Goal: Task Accomplishment & Management: Complete application form

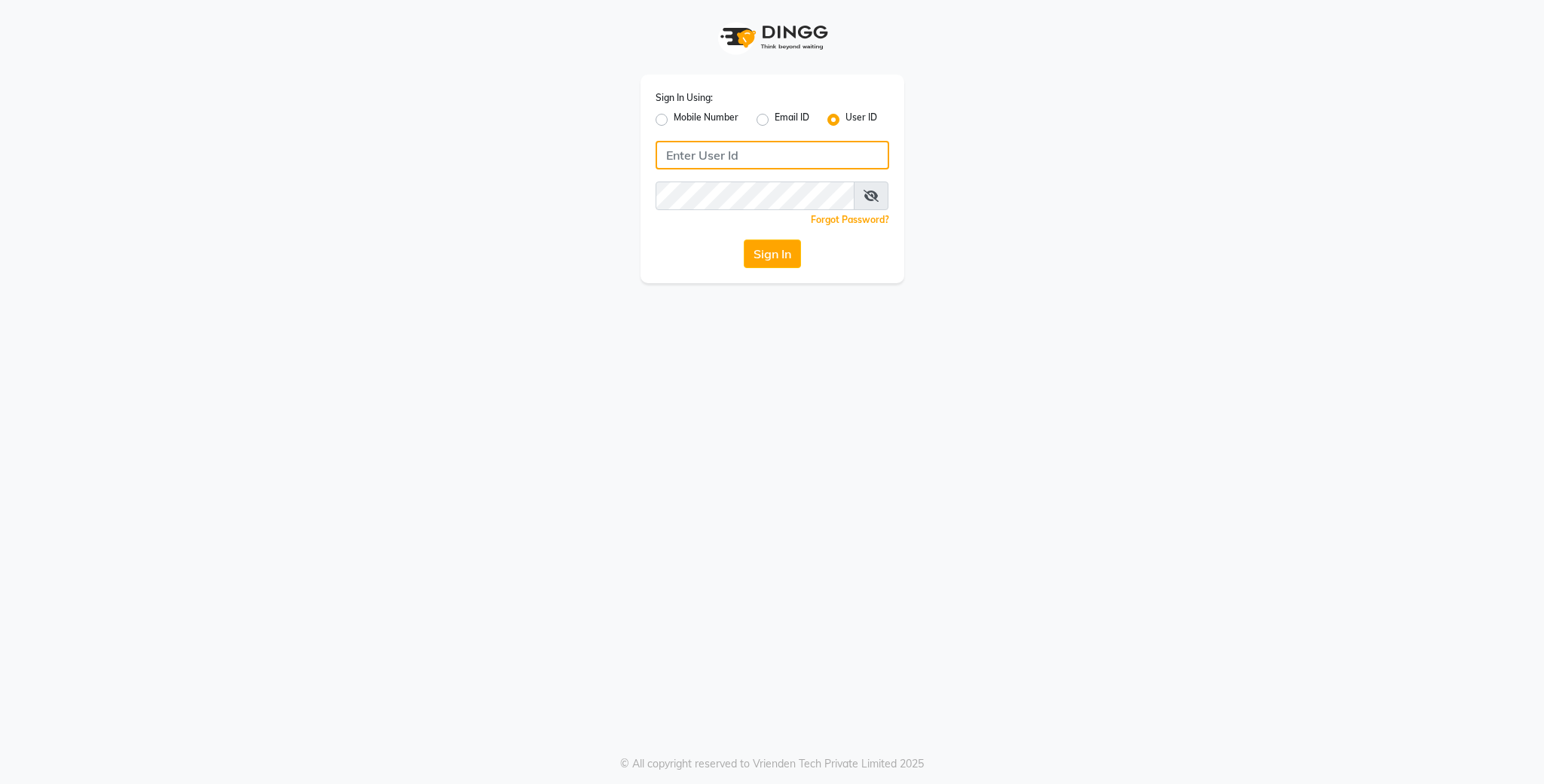
click at [790, 166] on input "Username" at bounding box center [772, 155] width 233 height 28
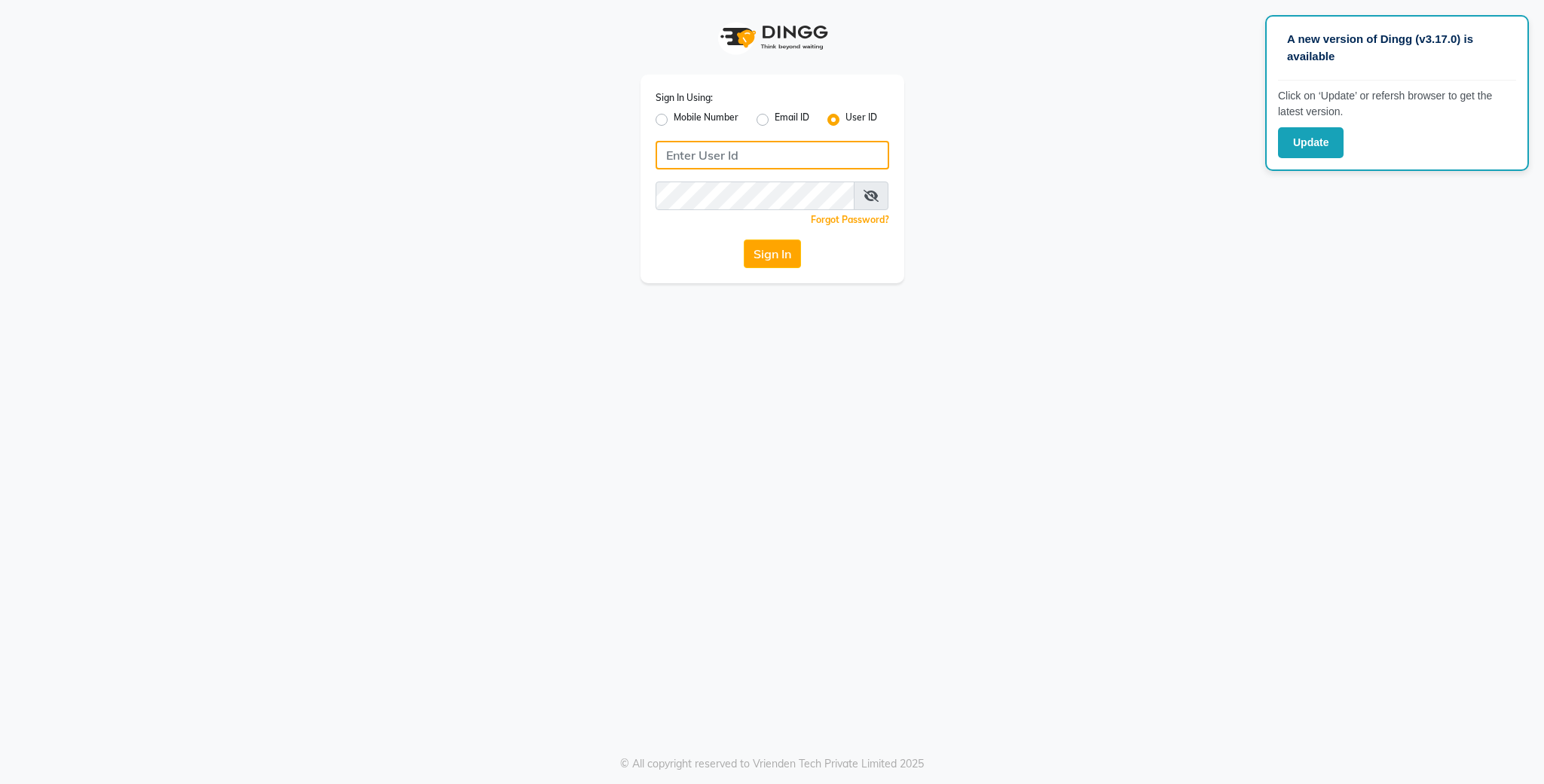
click at [790, 166] on input "Username" at bounding box center [772, 155] width 233 height 28
click at [1305, 150] on button "Update" at bounding box center [1311, 143] width 66 height 31
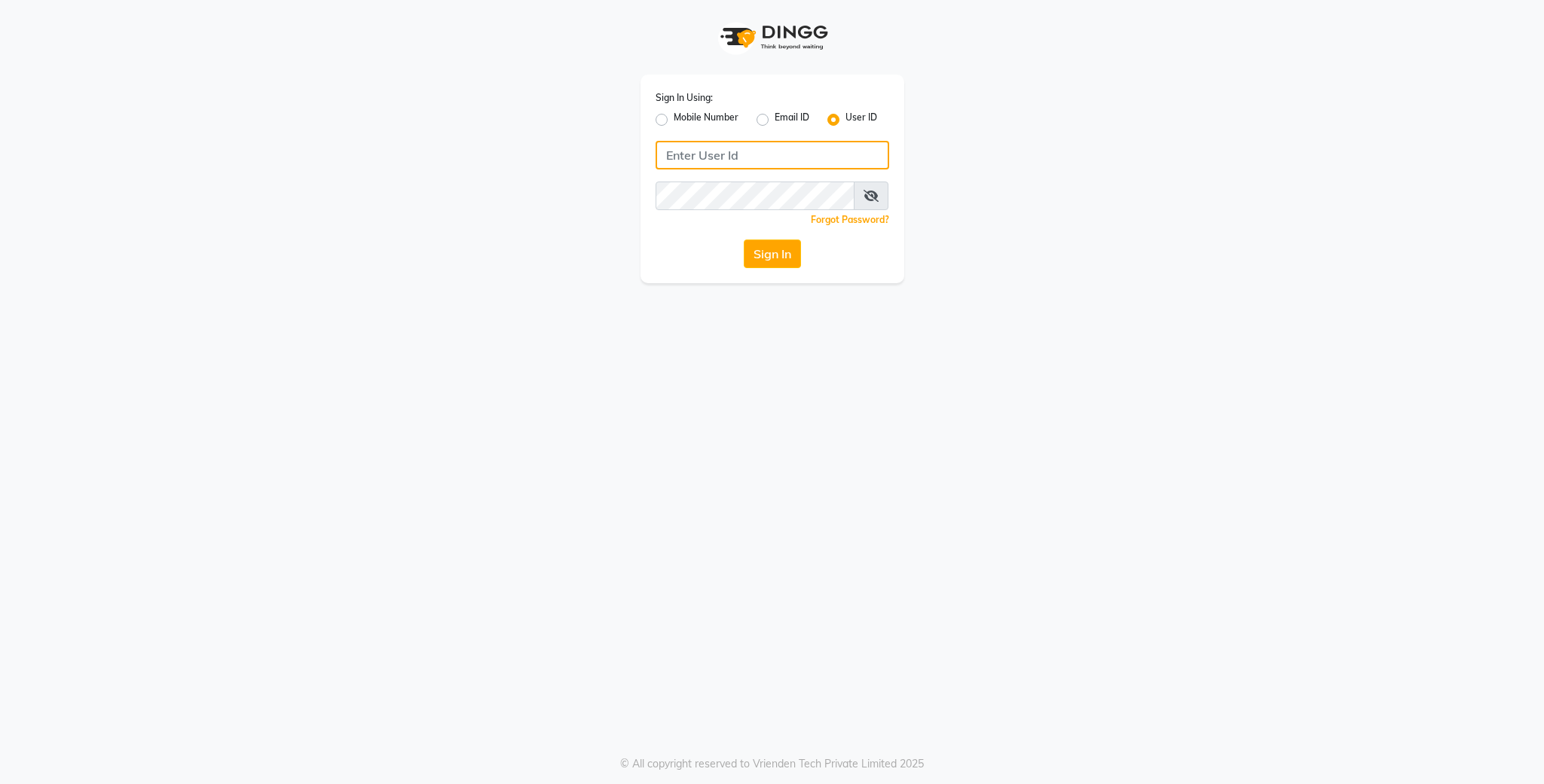
click at [746, 152] on input "Username" at bounding box center [772, 155] width 233 height 28
type input "lit"
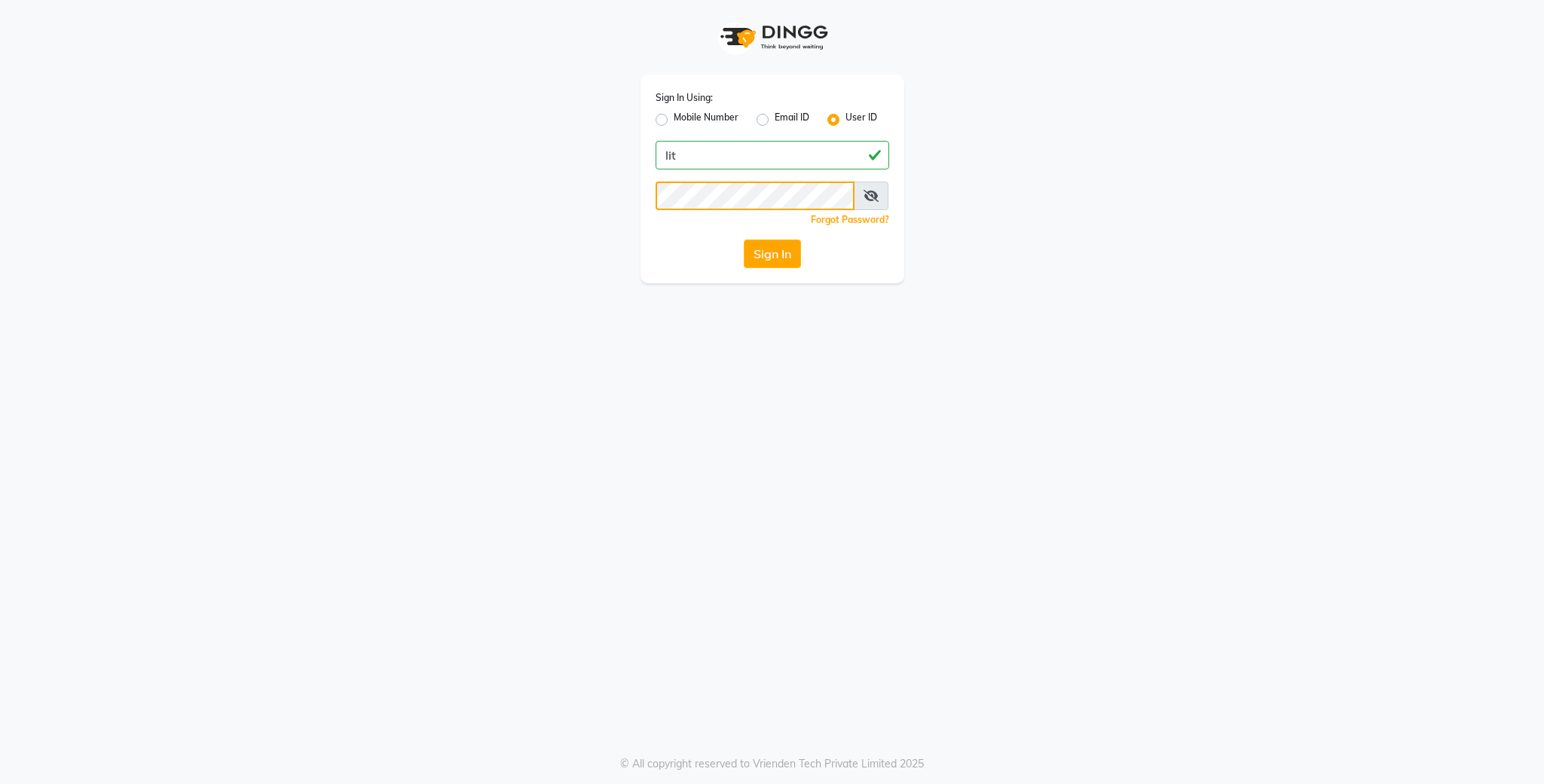
click at [744, 240] on button "Sign In" at bounding box center [772, 253] width 57 height 28
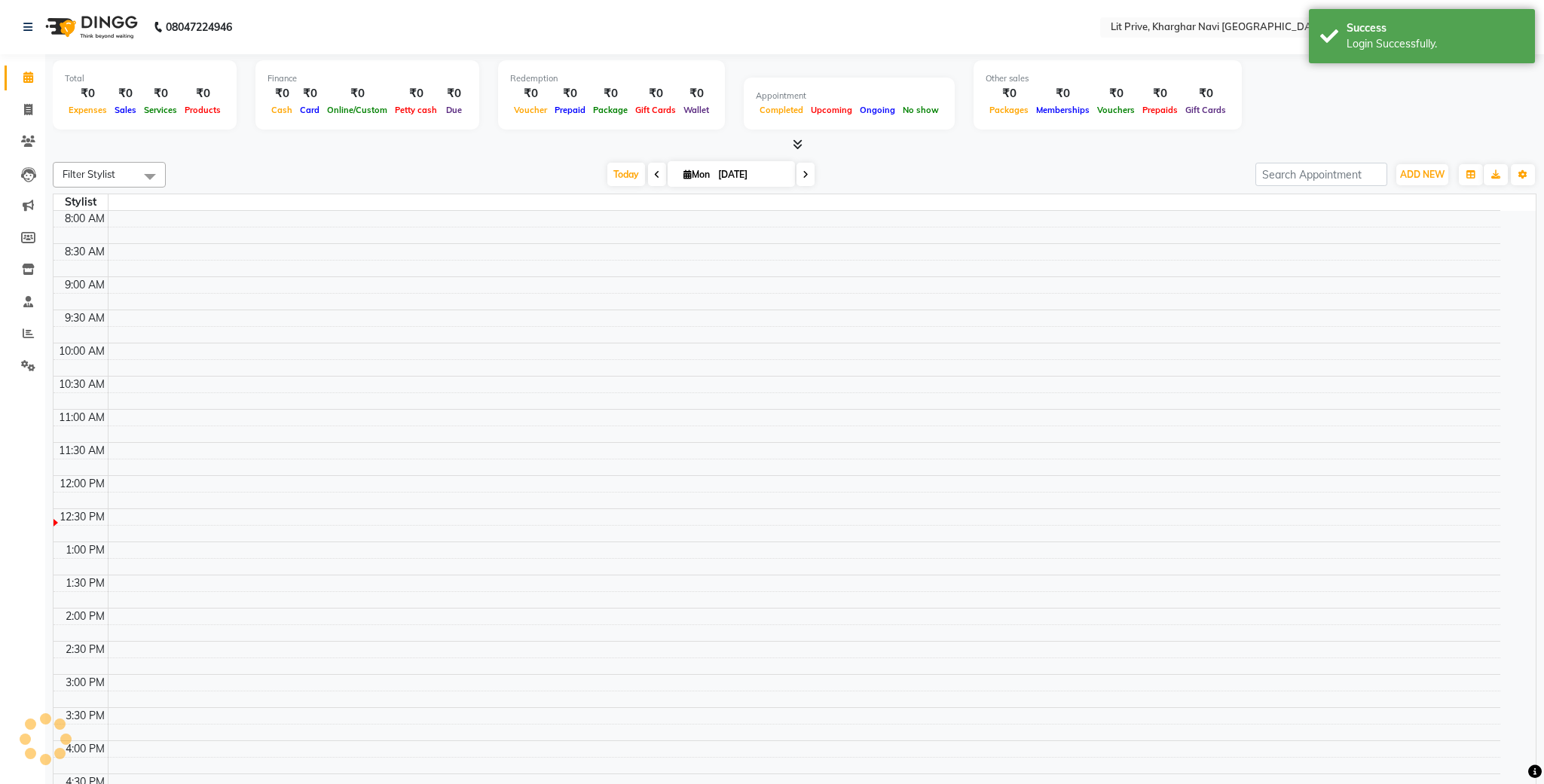
select select "en"
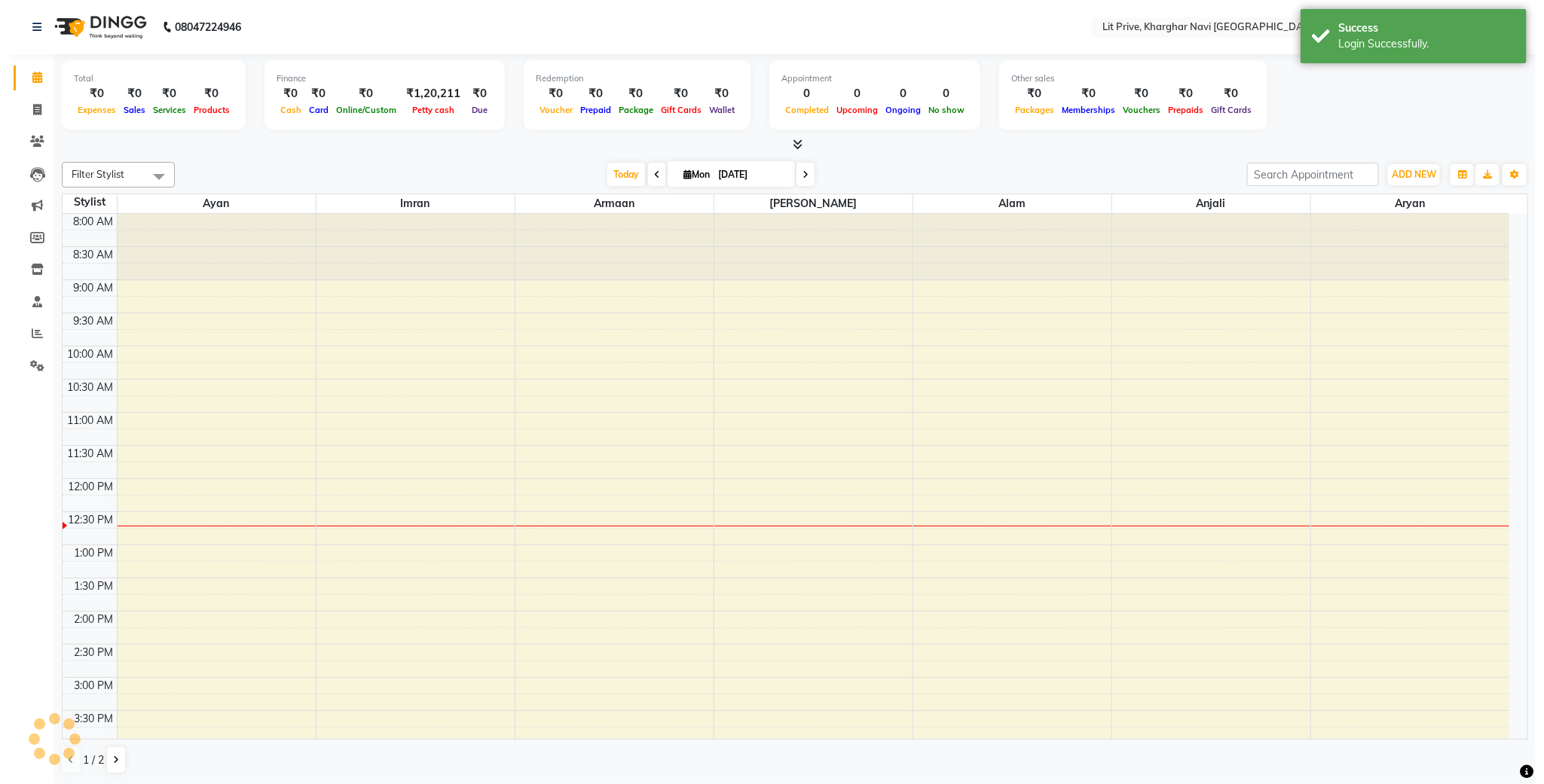
scroll to position [272, 0]
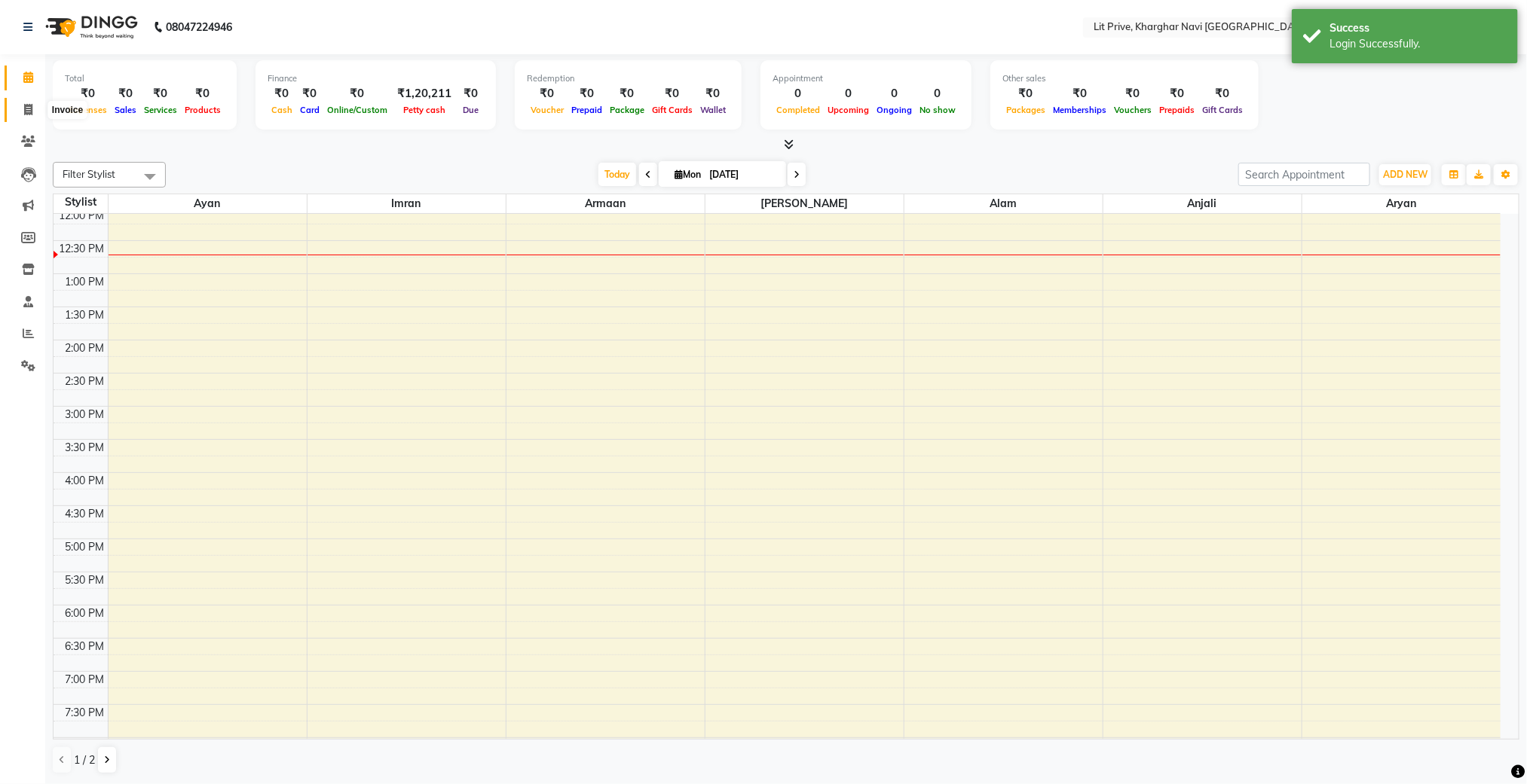
click at [19, 104] on span at bounding box center [28, 110] width 26 height 17
select select "service"
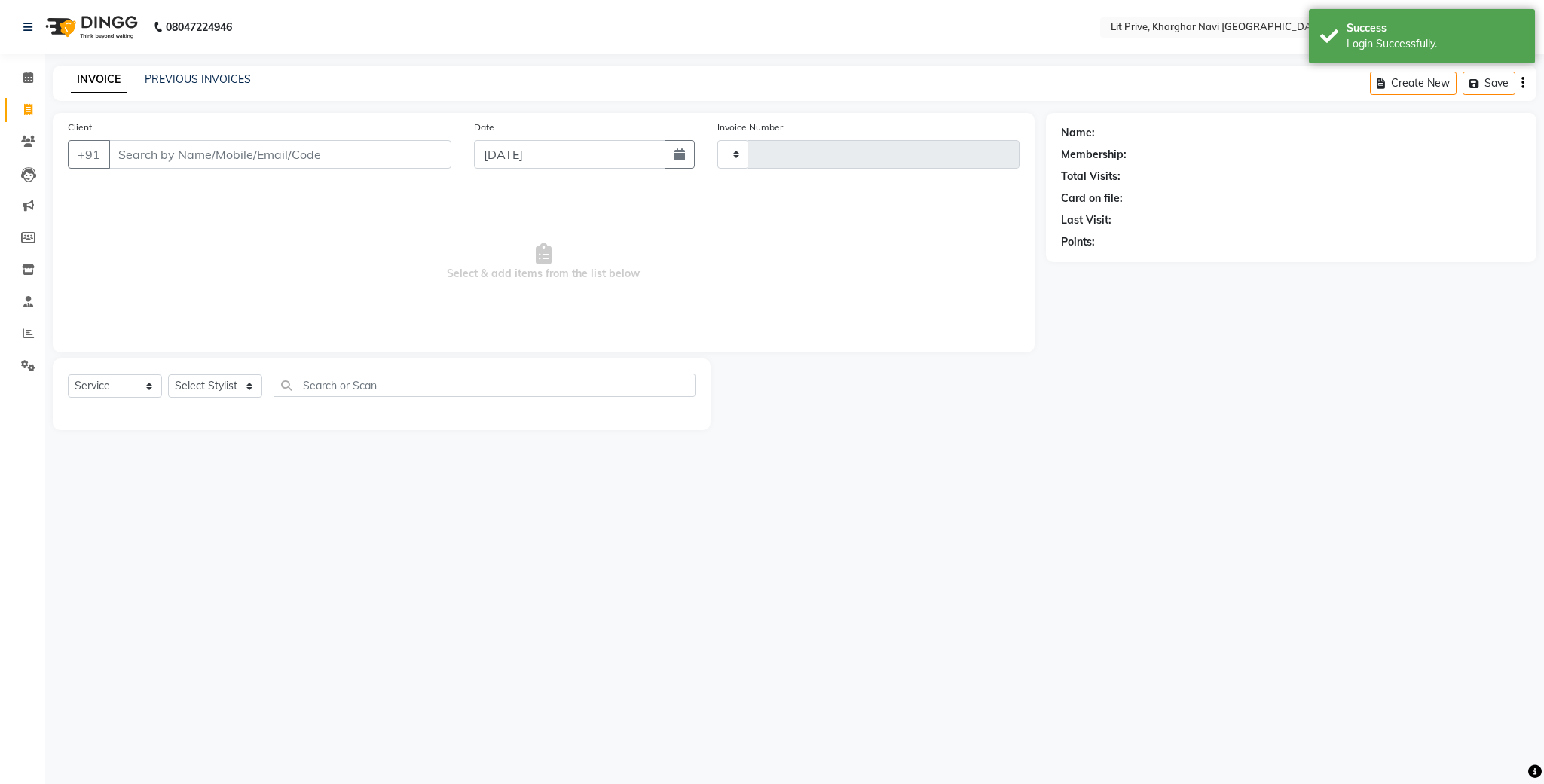
type input "1635"
select select "5625"
click at [199, 394] on select "Select Stylist" at bounding box center [214, 387] width 94 height 24
select select "65621"
click at [168, 376] on select "Select Stylist [PERSON_NAME] [PERSON_NAME] [PERSON_NAME] [PERSON_NAME] [PERSON_…" at bounding box center [214, 387] width 94 height 24
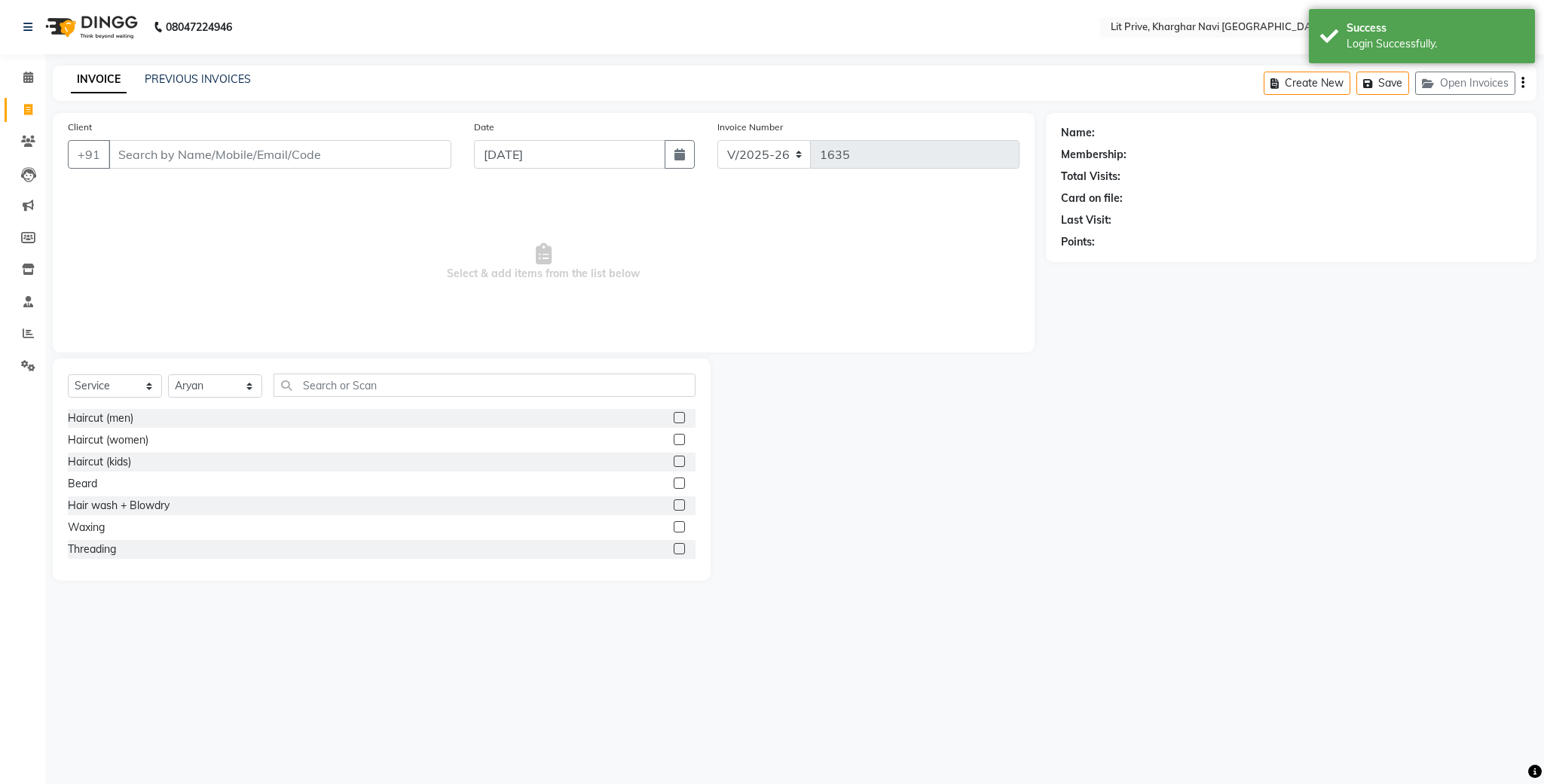
click at [674, 420] on label at bounding box center [679, 418] width 11 height 11
click at [674, 420] on input "checkbox" at bounding box center [679, 418] width 10 height 10
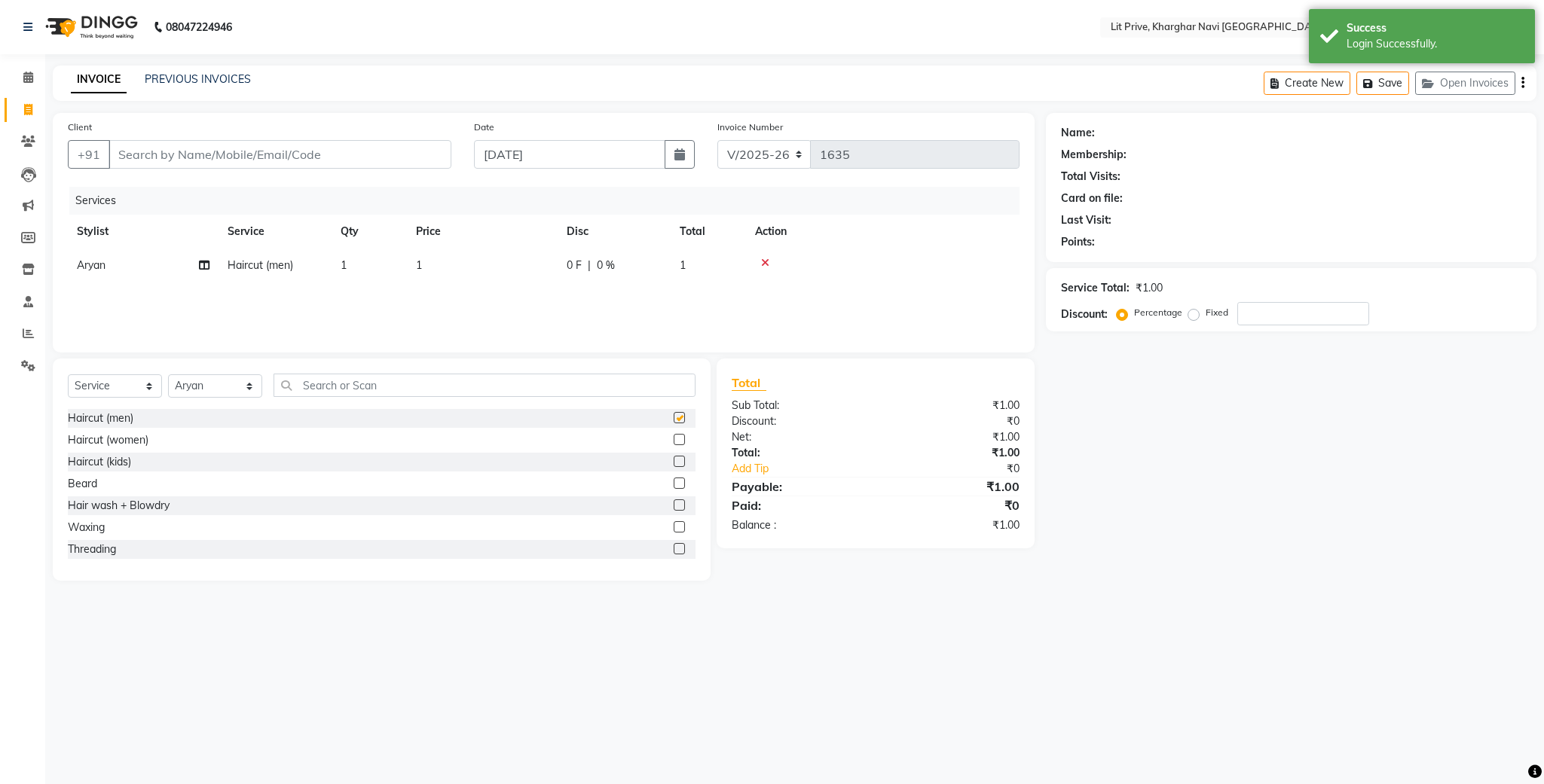
checkbox input "false"
click at [222, 387] on select "Select Stylist [PERSON_NAME] [PERSON_NAME] [PERSON_NAME] [PERSON_NAME] [PERSON_…" at bounding box center [214, 387] width 94 height 24
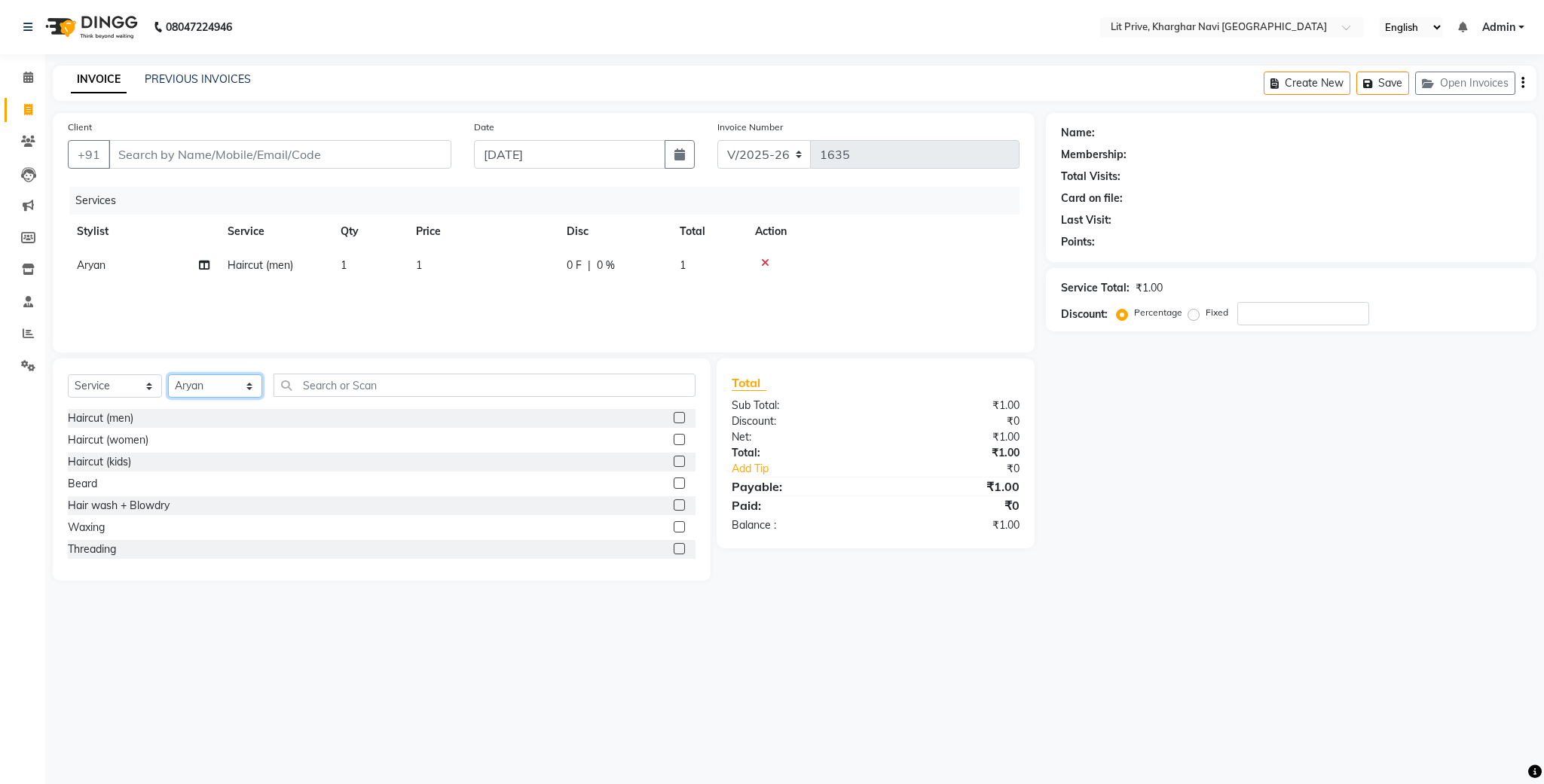
select select "38245"
click at [168, 376] on select "Select Stylist [PERSON_NAME] [PERSON_NAME] [PERSON_NAME] [PERSON_NAME] [PERSON_…" at bounding box center [214, 387] width 94 height 24
click at [674, 418] on label at bounding box center [679, 418] width 11 height 11
click at [674, 418] on input "checkbox" at bounding box center [679, 418] width 10 height 10
checkbox input "false"
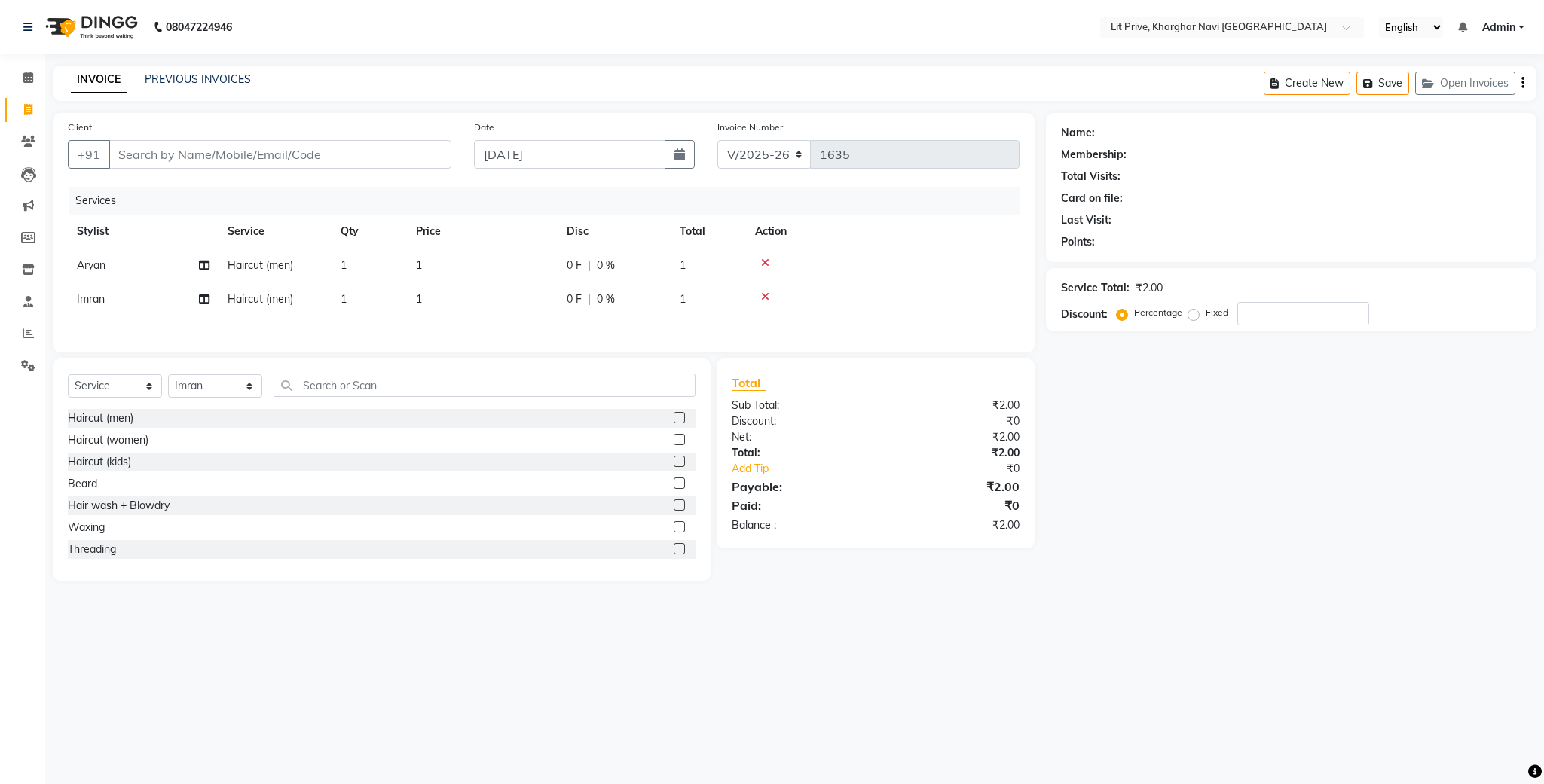
click at [514, 252] on td "1" at bounding box center [482, 265] width 150 height 34
select select "65621"
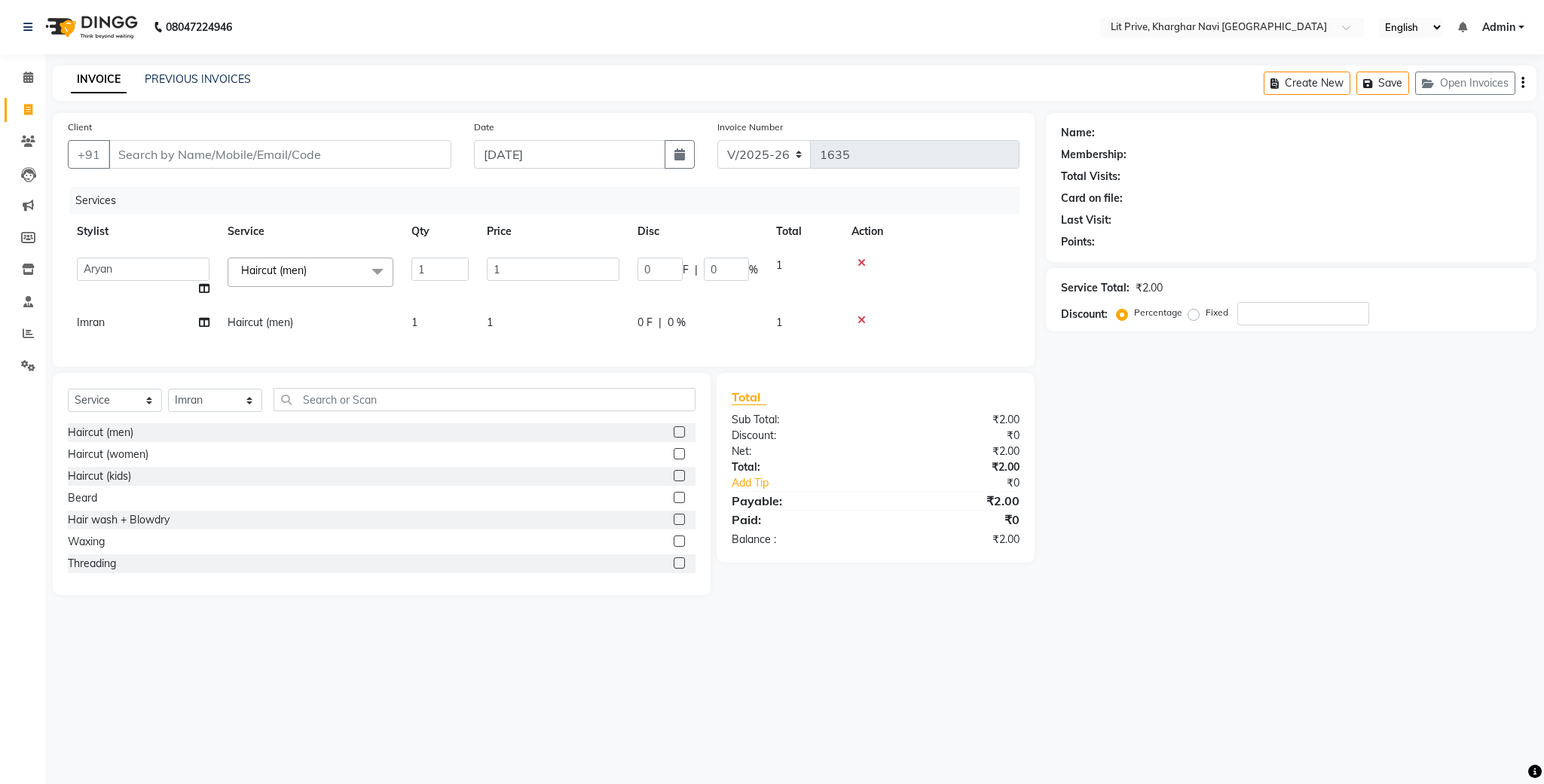
click at [514, 252] on td "1" at bounding box center [553, 277] width 150 height 57
click at [514, 251] on td "1" at bounding box center [553, 277] width 150 height 57
click at [523, 272] on input "1" at bounding box center [553, 270] width 132 height 24
type input "250"
click at [534, 306] on td "1" at bounding box center [553, 323] width 150 height 34
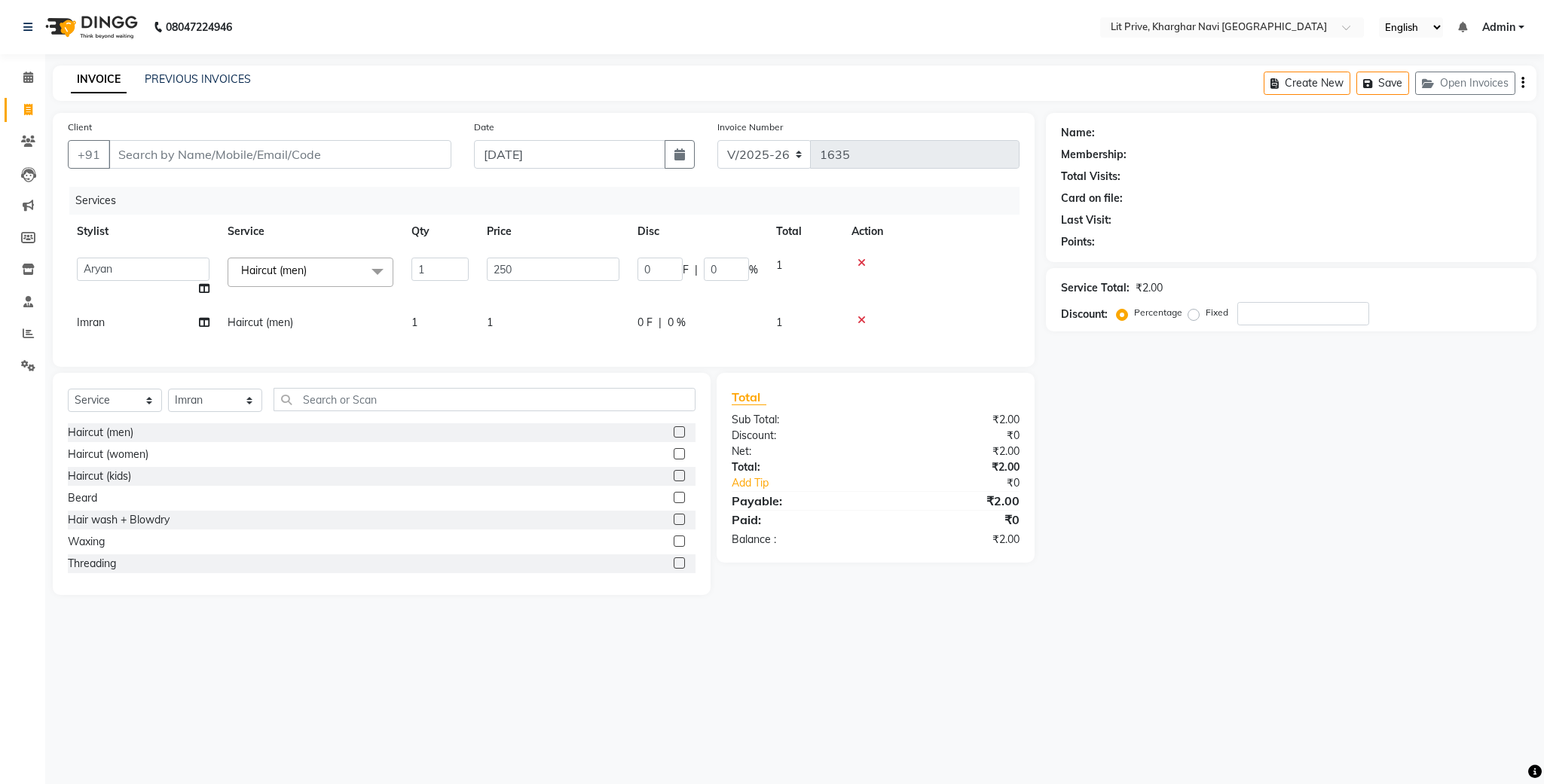
select select "38245"
click at [534, 305] on input "1" at bounding box center [553, 304] width 132 height 24
type input "200"
click at [502, 330] on div "Services Stylist Service Qty Price Disc Total Action Aryan Haircut (men) 1 250 …" at bounding box center [544, 269] width 952 height 165
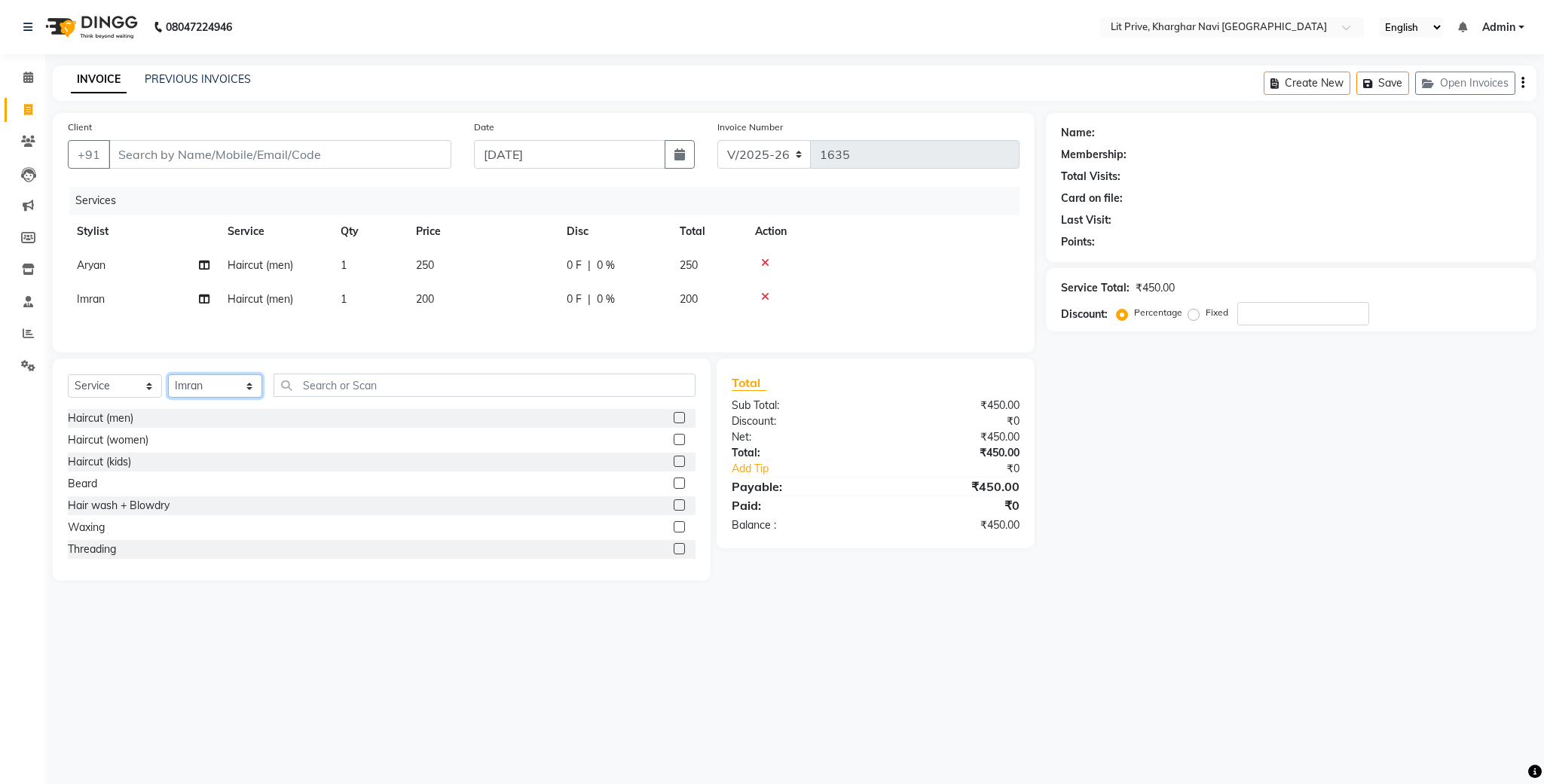
click at [215, 397] on select "Select Stylist [PERSON_NAME] [PERSON_NAME] [PERSON_NAME] [PERSON_NAME] [PERSON_…" at bounding box center [214, 387] width 94 height 24
select select "88462"
click at [168, 383] on select "Select Stylist [PERSON_NAME] [PERSON_NAME] [PERSON_NAME] [PERSON_NAME] [PERSON_…" at bounding box center [214, 387] width 94 height 24
click at [674, 420] on label at bounding box center [679, 418] width 11 height 11
click at [674, 420] on input "checkbox" at bounding box center [679, 418] width 10 height 10
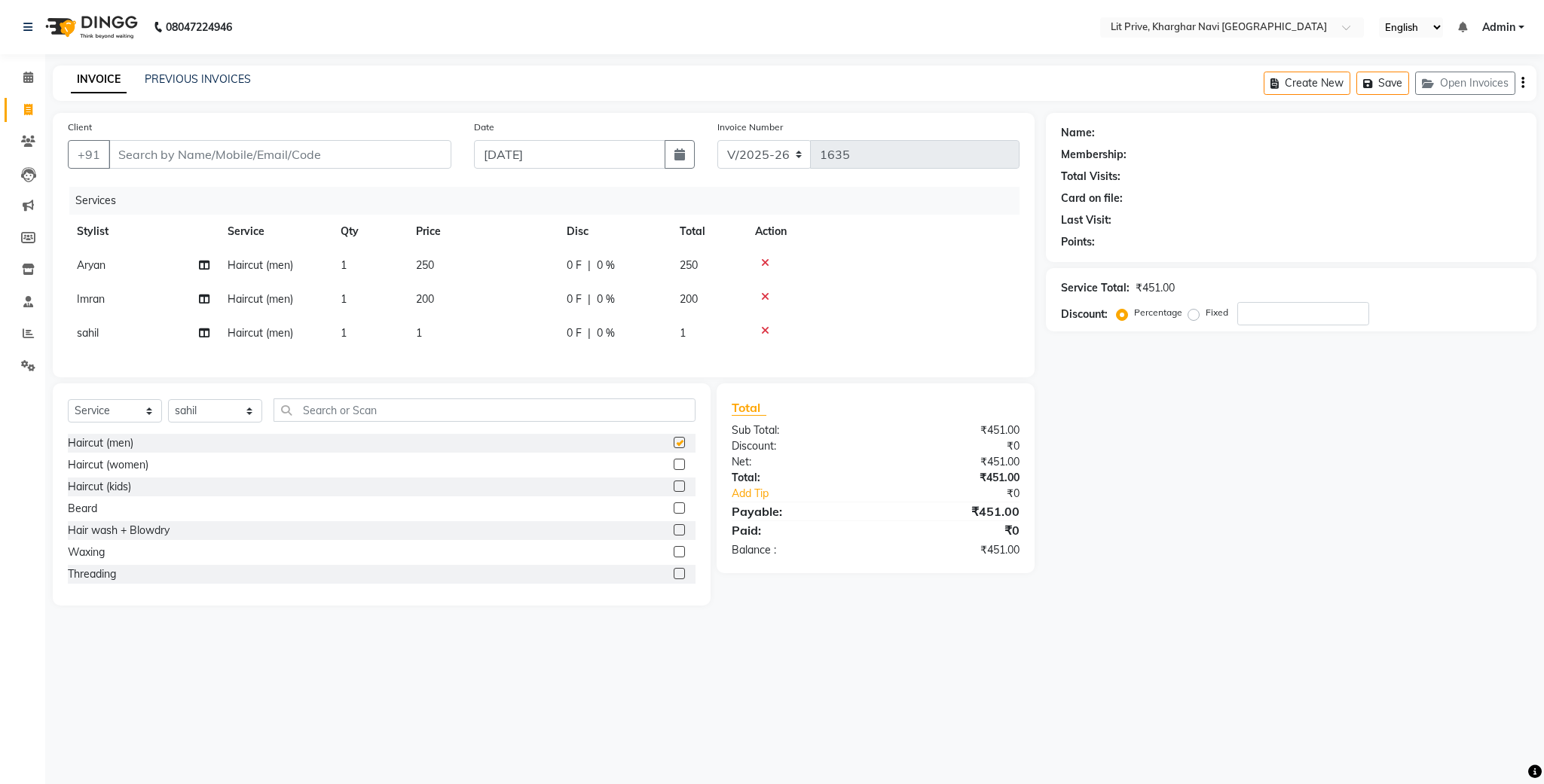
checkbox input "false"
click at [233, 423] on select "Select Stylist [PERSON_NAME] [PERSON_NAME] [PERSON_NAME] [PERSON_NAME] [PERSON_…" at bounding box center [214, 411] width 94 height 24
select select "38246"
click at [168, 417] on select "Select Stylist [PERSON_NAME] [PERSON_NAME] [PERSON_NAME] [PERSON_NAME] [PERSON_…" at bounding box center [214, 411] width 94 height 24
click at [350, 420] on input "text" at bounding box center [484, 410] width 422 height 24
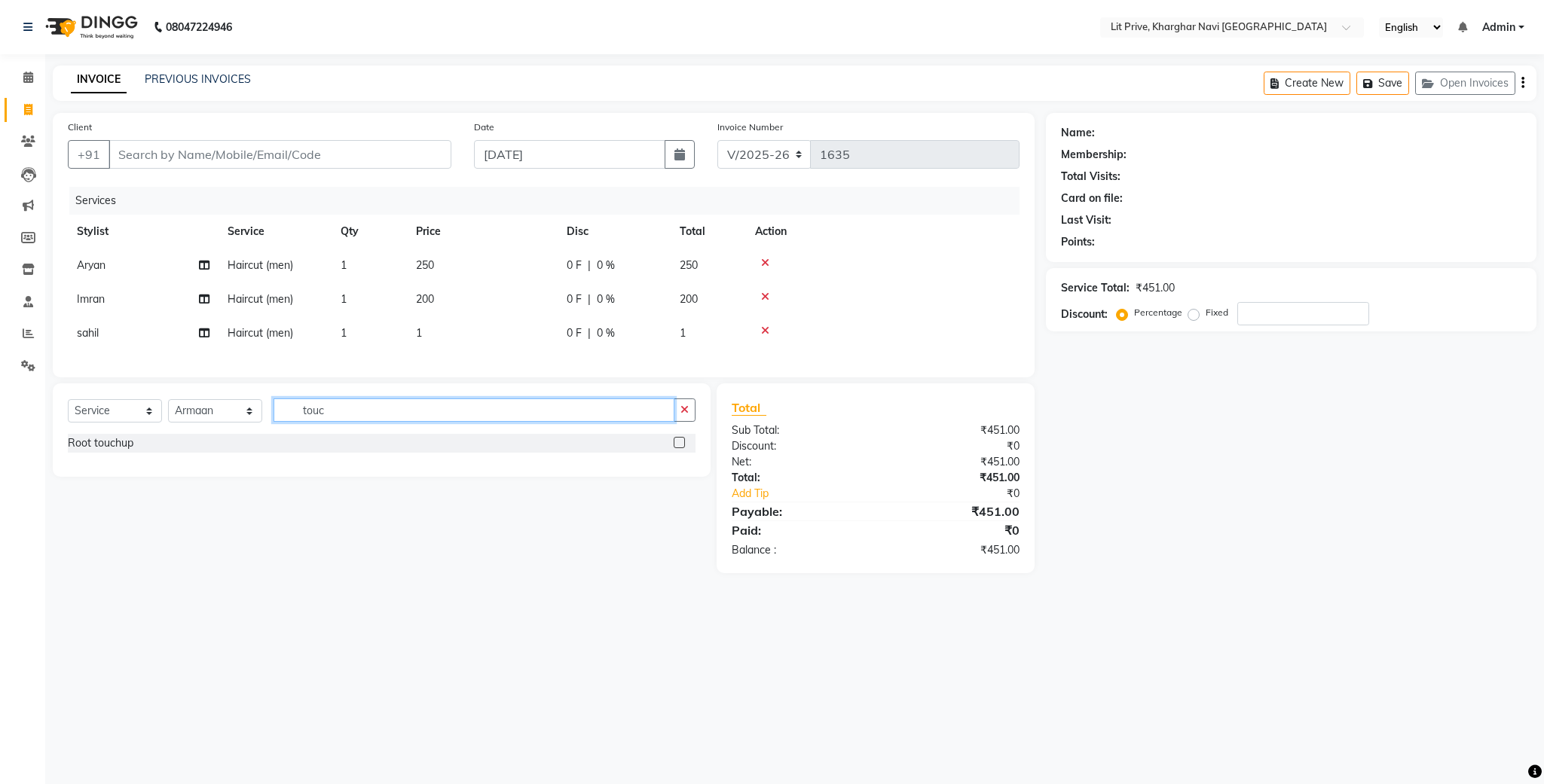
type input "touc"
click at [671, 453] on div "Root touchup" at bounding box center [381, 443] width 627 height 19
click at [679, 449] on label at bounding box center [679, 442] width 11 height 11
click at [679, 449] on input "checkbox" at bounding box center [679, 443] width 10 height 10
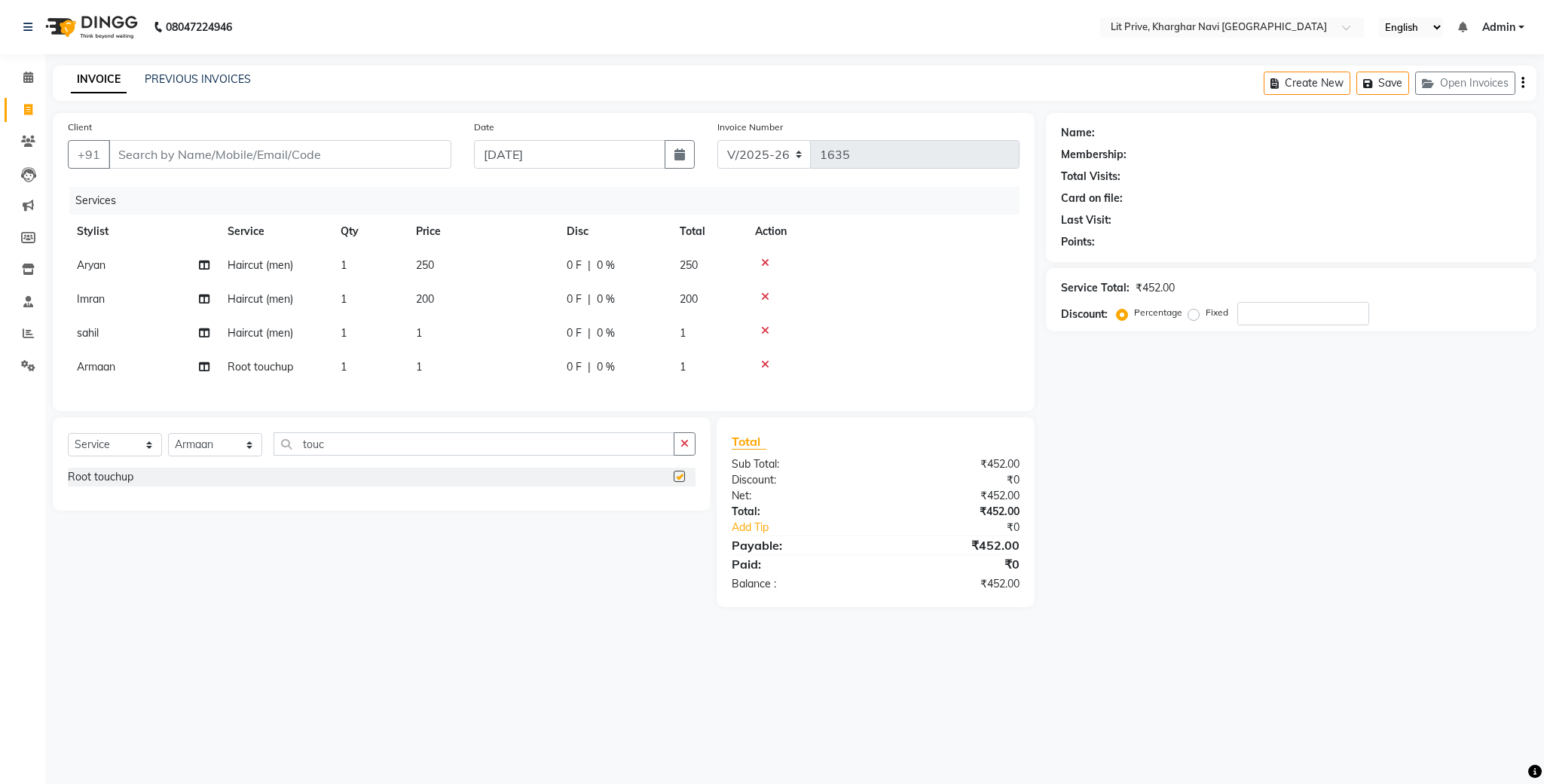
checkbox input "false"
click at [505, 396] on div "Services Stylist Service Qty Price Disc Total Action Aryan Haircut (men) 1 250 …" at bounding box center [544, 292] width 952 height 210
click at [226, 454] on select "Select Stylist [PERSON_NAME] [PERSON_NAME] [PERSON_NAME] [PERSON_NAME] [PERSON_…" at bounding box center [214, 445] width 94 height 24
select select "89134"
click at [168, 450] on select "Select Stylist [PERSON_NAME] [PERSON_NAME] [PERSON_NAME] [PERSON_NAME] [PERSON_…" at bounding box center [214, 445] width 94 height 24
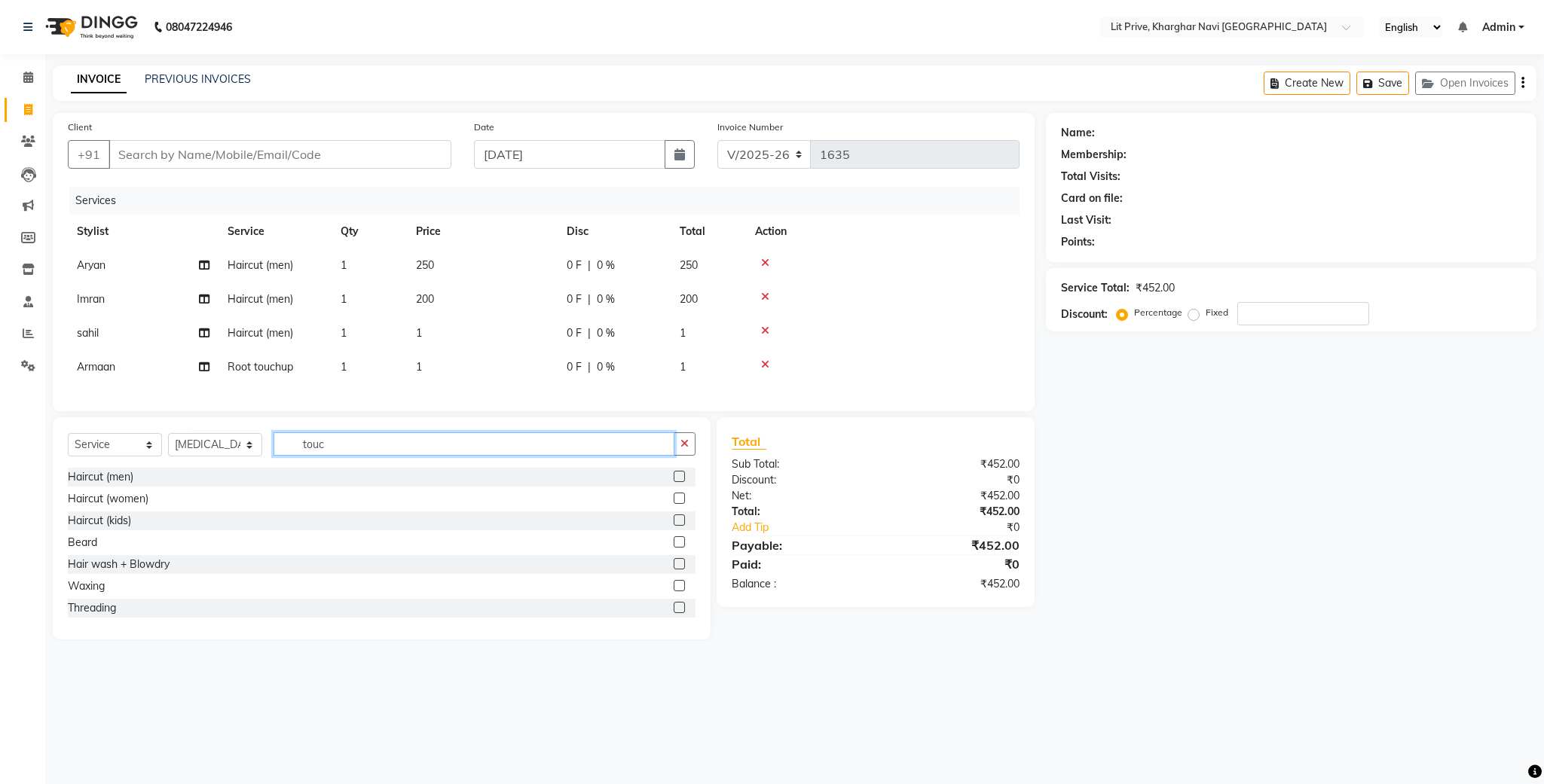
click at [358, 456] on input "touc" at bounding box center [474, 444] width 401 height 24
type input "wax"
click at [679, 482] on label at bounding box center [679, 477] width 11 height 11
click at [679, 482] on input "checkbox" at bounding box center [679, 477] width 10 height 10
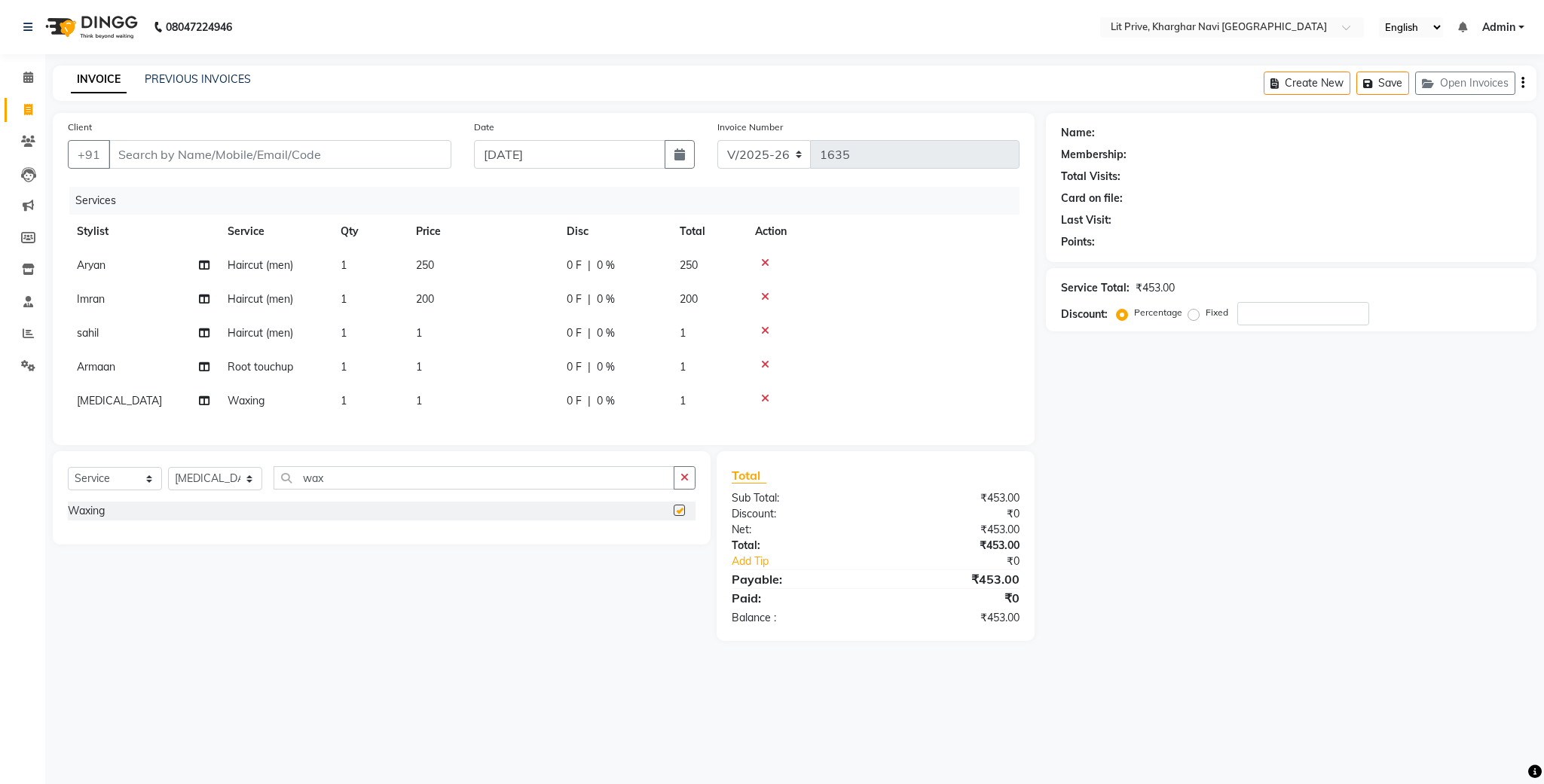
checkbox input "false"
click at [550, 407] on td "1" at bounding box center [482, 400] width 150 height 34
select select "89134"
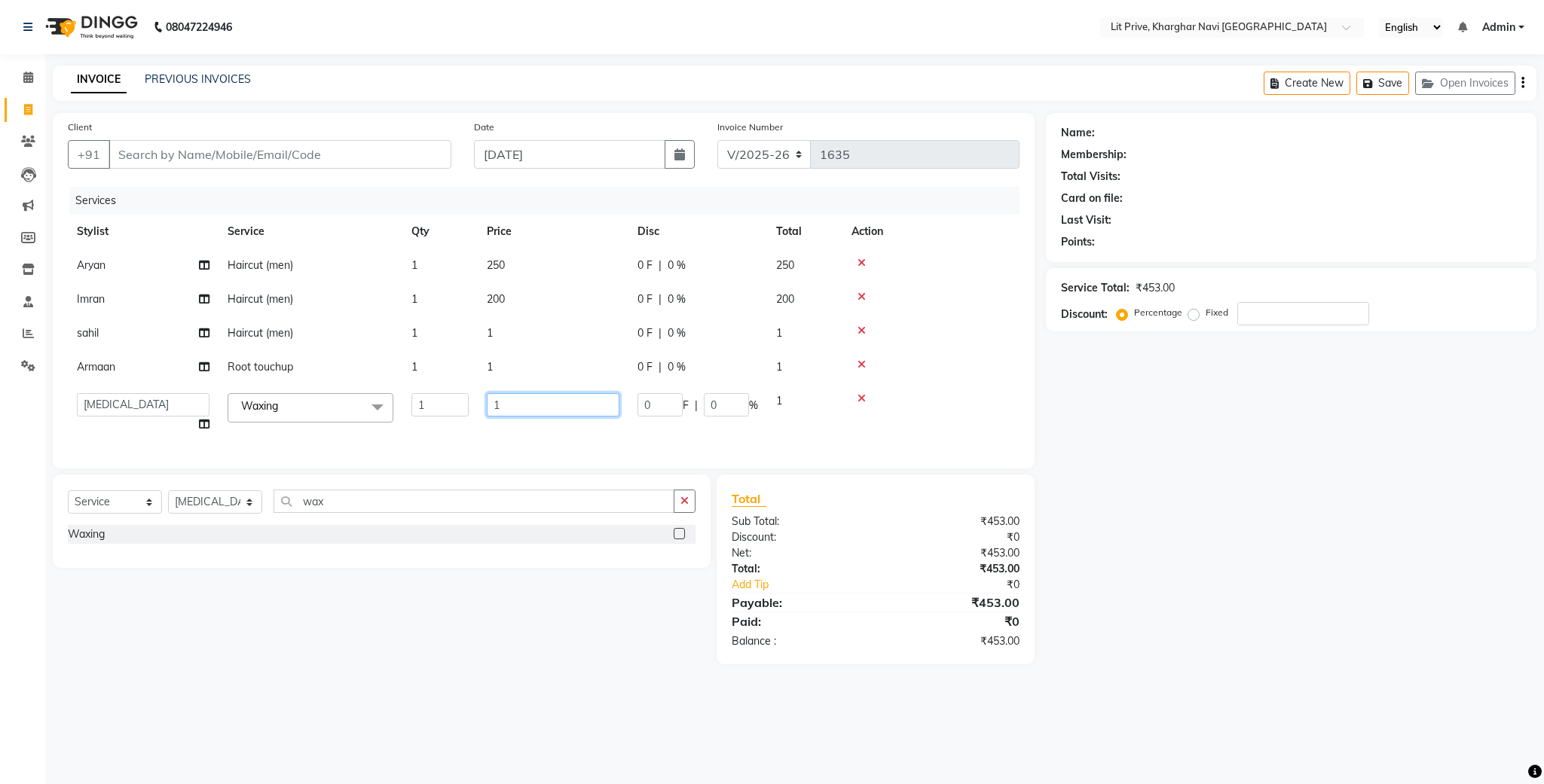
click at [550, 407] on input "1" at bounding box center [553, 405] width 132 height 24
type input "980"
click at [558, 377] on tr "[PERSON_NAME] touchup 1 1 0 F | 0 % 1" at bounding box center [544, 366] width 952 height 34
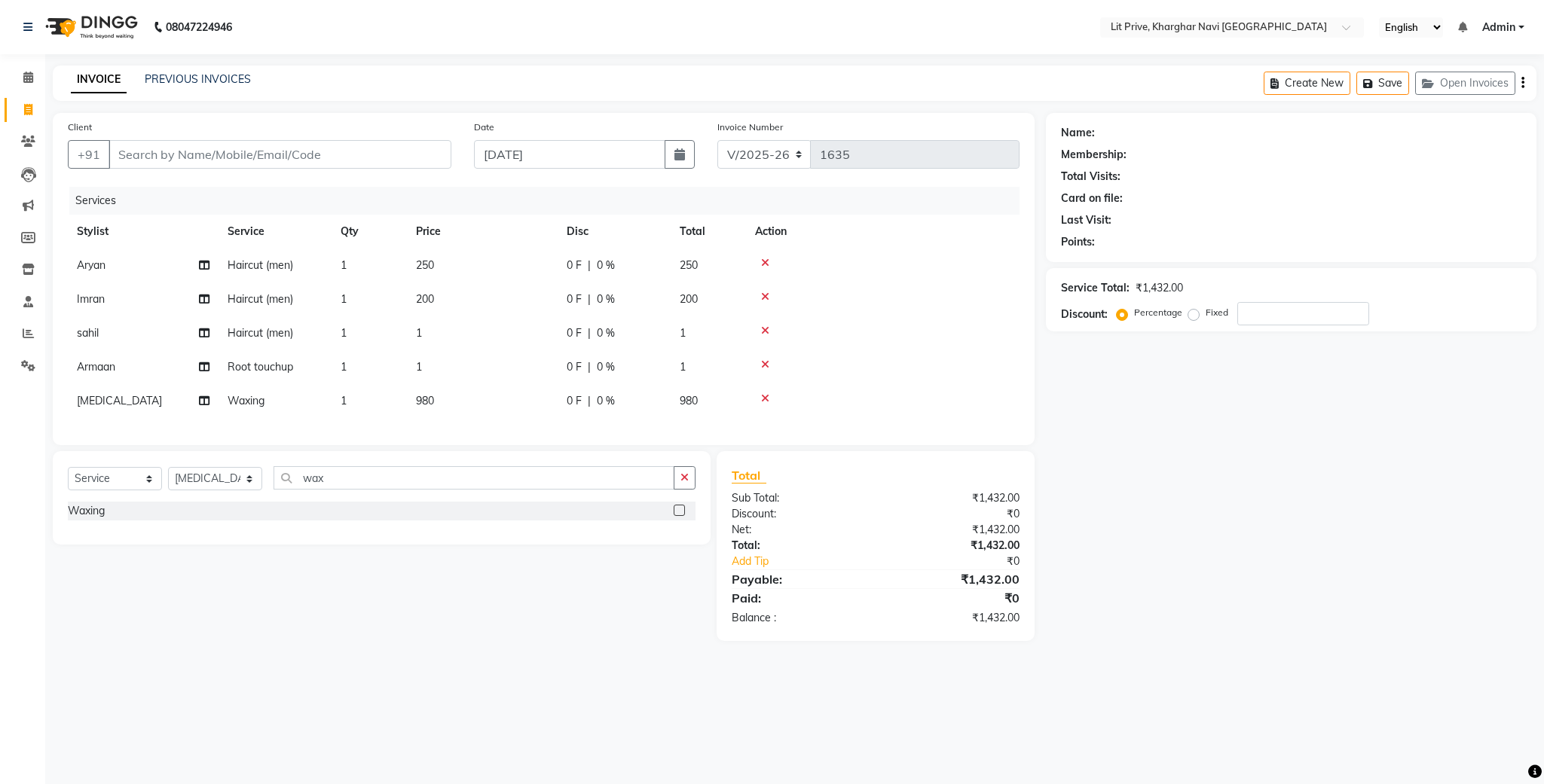
click at [541, 335] on td "1" at bounding box center [482, 333] width 150 height 34
select select "88462"
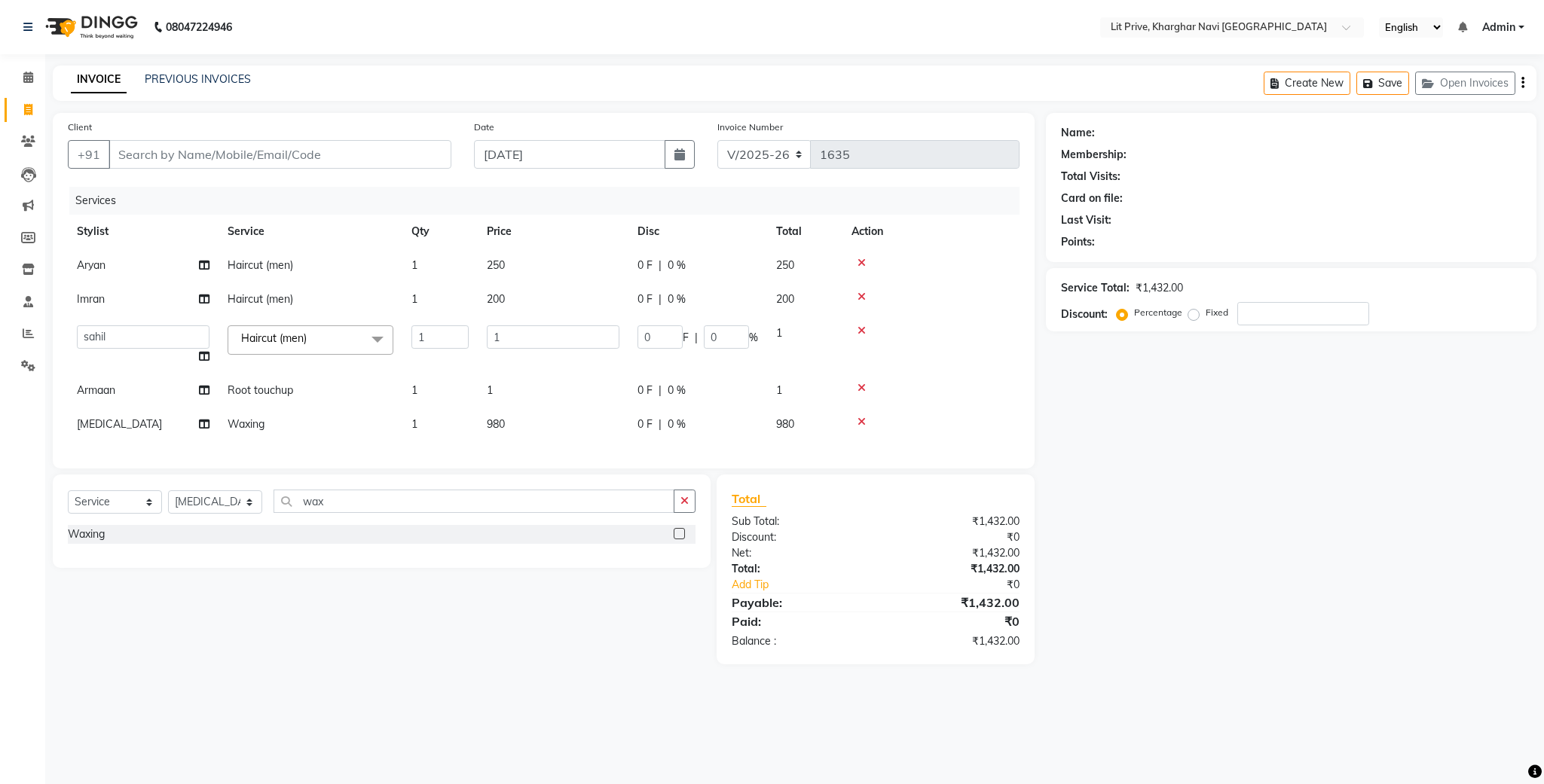
click at [541, 335] on input "1" at bounding box center [553, 337] width 132 height 24
type input "350"
click at [226, 520] on div "Select Service Product Membership Package Voucher Prepaid Gift Card Select Styl…" at bounding box center [381, 521] width 658 height 93
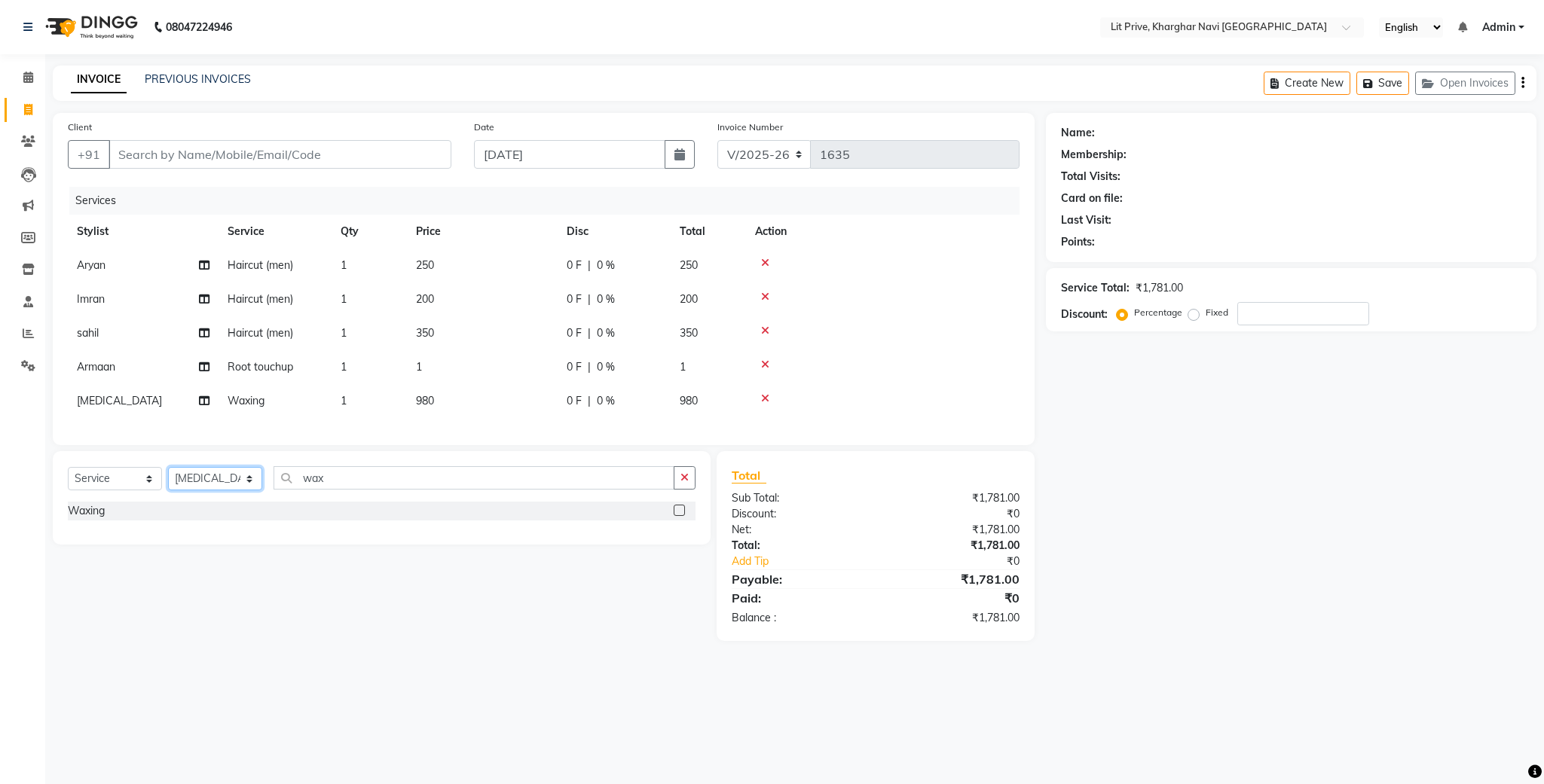
select select "38244"
click at [168, 484] on select "Select Stylist [PERSON_NAME] [PERSON_NAME] [PERSON_NAME] [PERSON_NAME] [PERSON_…" at bounding box center [214, 479] width 94 height 24
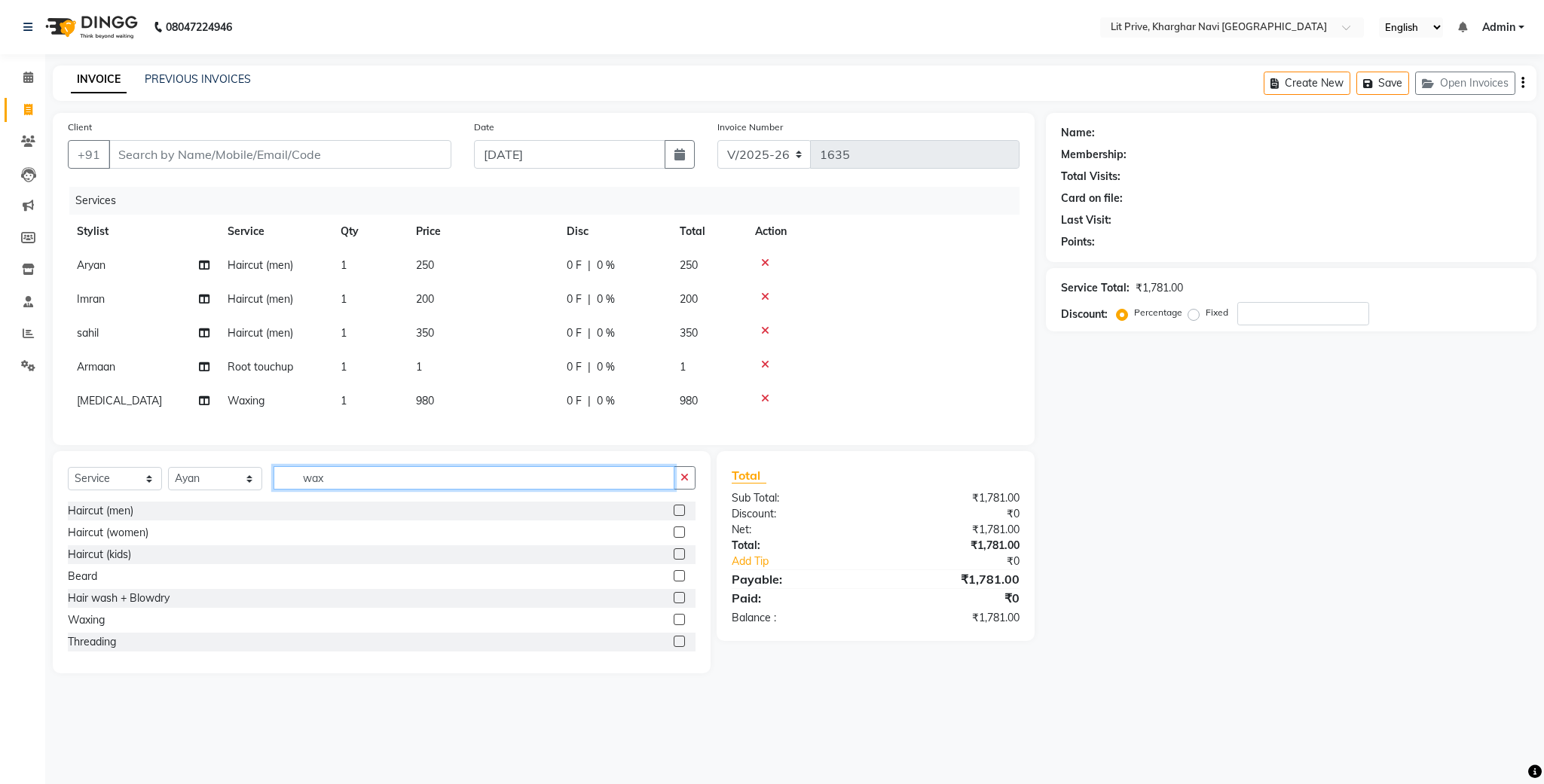
click at [383, 490] on input "wax" at bounding box center [474, 479] width 401 height 24
type input "hair"
click at [674, 516] on label at bounding box center [679, 511] width 11 height 11
click at [674, 516] on input "checkbox" at bounding box center [679, 511] width 10 height 10
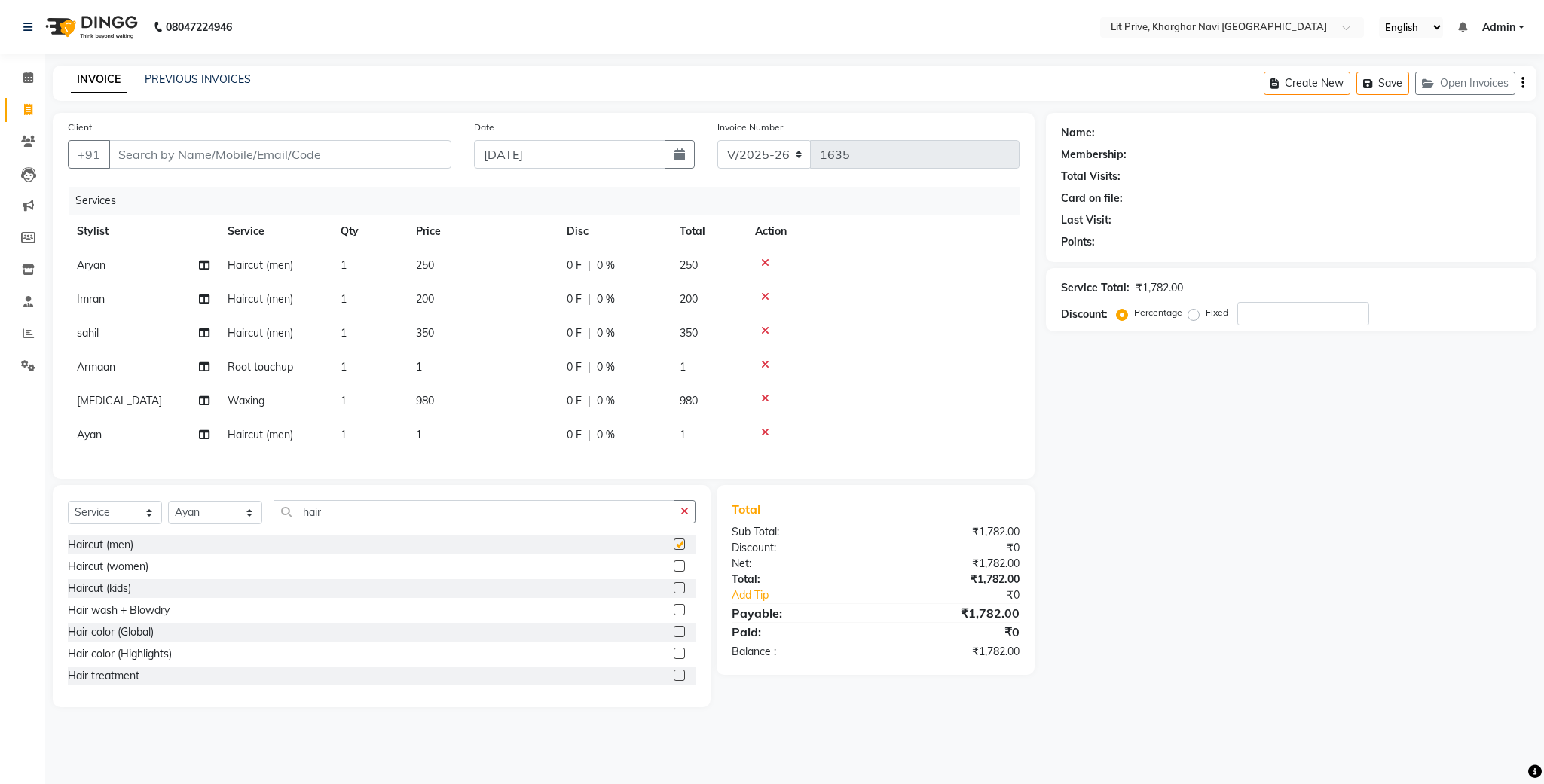
checkbox input "false"
click at [513, 429] on td "1" at bounding box center [482, 435] width 150 height 34
select select "38244"
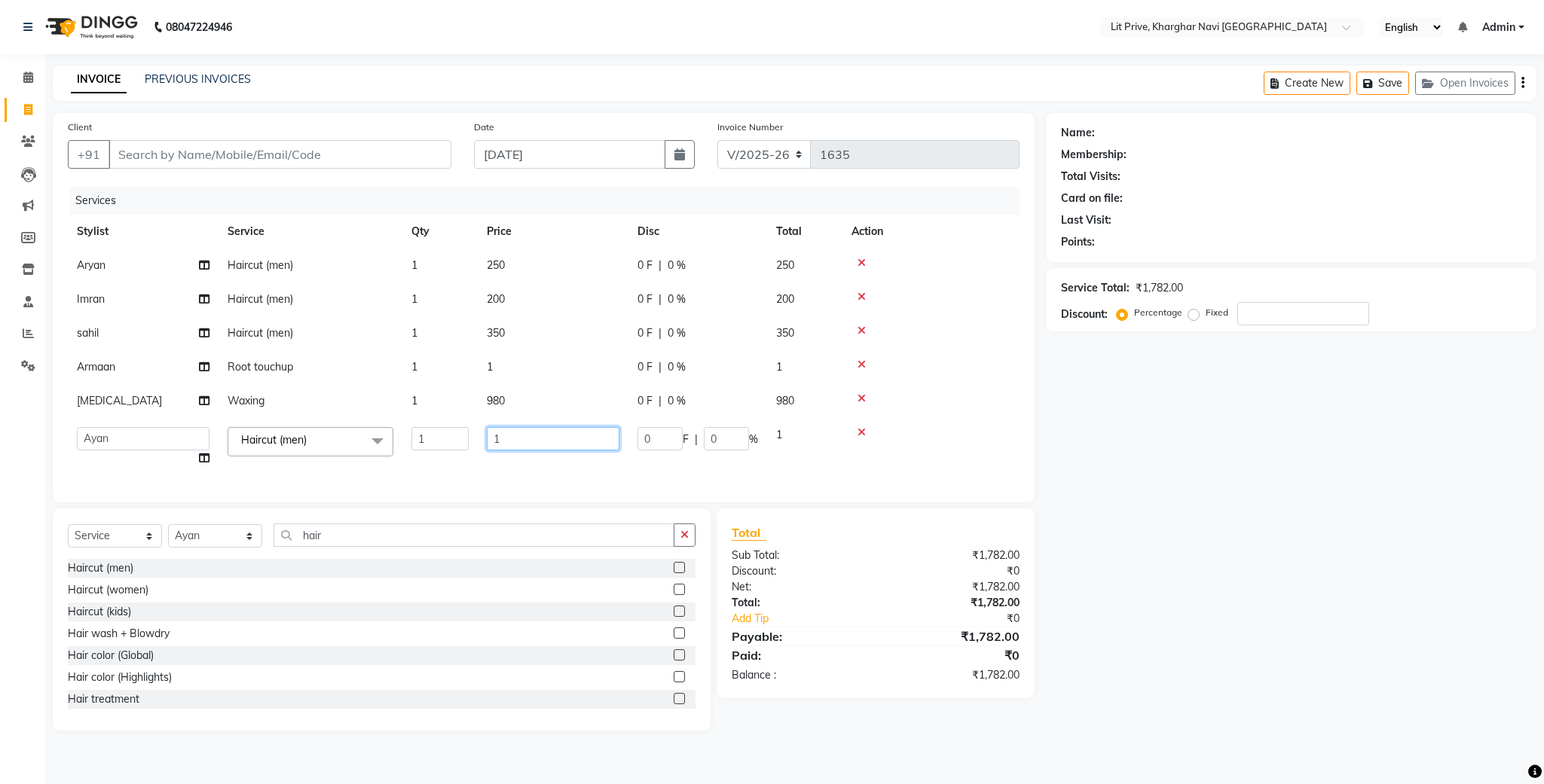
click at [513, 429] on input "1" at bounding box center [553, 439] width 132 height 24
type input "500"
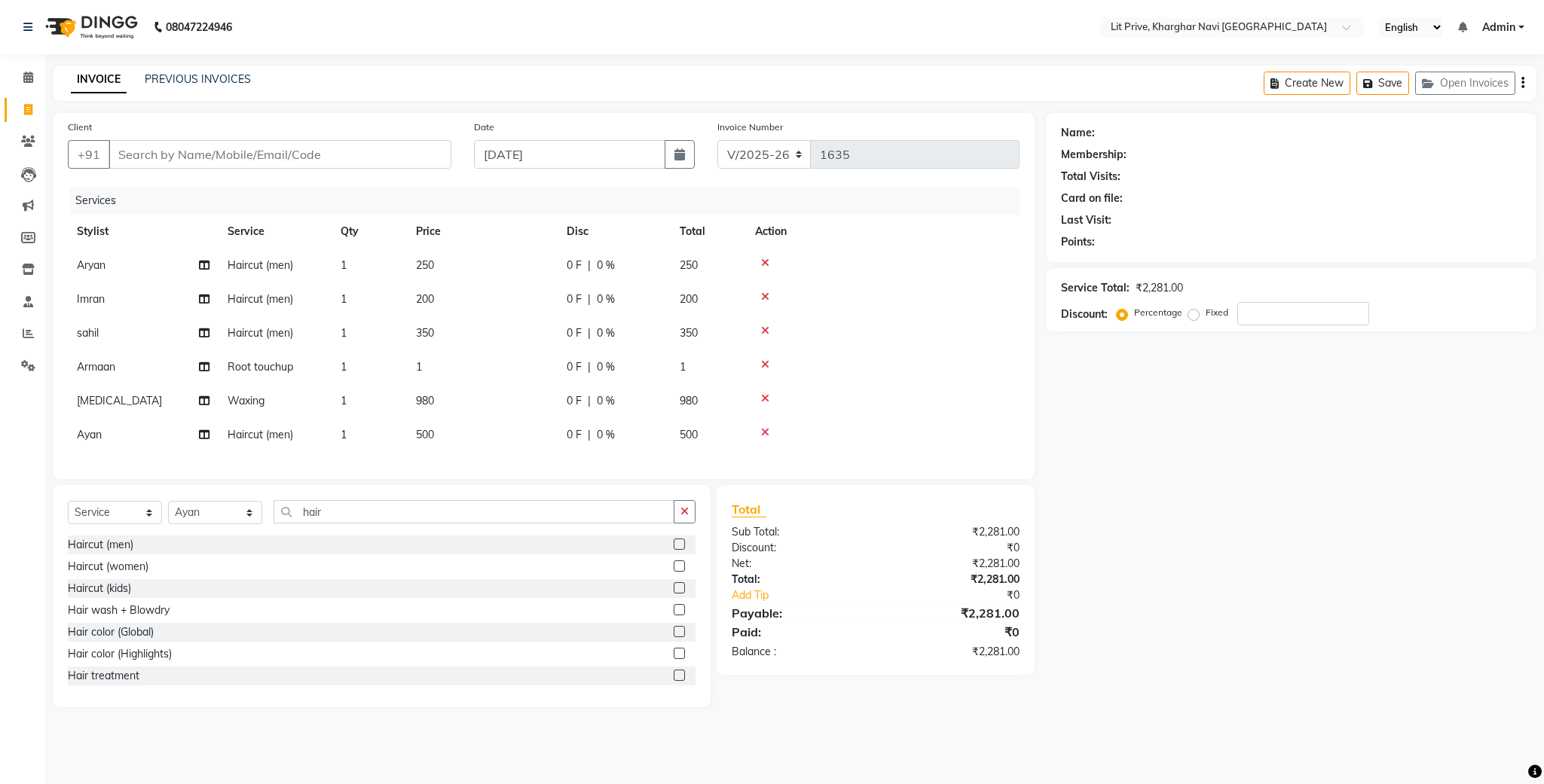
click at [765, 360] on icon at bounding box center [765, 365] width 8 height 11
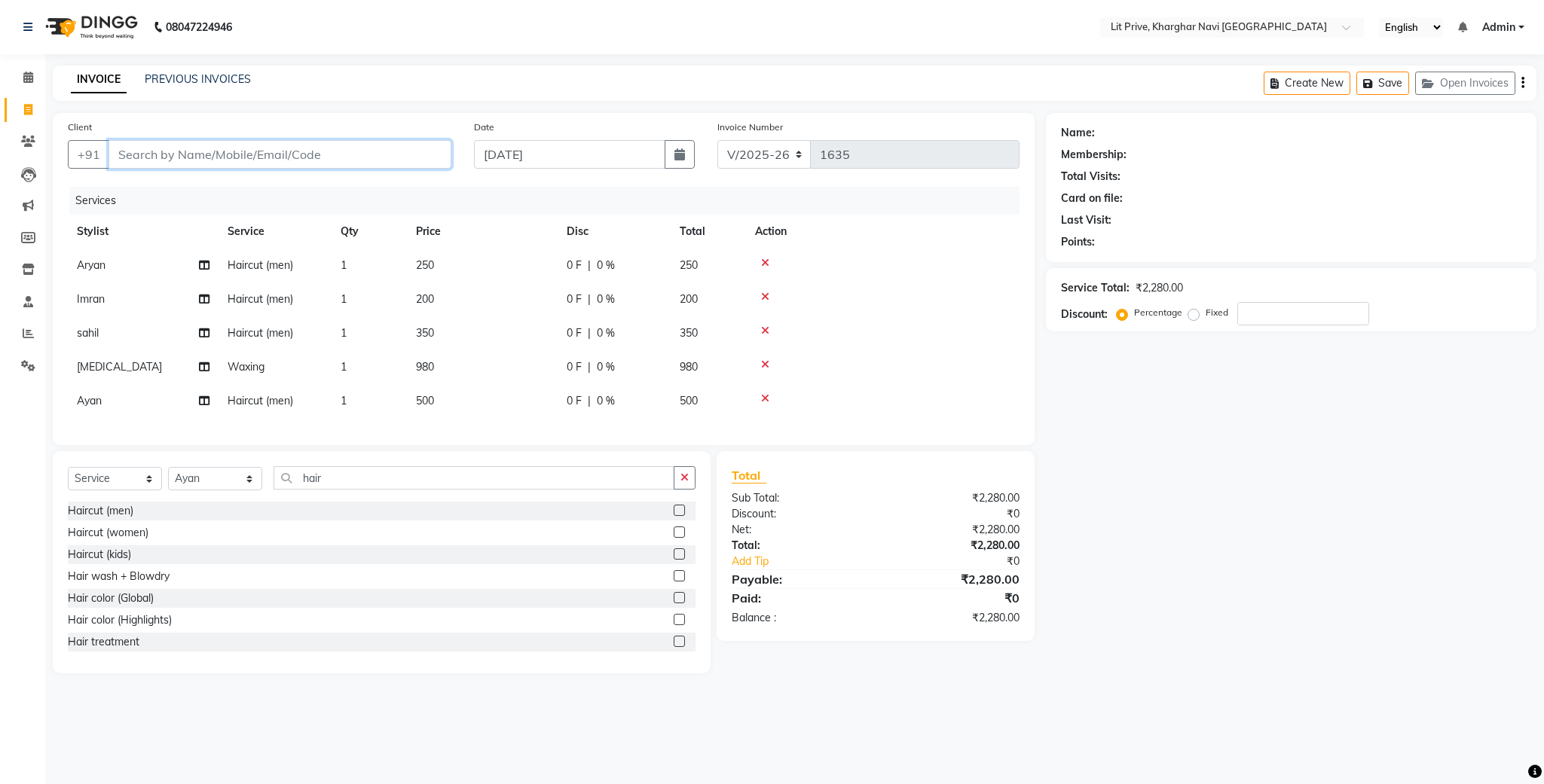
click at [328, 156] on input "Client" at bounding box center [280, 154] width 343 height 28
type input "l"
type input "0"
click at [202, 192] on ngb-highlight "8693000021" at bounding box center [212, 190] width 76 height 15
type input "8693000021"
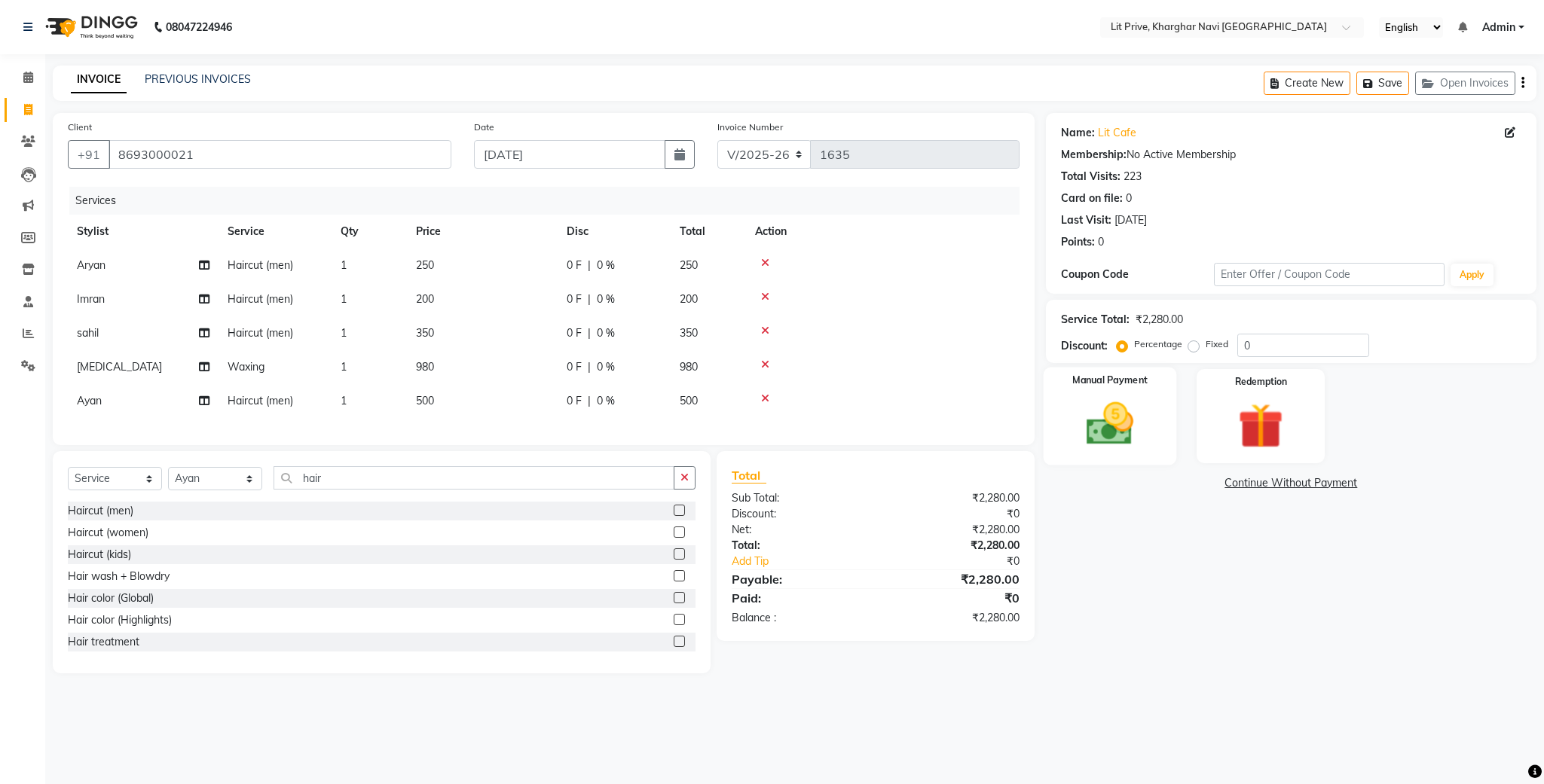
click at [1115, 429] on img at bounding box center [1110, 425] width 77 height 55
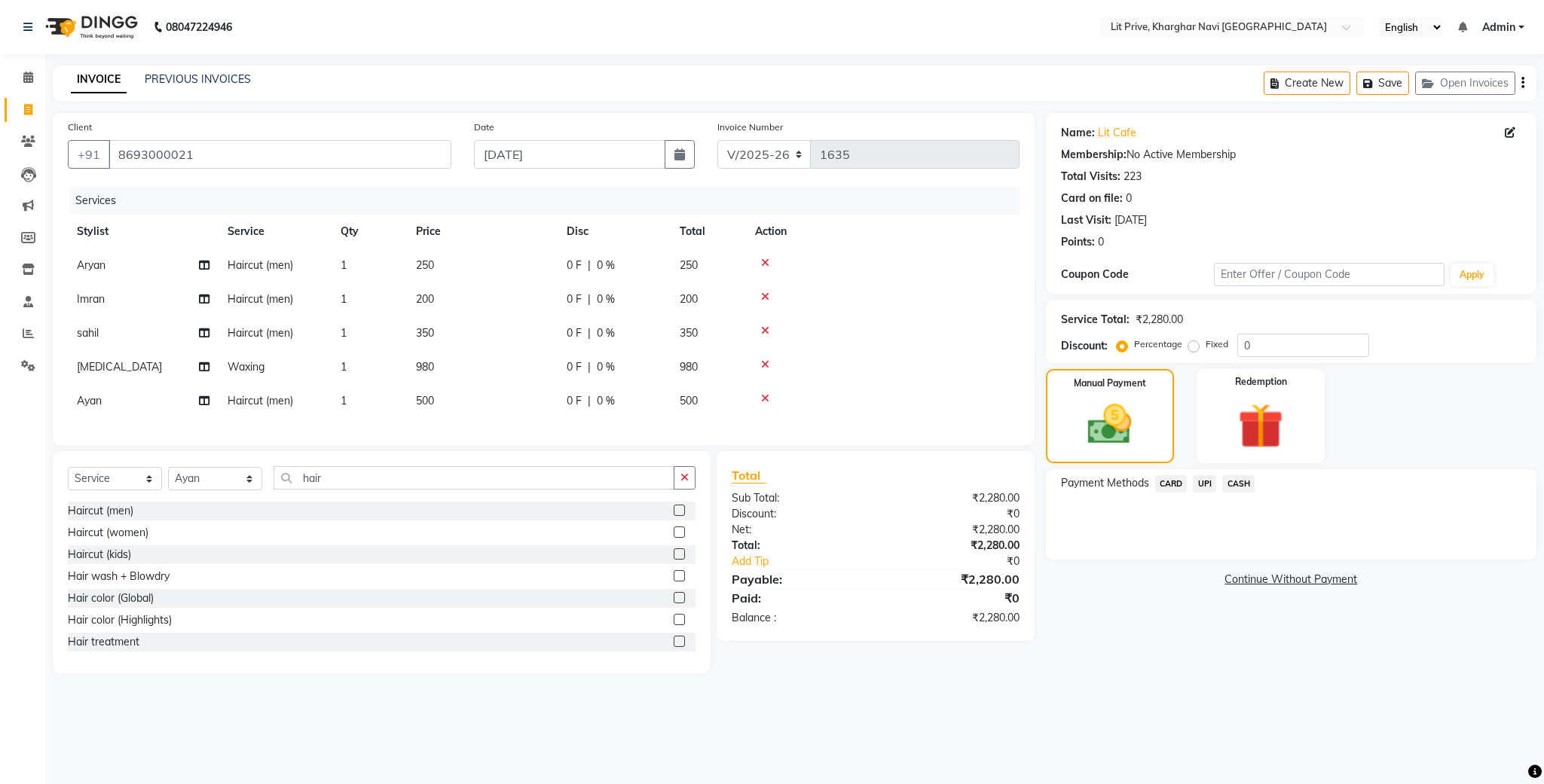
click at [1198, 487] on span "UPI" at bounding box center [1205, 483] width 24 height 17
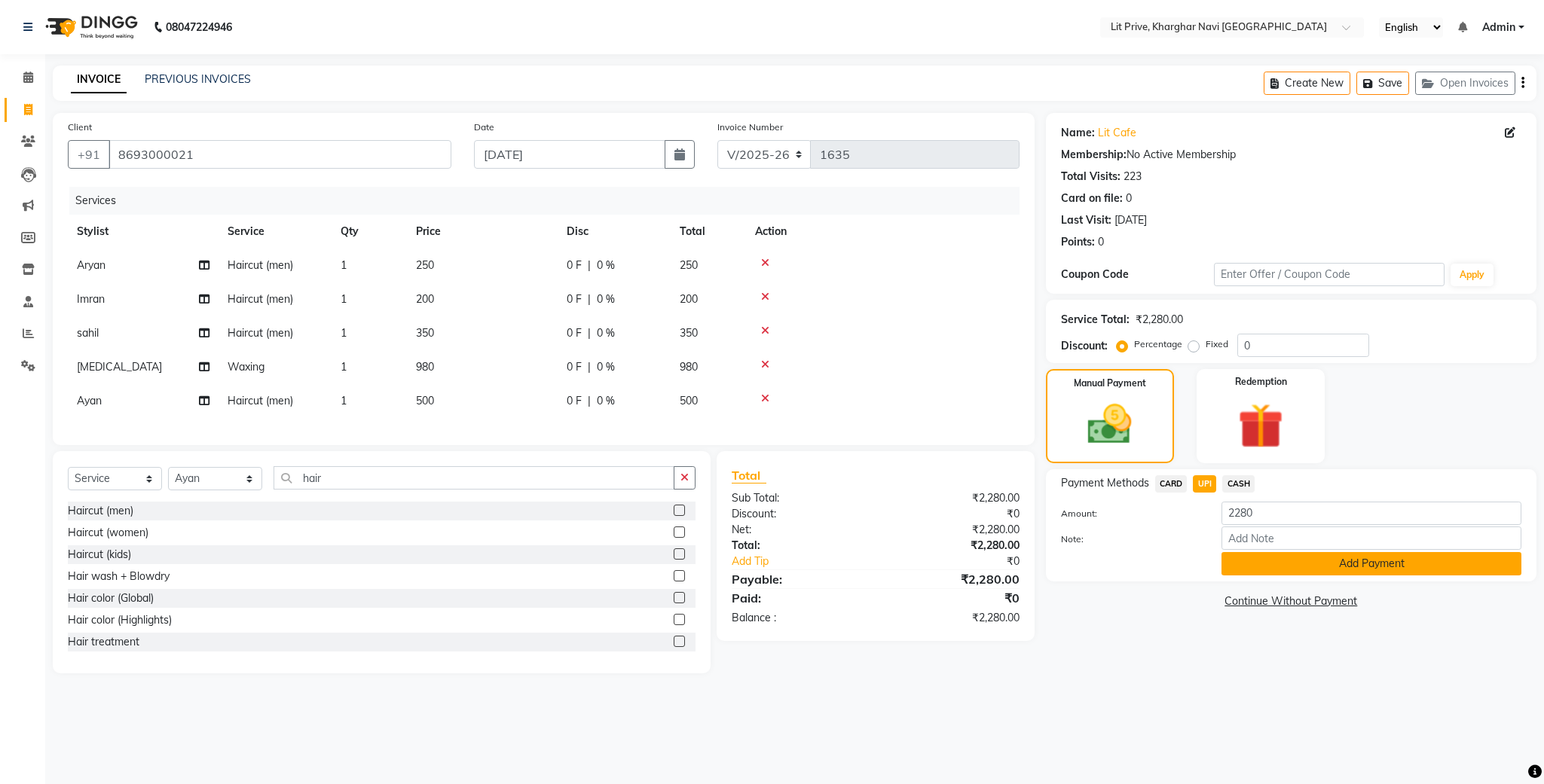
click at [1238, 557] on button "Add Payment" at bounding box center [1372, 564] width 300 height 24
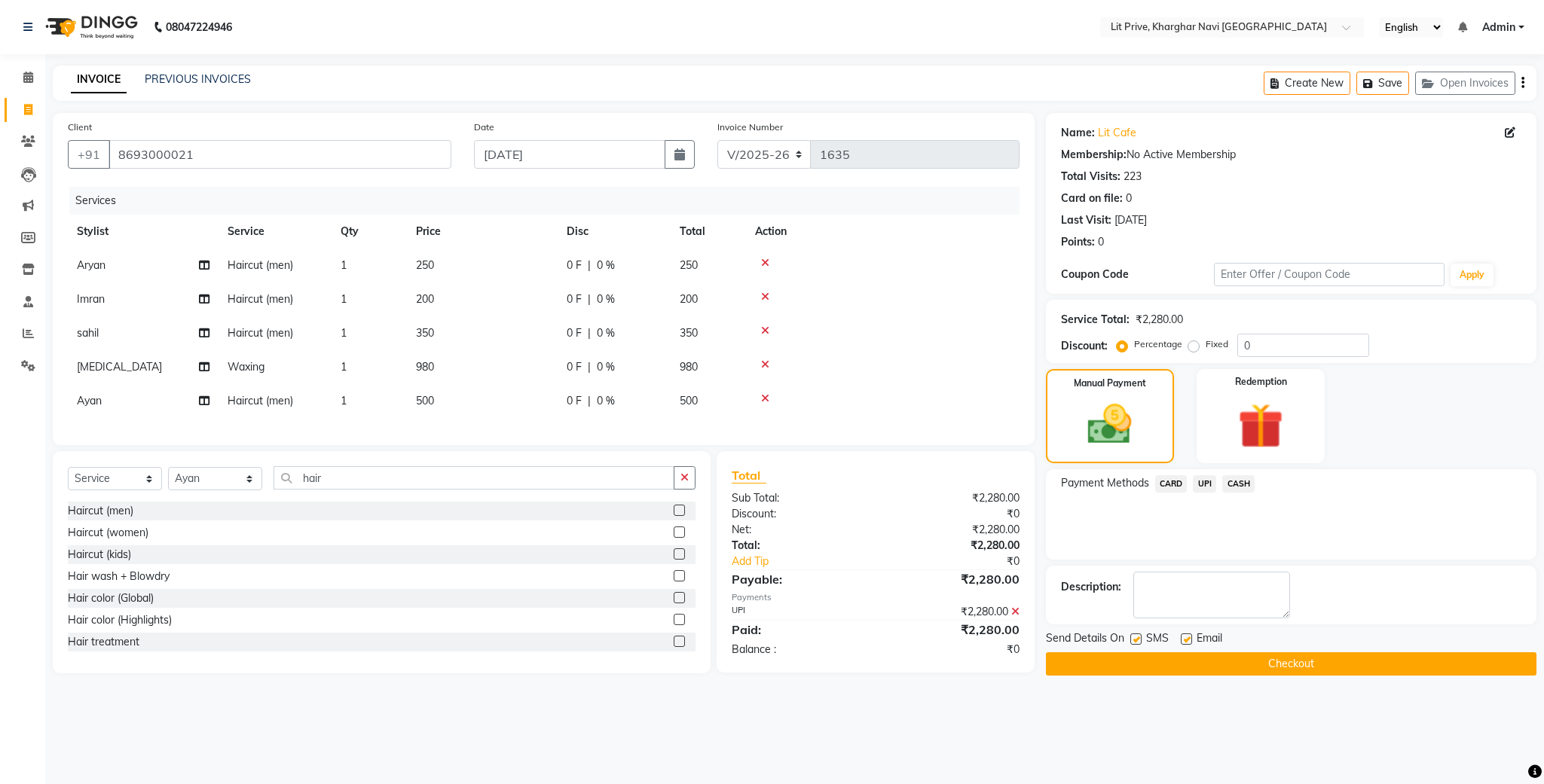
click at [1183, 629] on div "Name: Lit Cafe Membership: No Active Membership Total Visits: 223 Card on file:…" at bounding box center [1297, 394] width 502 height 562
click at [1186, 642] on label at bounding box center [1186, 639] width 11 height 11
click at [1186, 642] on input "checkbox" at bounding box center [1186, 640] width 10 height 10
checkbox input "false"
click at [1123, 642] on span "Send Details On" at bounding box center [1085, 640] width 78 height 19
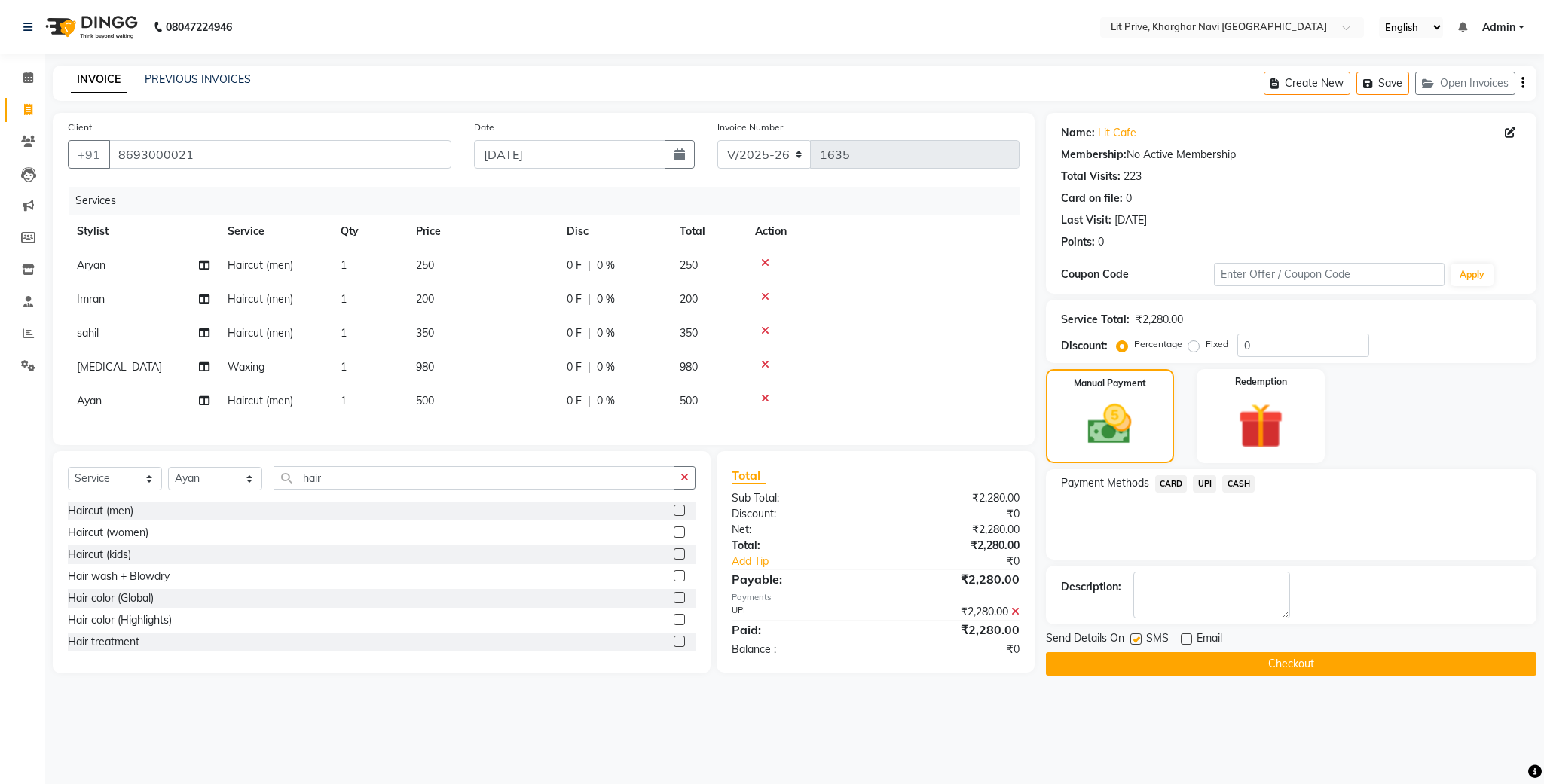
click at [1133, 645] on label at bounding box center [1136, 639] width 11 height 11
click at [1133, 645] on input "checkbox" at bounding box center [1135, 640] width 10 height 10
checkbox input "false"
click at [1131, 658] on button "Checkout" at bounding box center [1291, 665] width 491 height 24
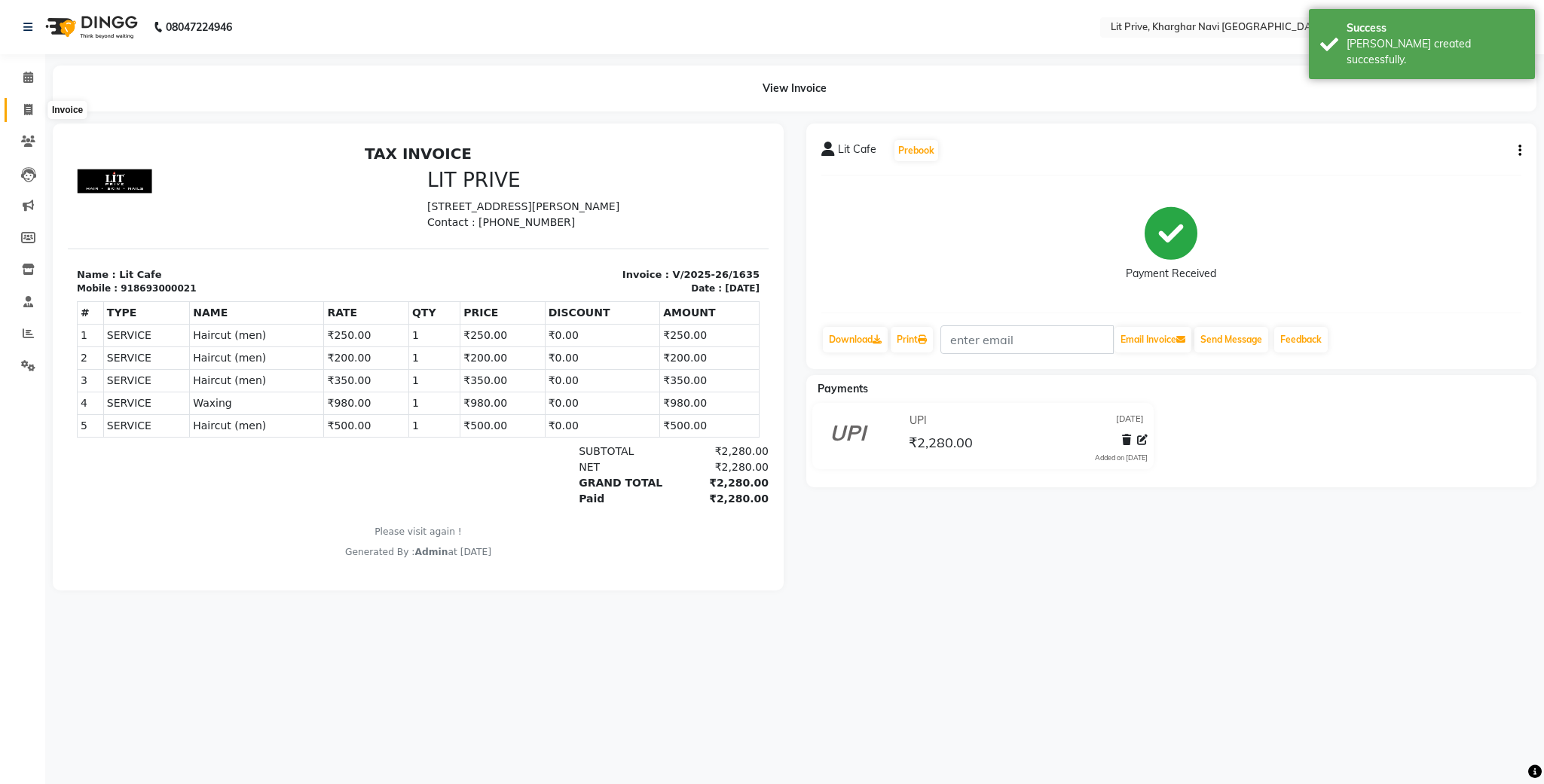
click at [21, 102] on span at bounding box center [28, 110] width 26 height 17
select select "service"
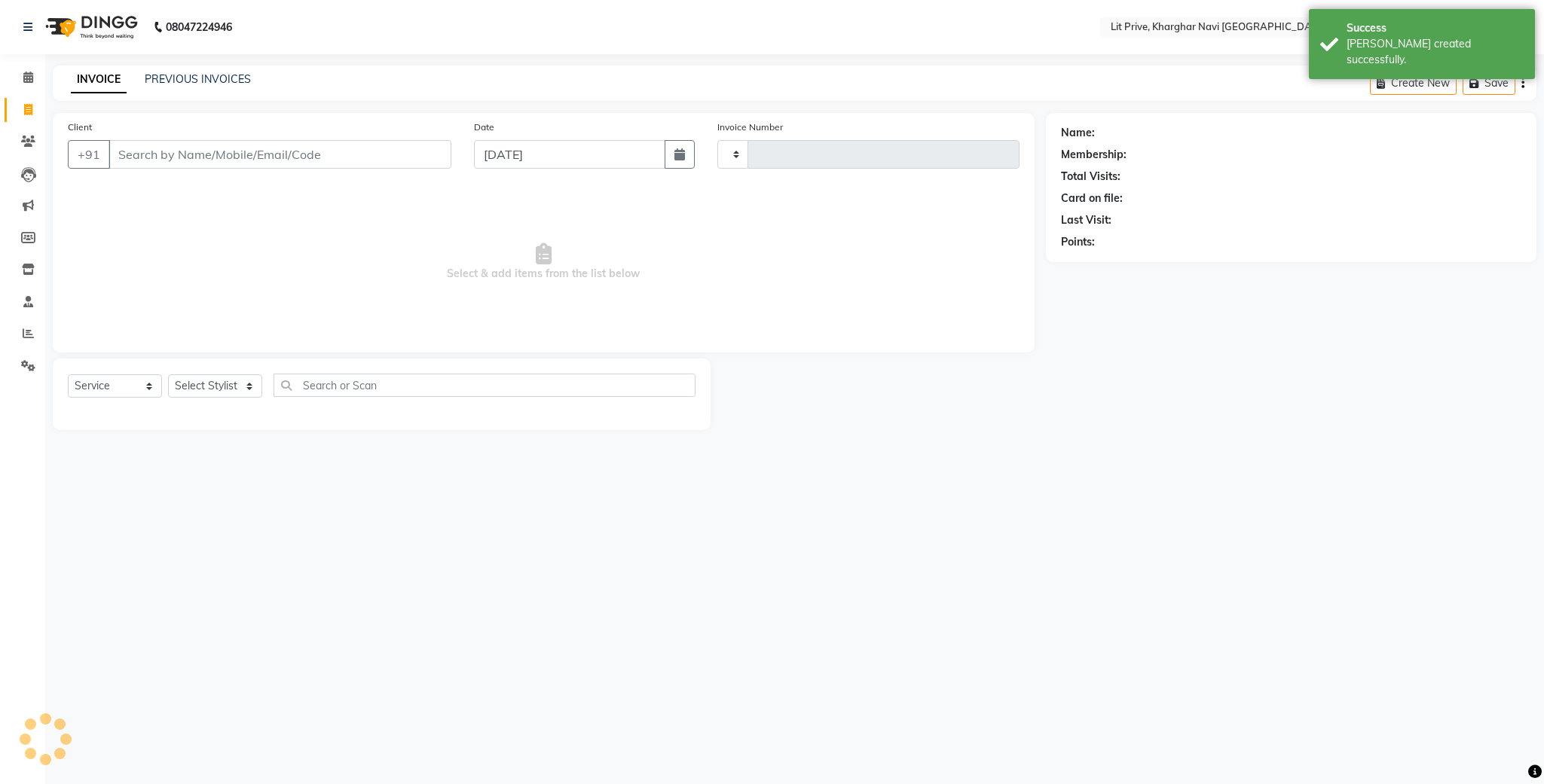
type input "1636"
select select "5625"
click at [25, 30] on icon at bounding box center [28, 27] width 9 height 11
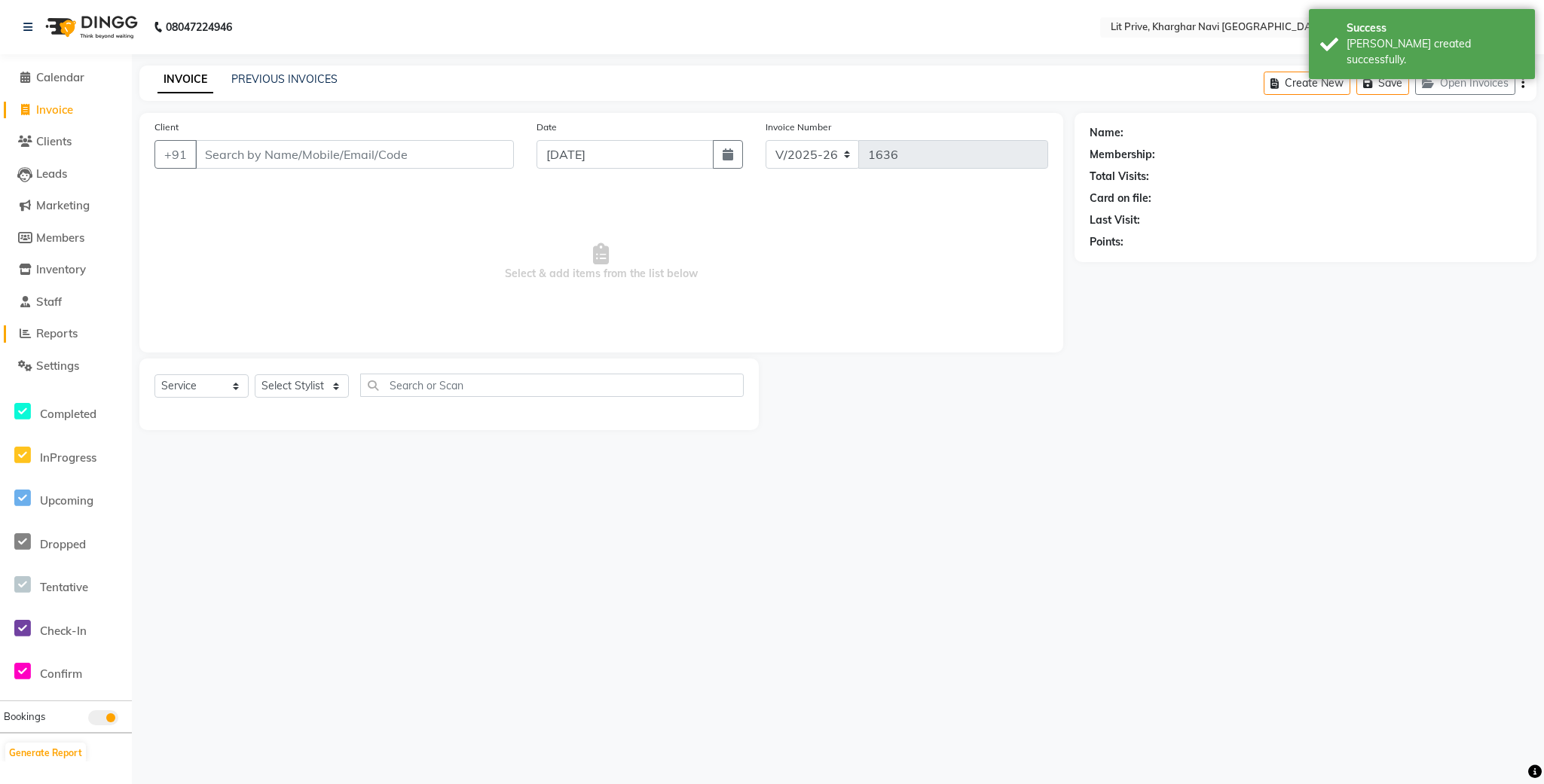
click at [67, 330] on span "Reports" at bounding box center [57, 334] width 41 height 15
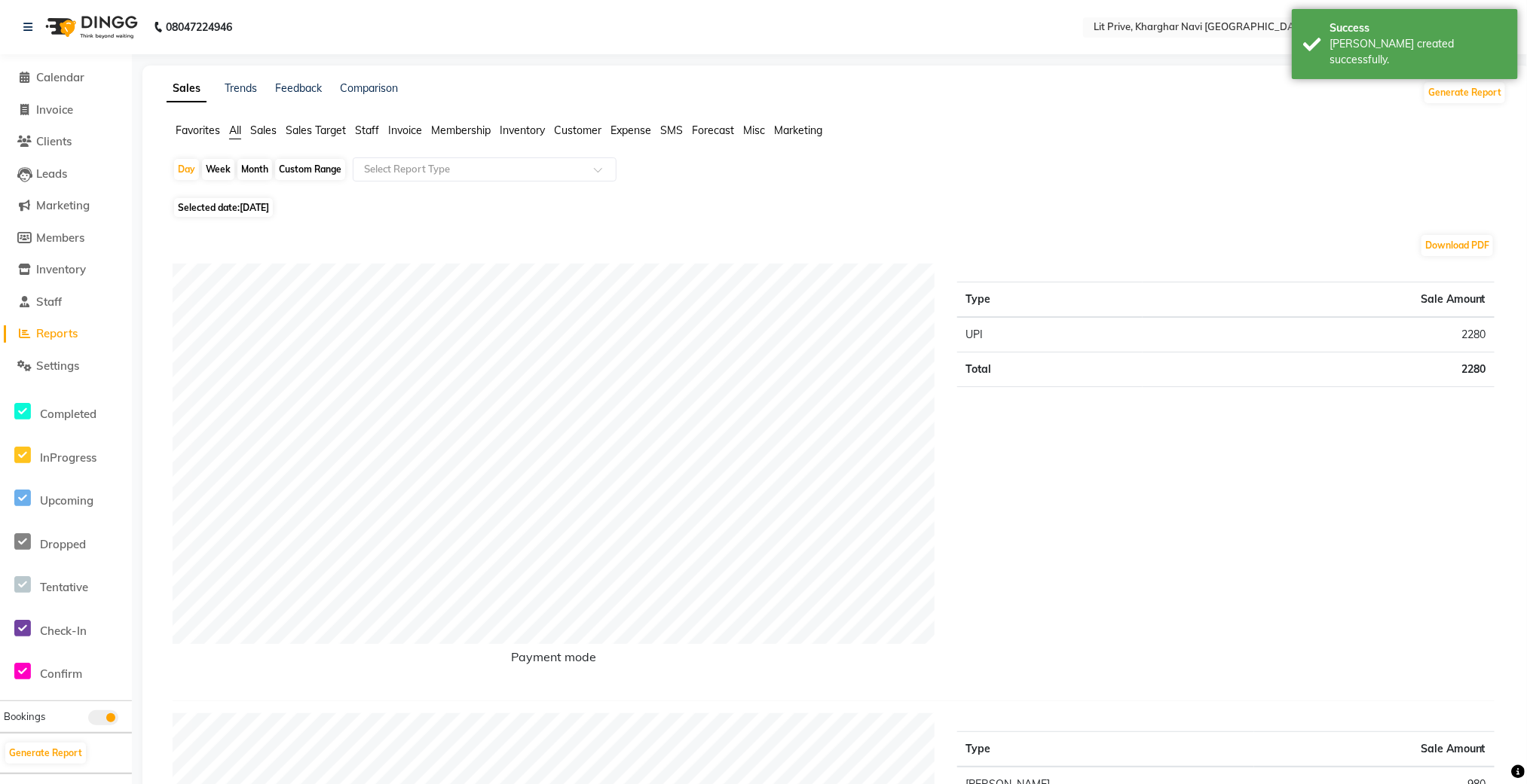
click at [371, 124] on span "Staff" at bounding box center [367, 130] width 24 height 14
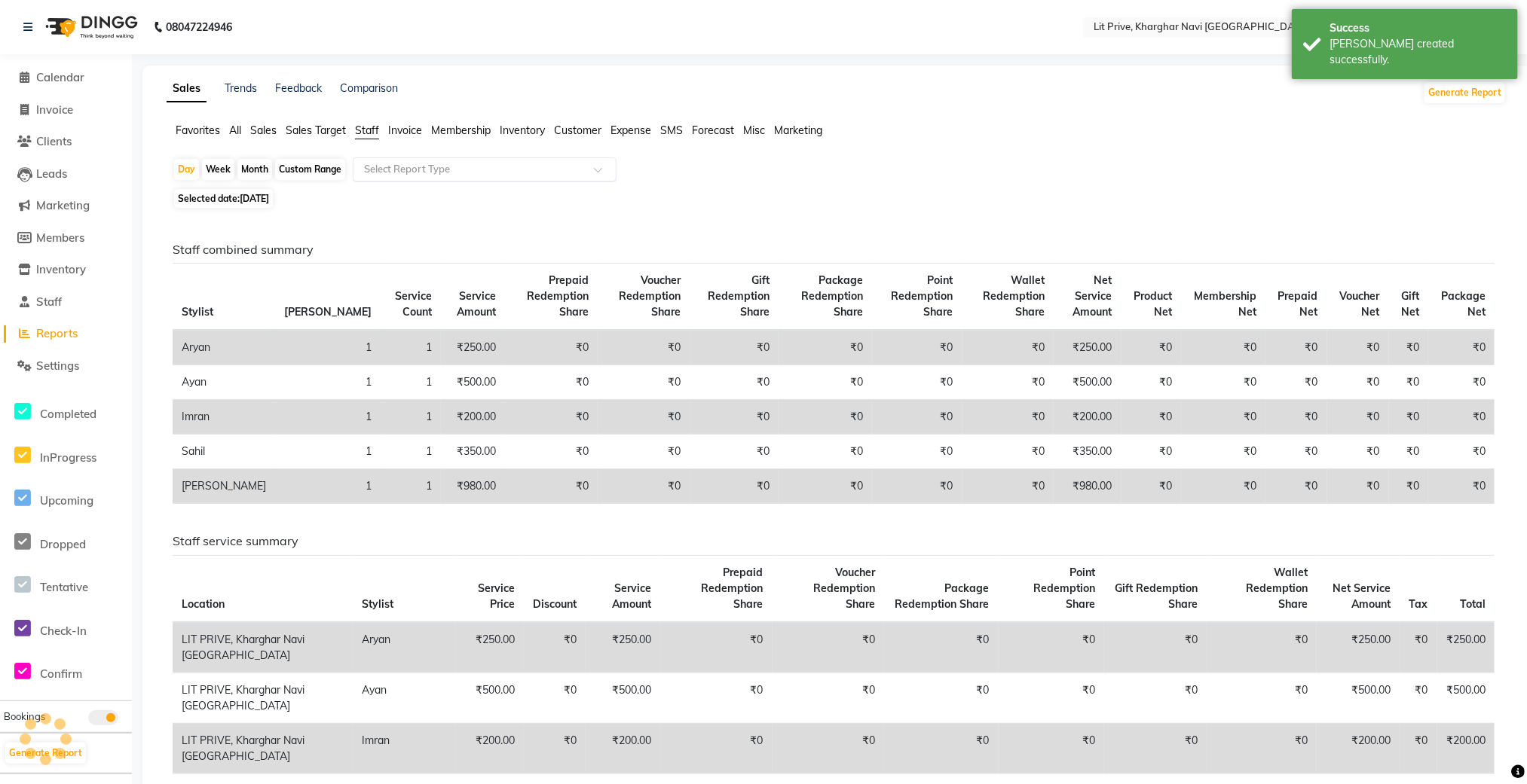
click at [398, 165] on input "text" at bounding box center [470, 170] width 217 height 15
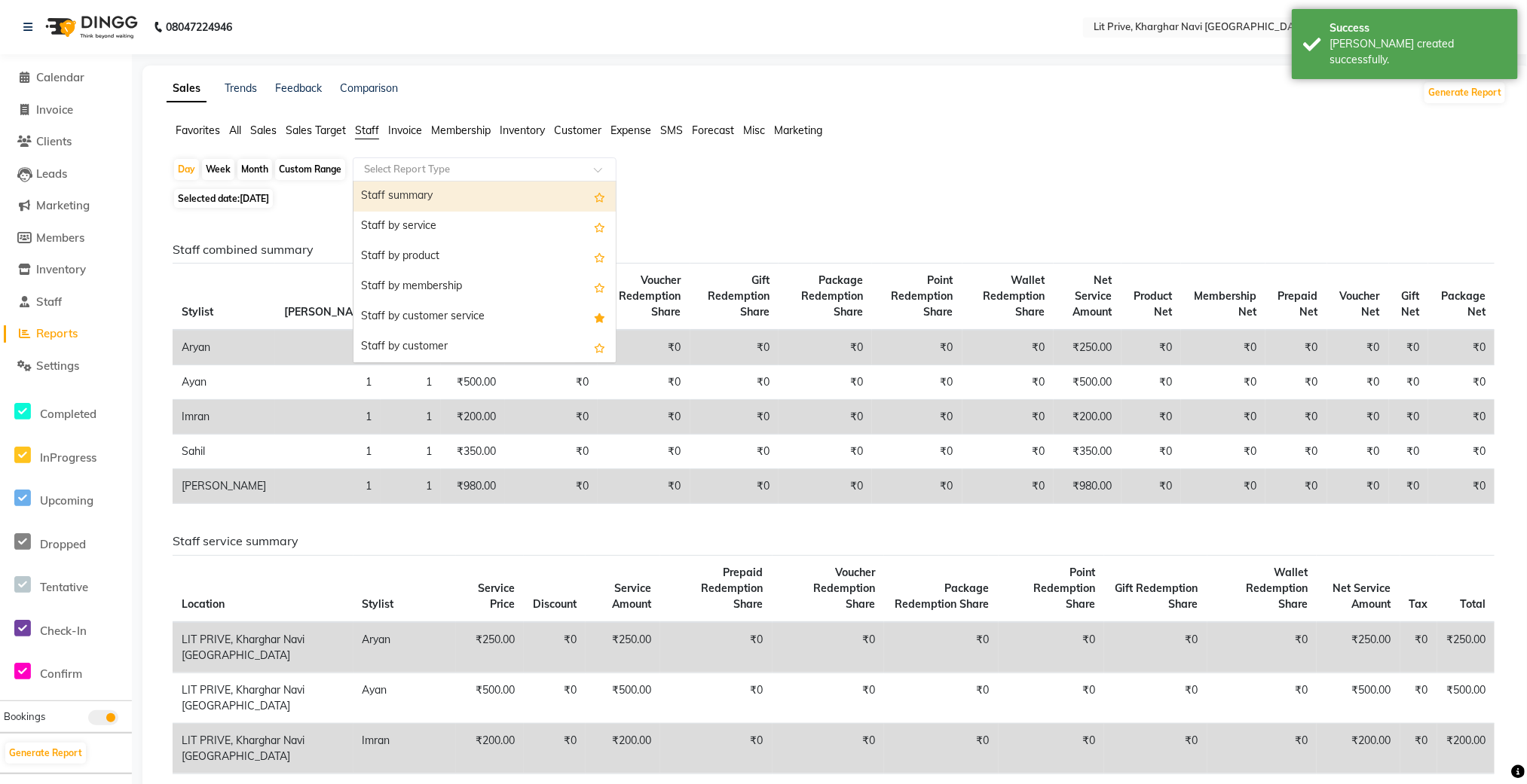
click at [400, 191] on div "Staff summary" at bounding box center [485, 196] width 263 height 30
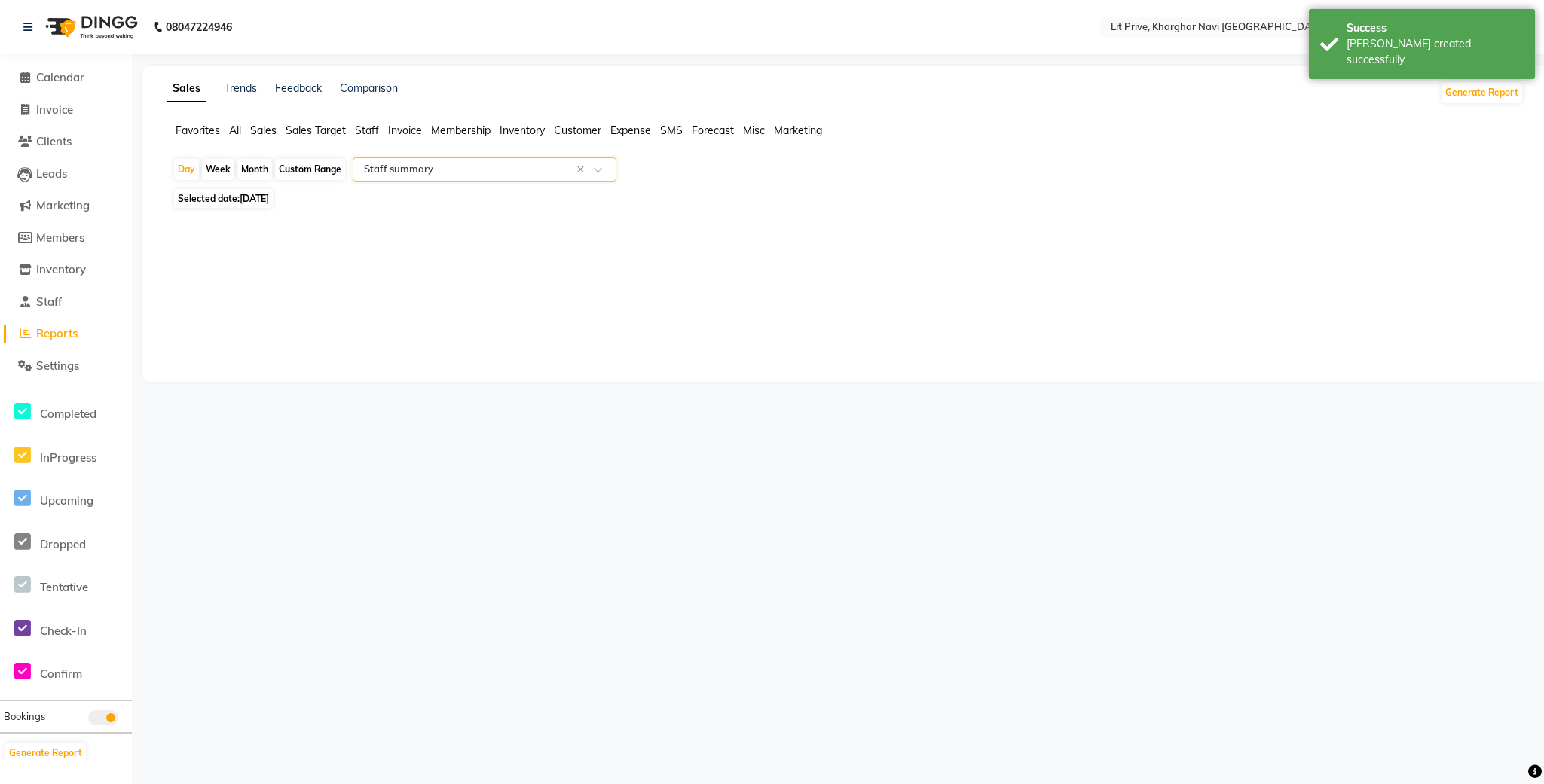
select select "filtered_report"
select select "csv"
click at [258, 171] on div "Month" at bounding box center [254, 169] width 35 height 21
select select "9"
select select "2025"
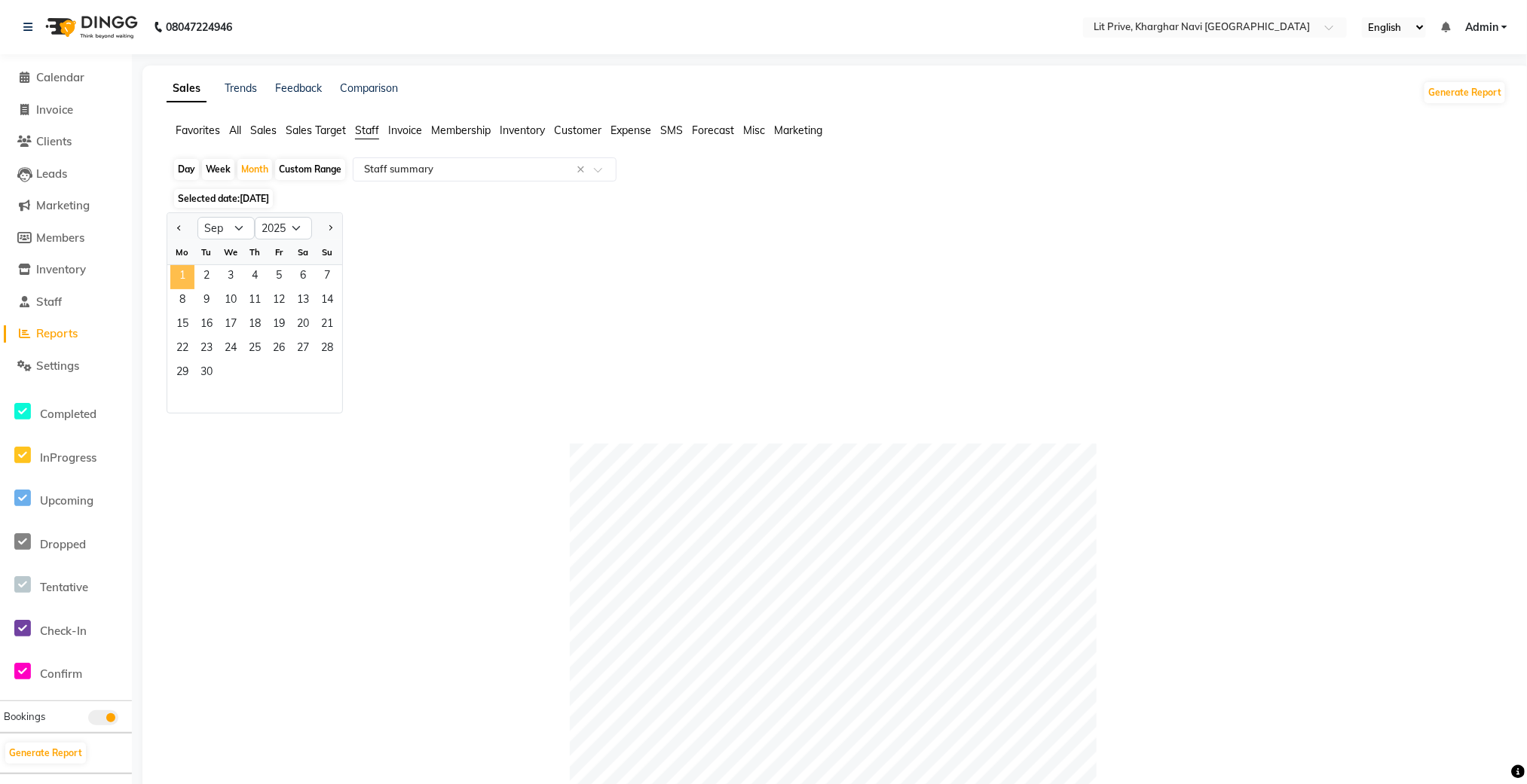
click at [191, 278] on span "1" at bounding box center [182, 277] width 24 height 24
click at [194, 279] on span "1" at bounding box center [182, 277] width 24 height 24
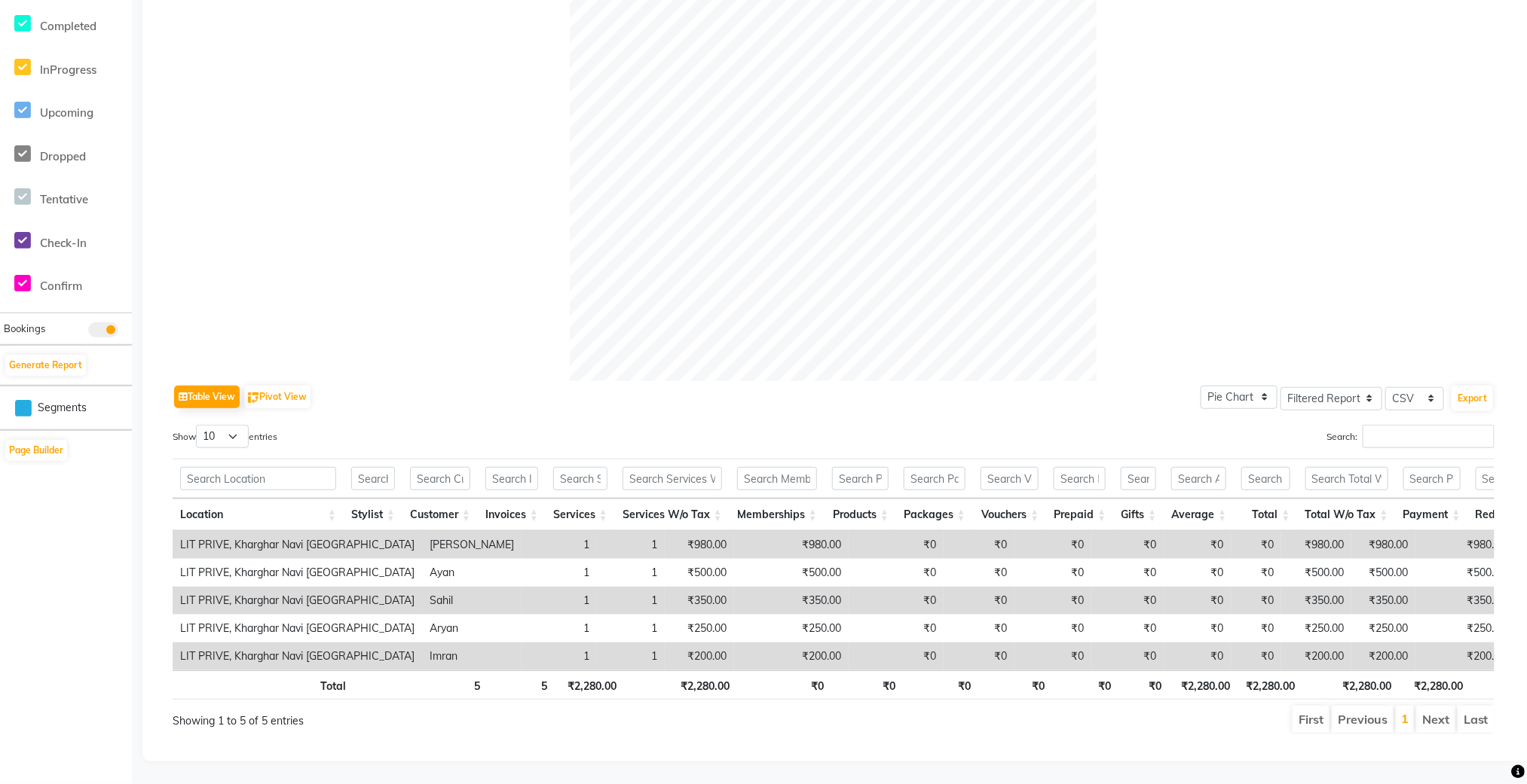
scroll to position [428, 0]
click at [1341, 425] on label "Search:" at bounding box center [1410, 437] width 168 height 24
click at [1363, 425] on input "Search:" at bounding box center [1428, 437] width 132 height 24
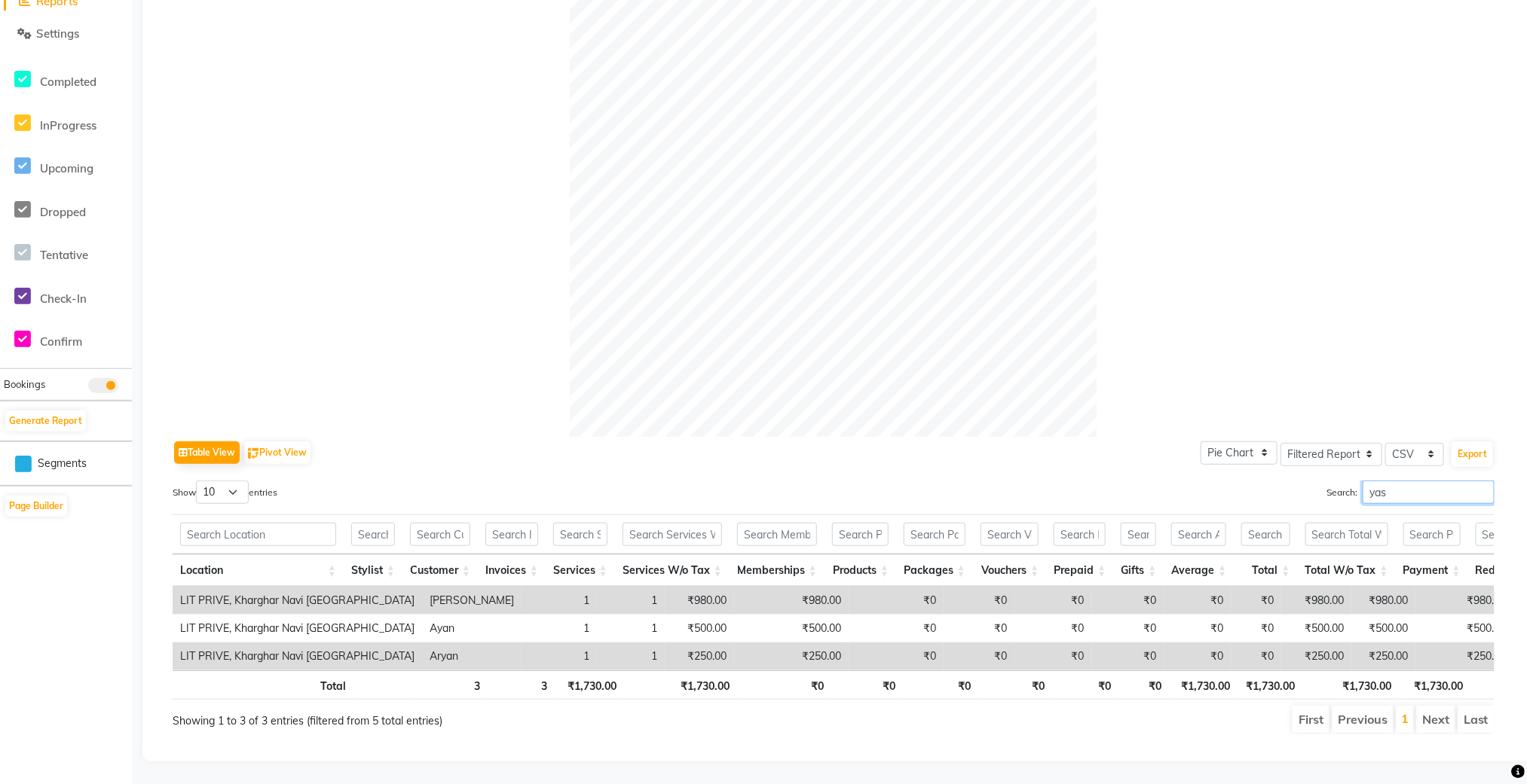
scroll to position [315, 0]
type input "y"
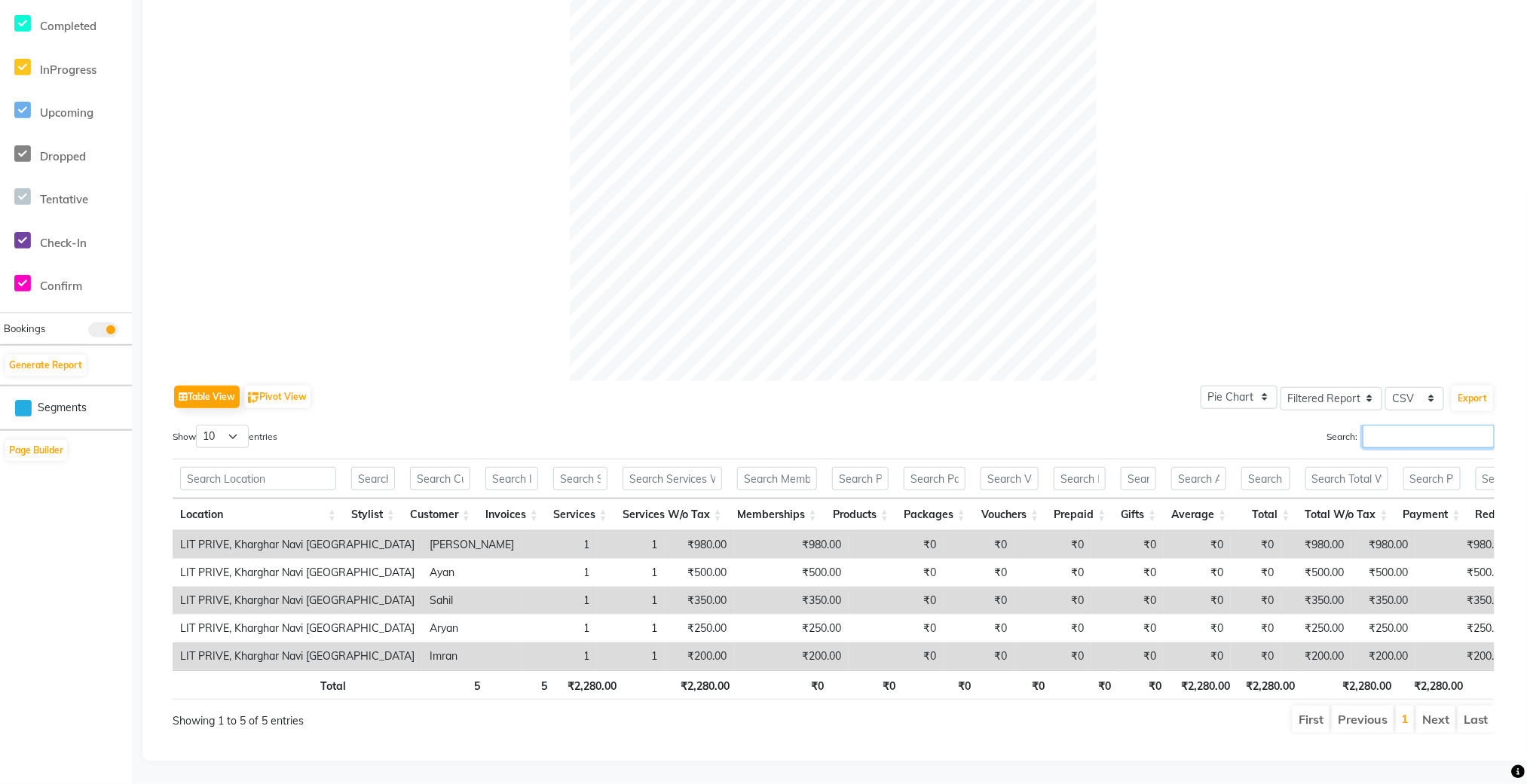
scroll to position [0, 0]
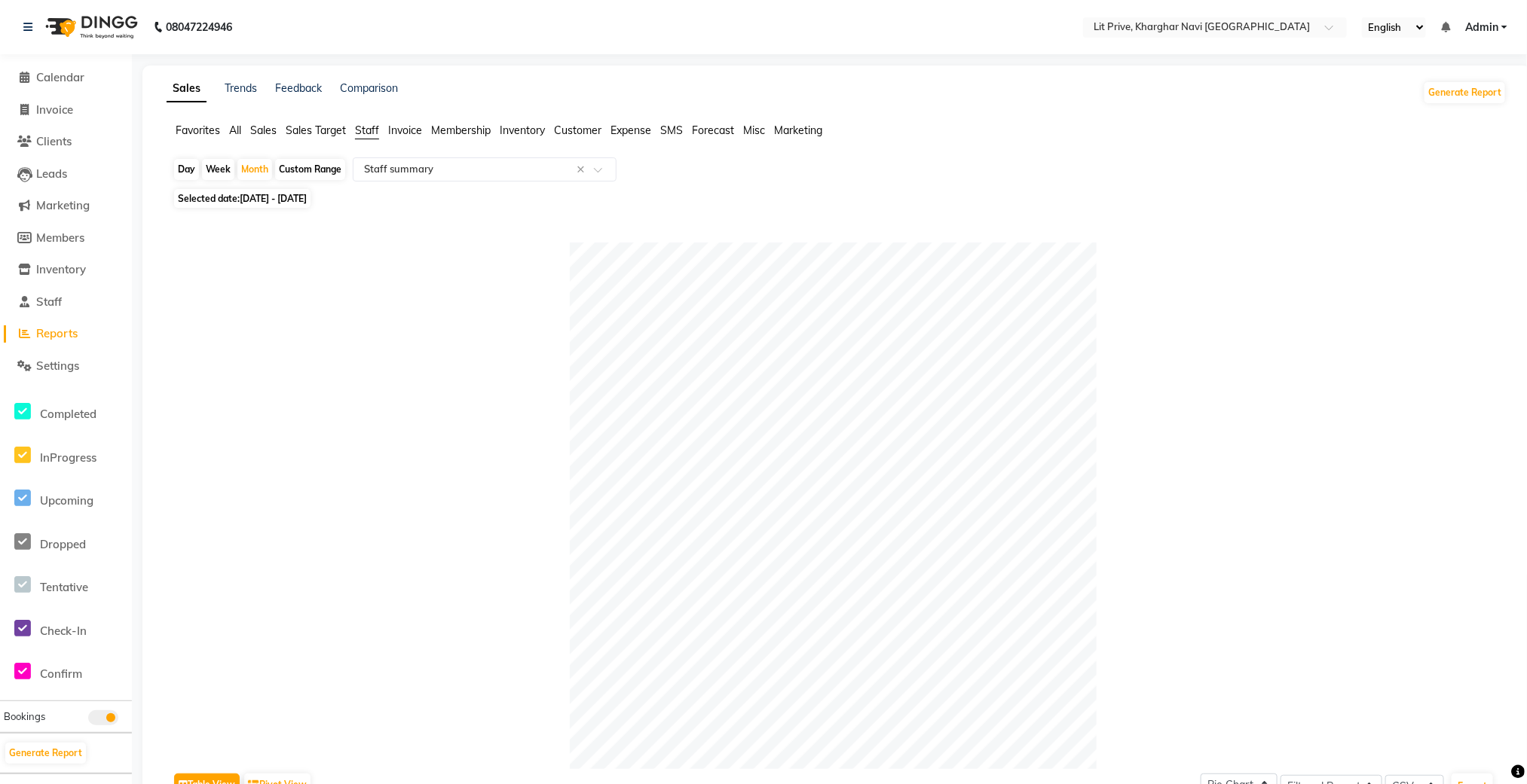
click at [276, 206] on span "Selected date: [DATE] - [DATE]" at bounding box center [243, 198] width 137 height 19
select select "9"
select select "2025"
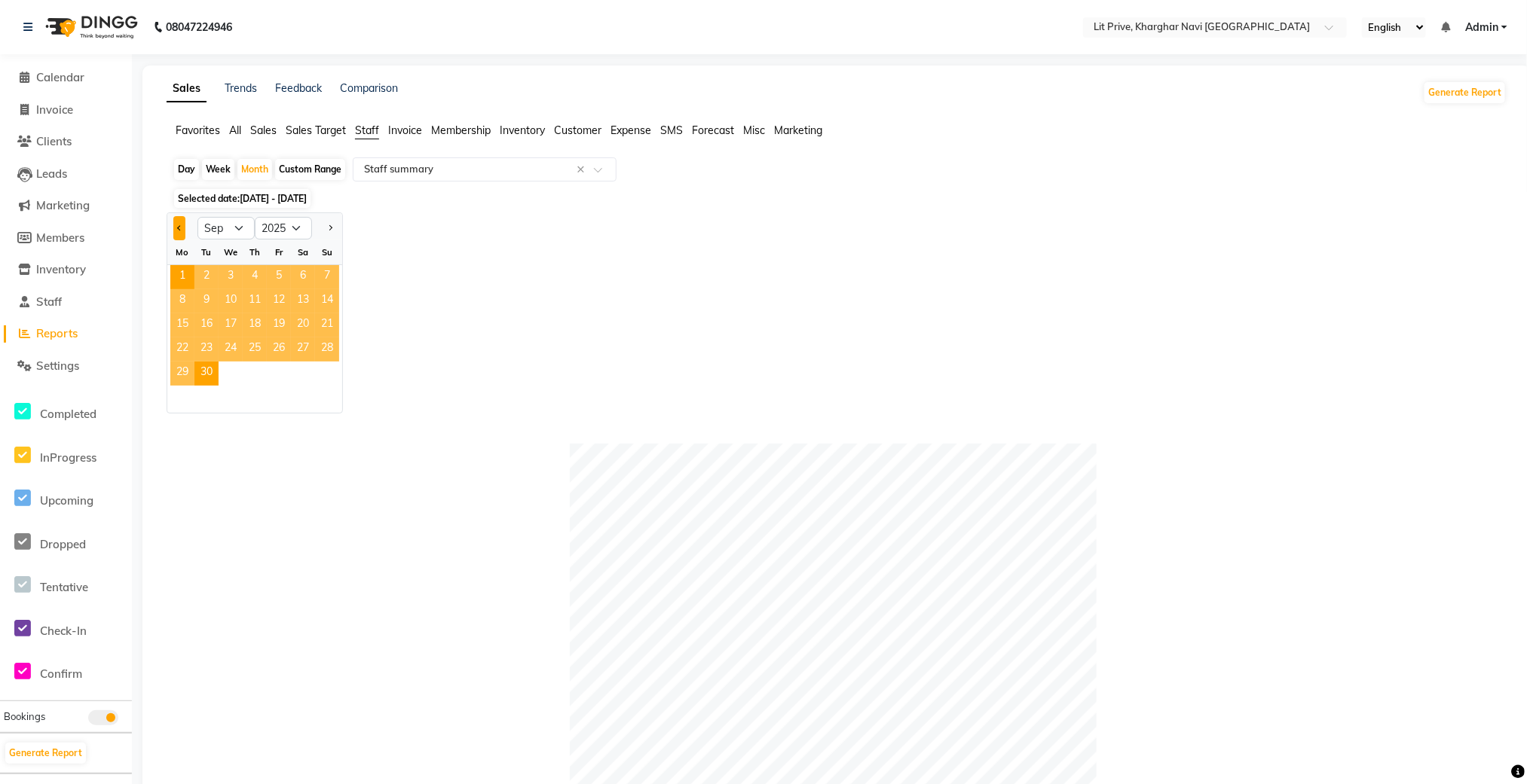
click at [177, 224] on button "Previous month" at bounding box center [179, 228] width 12 height 24
select select "8"
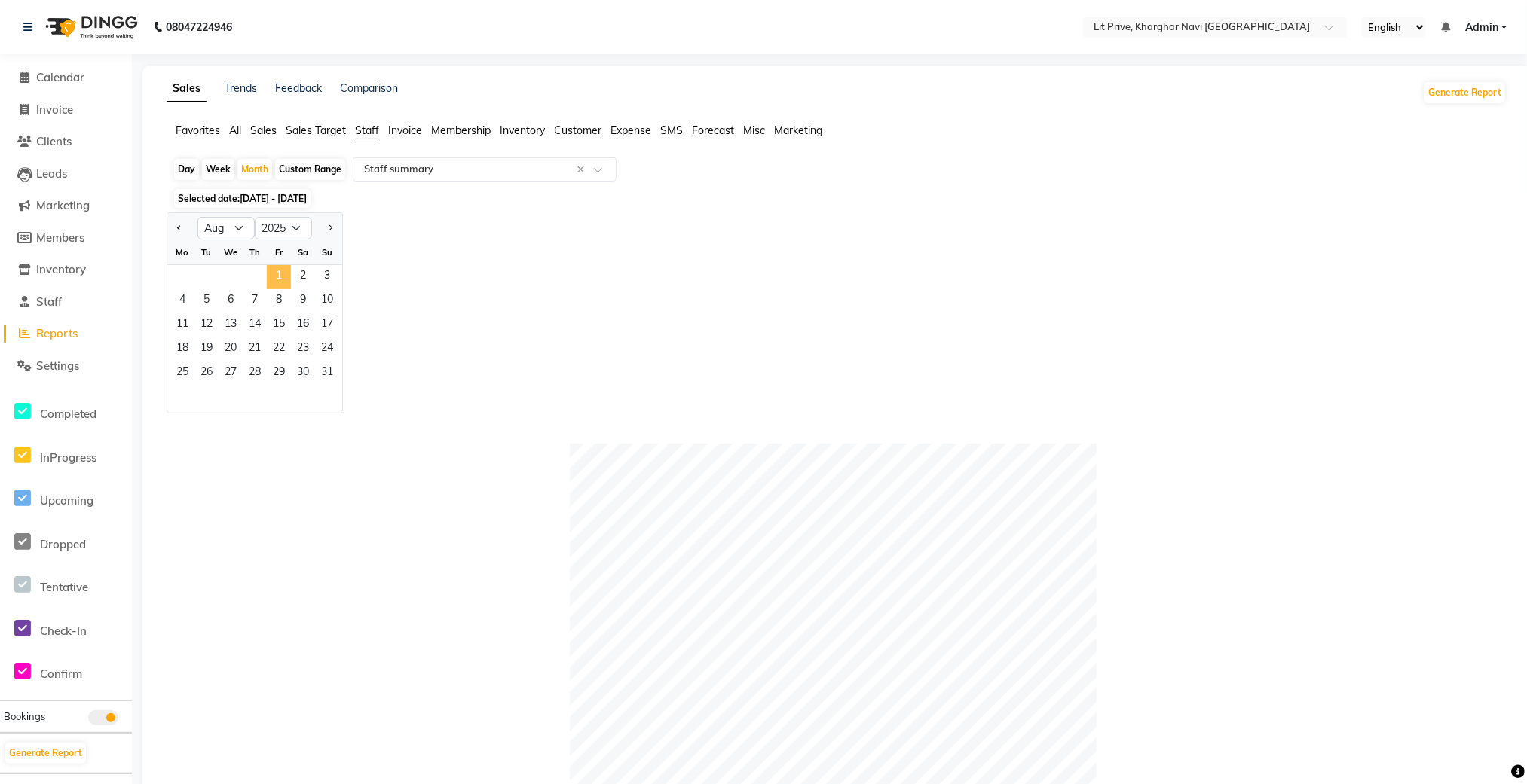
click at [283, 278] on span "1" at bounding box center [279, 277] width 24 height 24
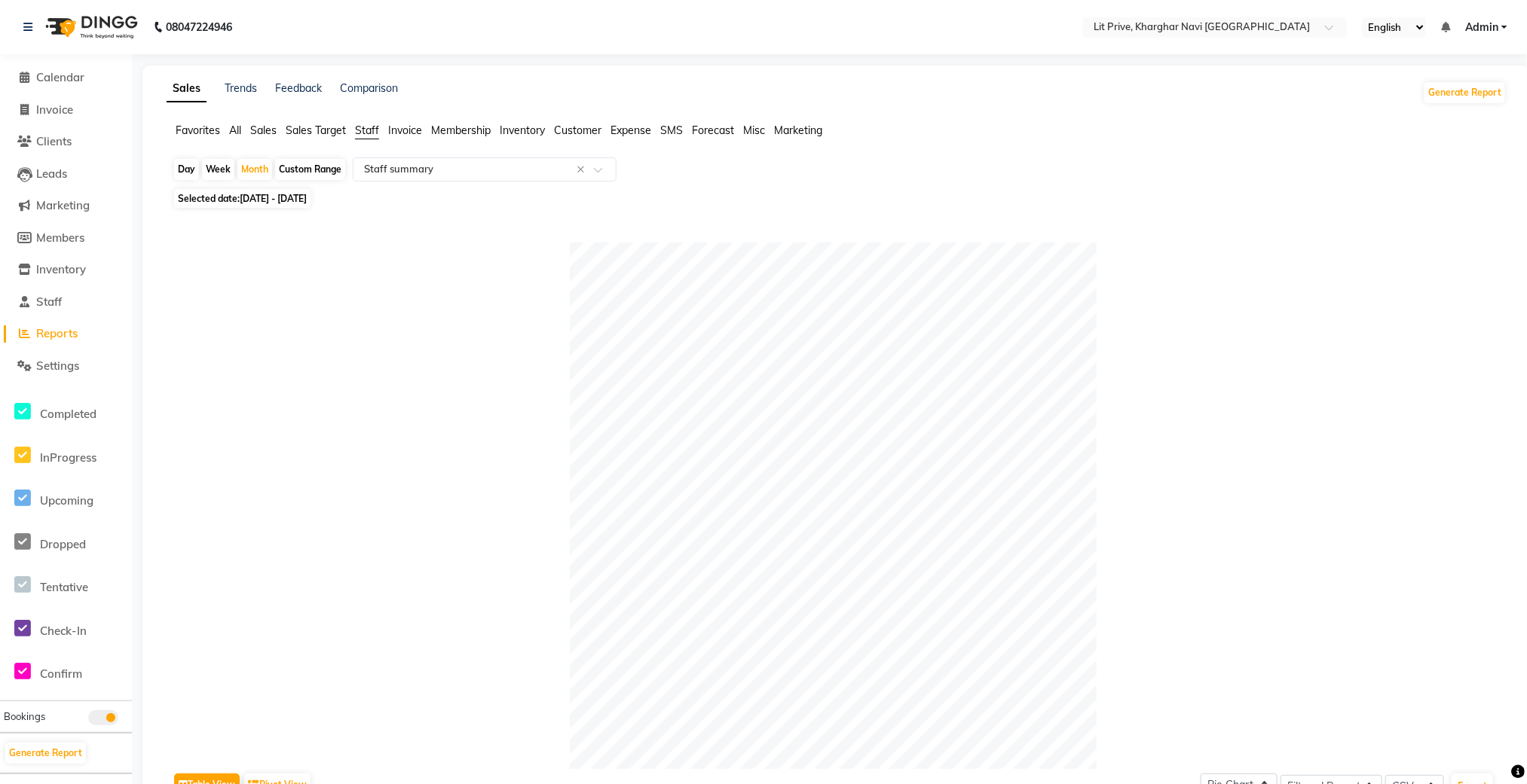
scroll to position [566, 0]
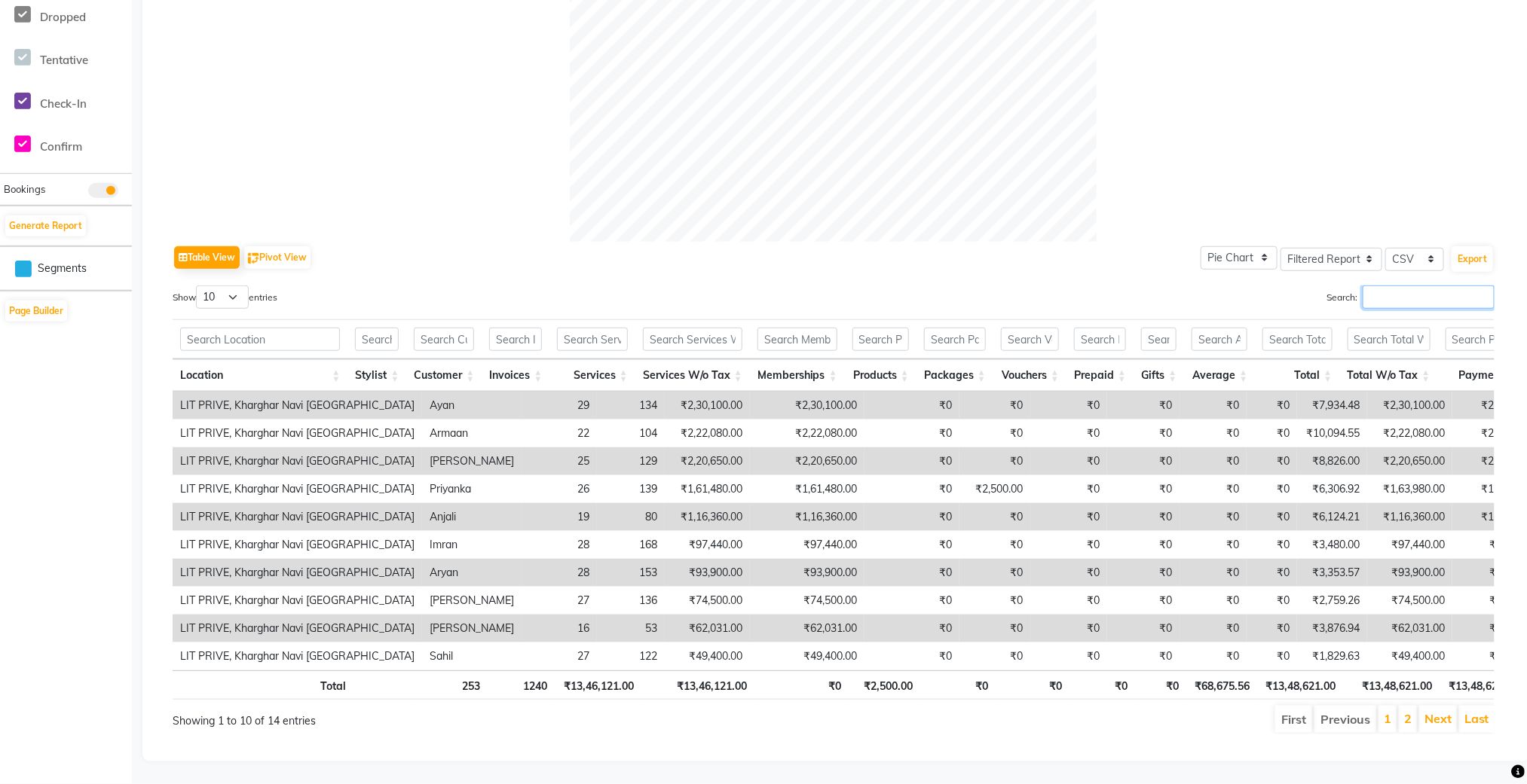
click at [1387, 285] on input "Search:" at bounding box center [1428, 297] width 132 height 24
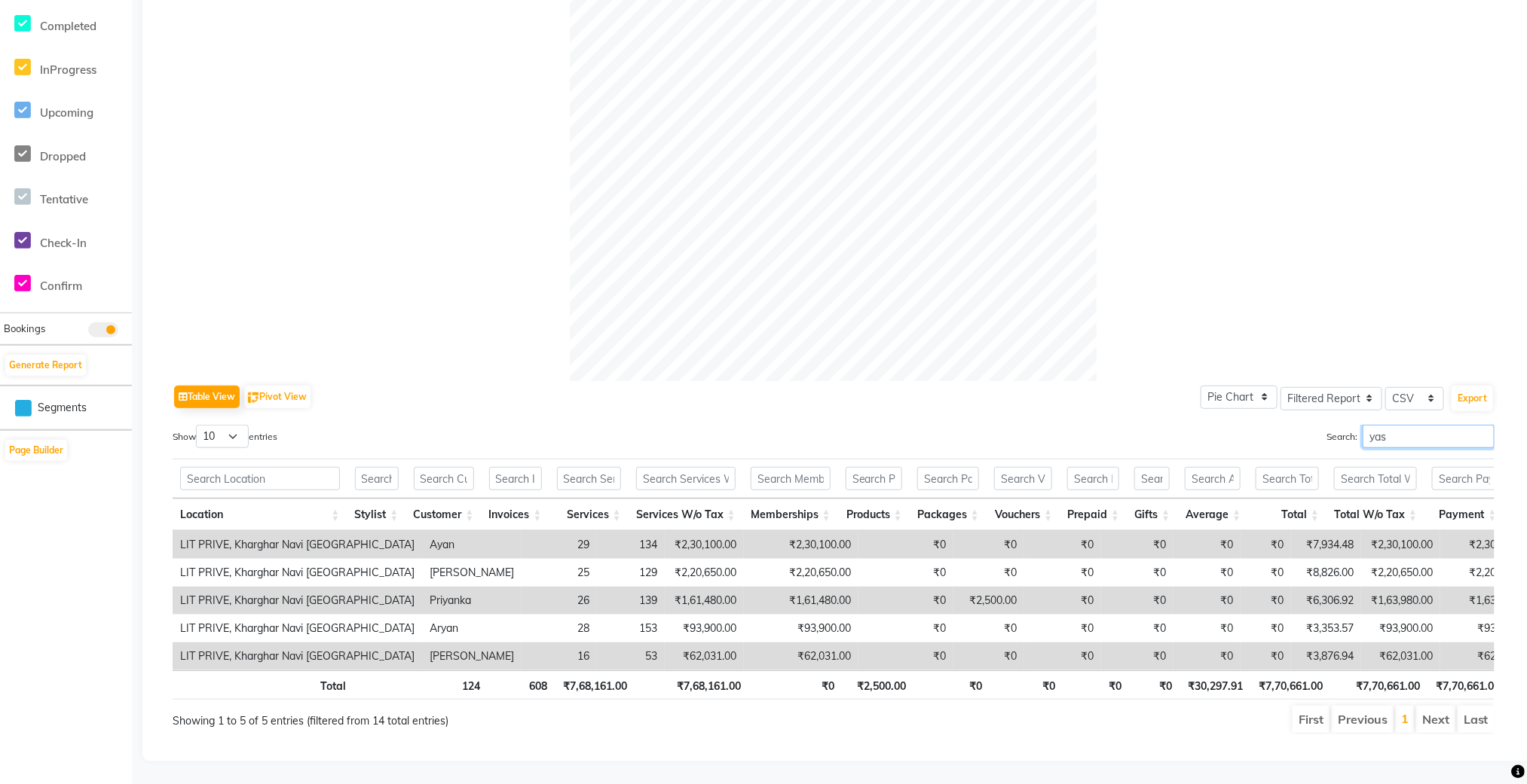
scroll to position [315, 0]
type input "y"
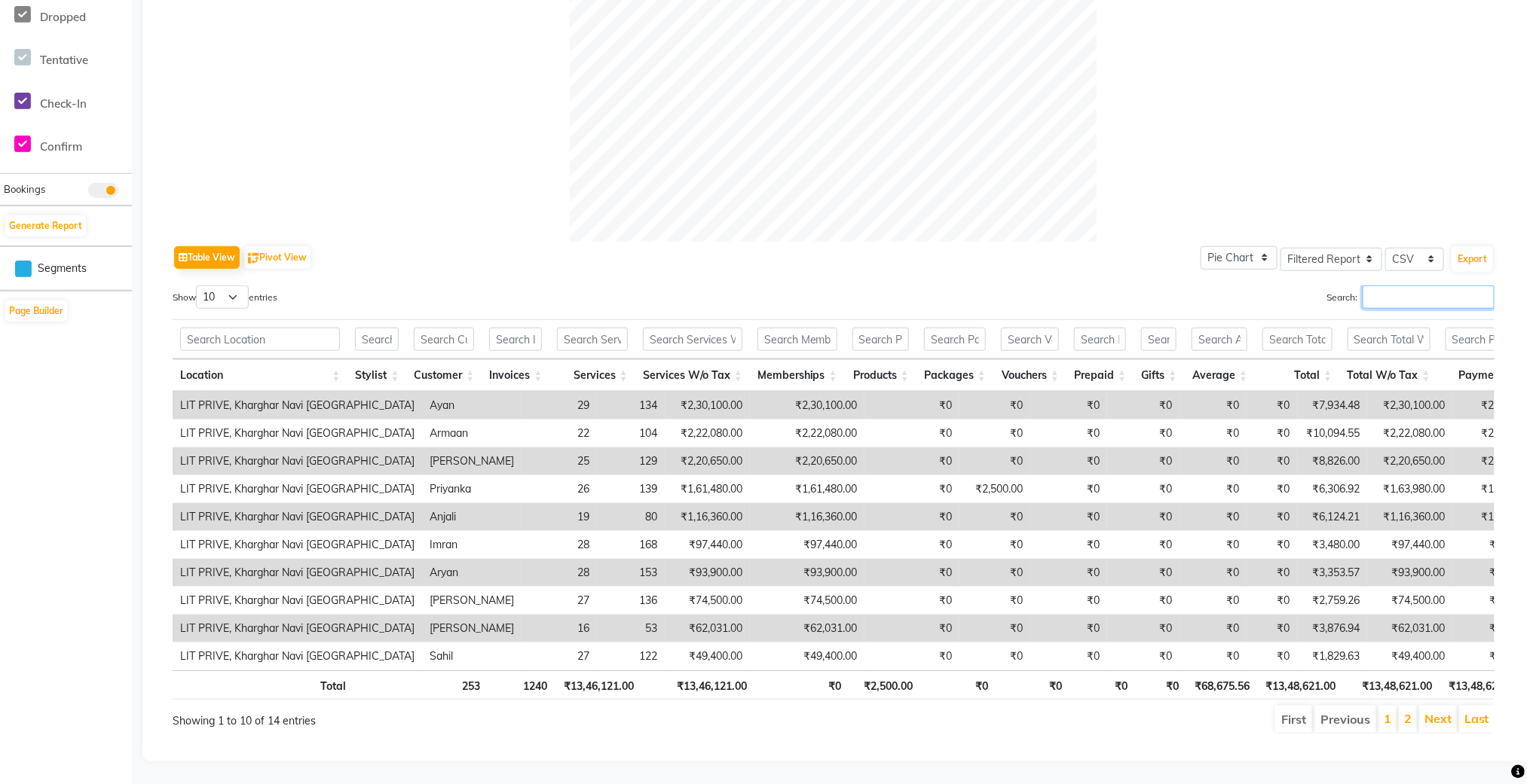
scroll to position [0, 0]
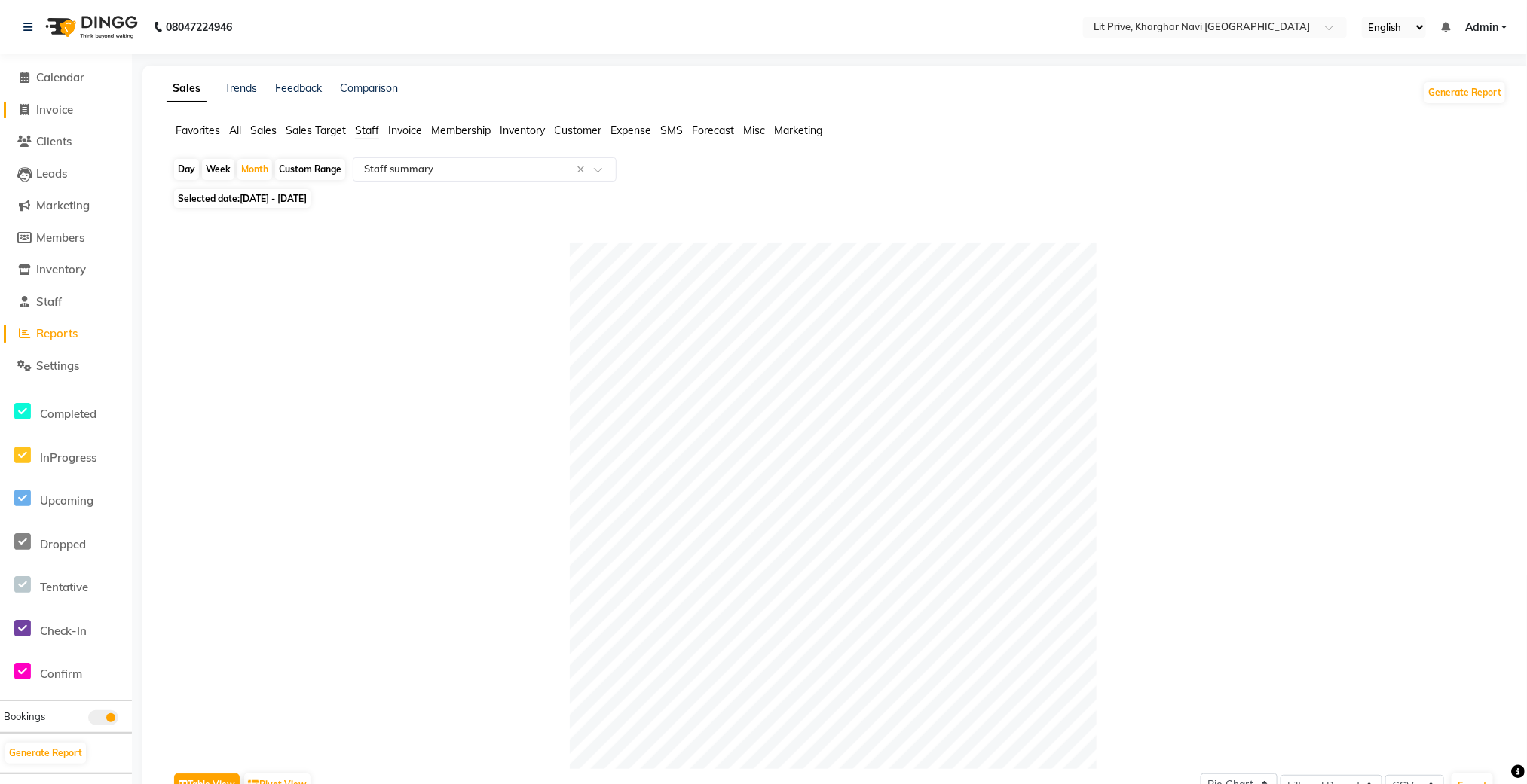
click at [59, 111] on span "Invoice" at bounding box center [55, 109] width 36 height 15
select select "service"
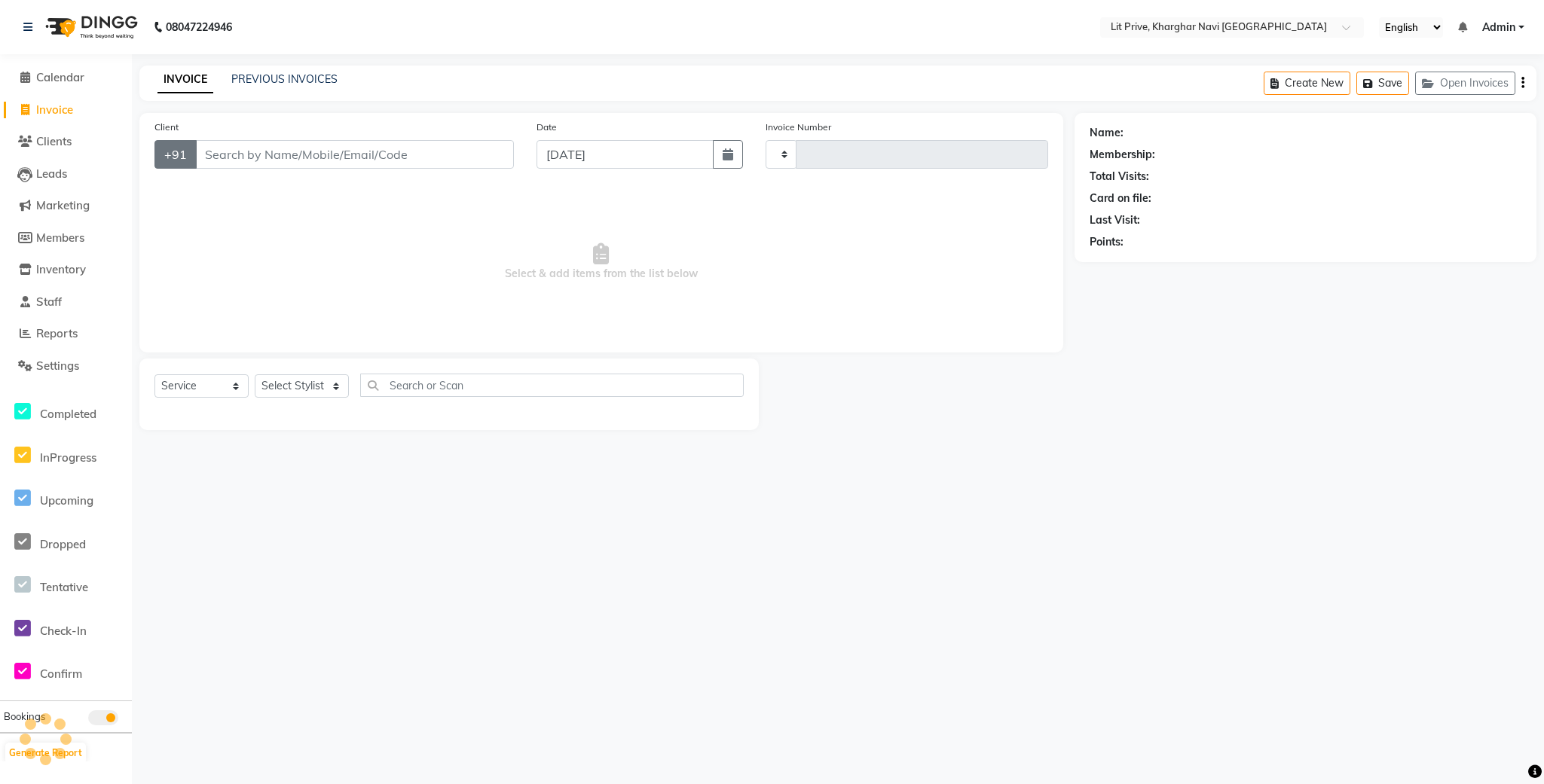
type input "1636"
select select "5625"
click at [76, 336] on span "Reports" at bounding box center [57, 334] width 41 height 15
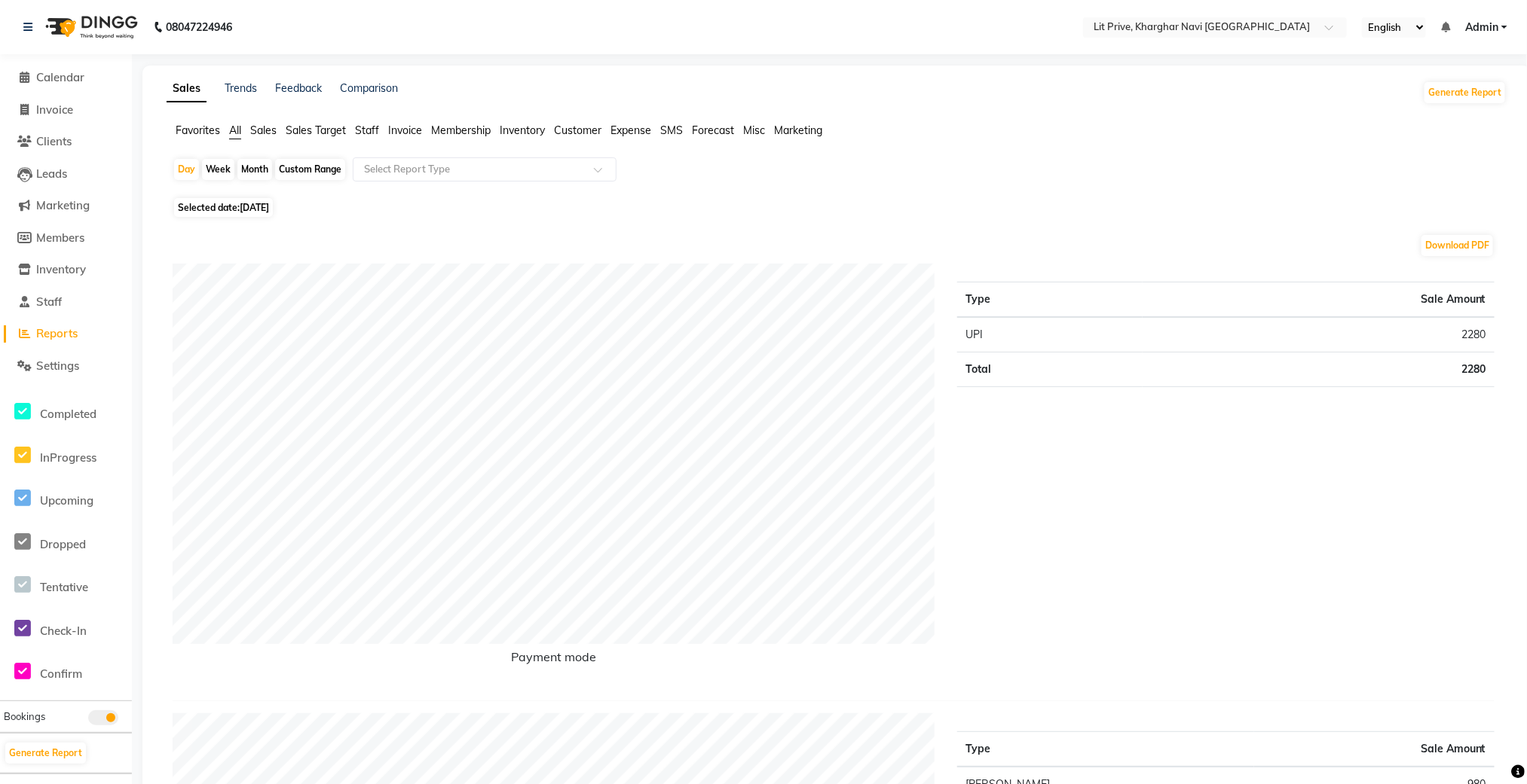
click at [371, 127] on span "Staff" at bounding box center [367, 130] width 24 height 14
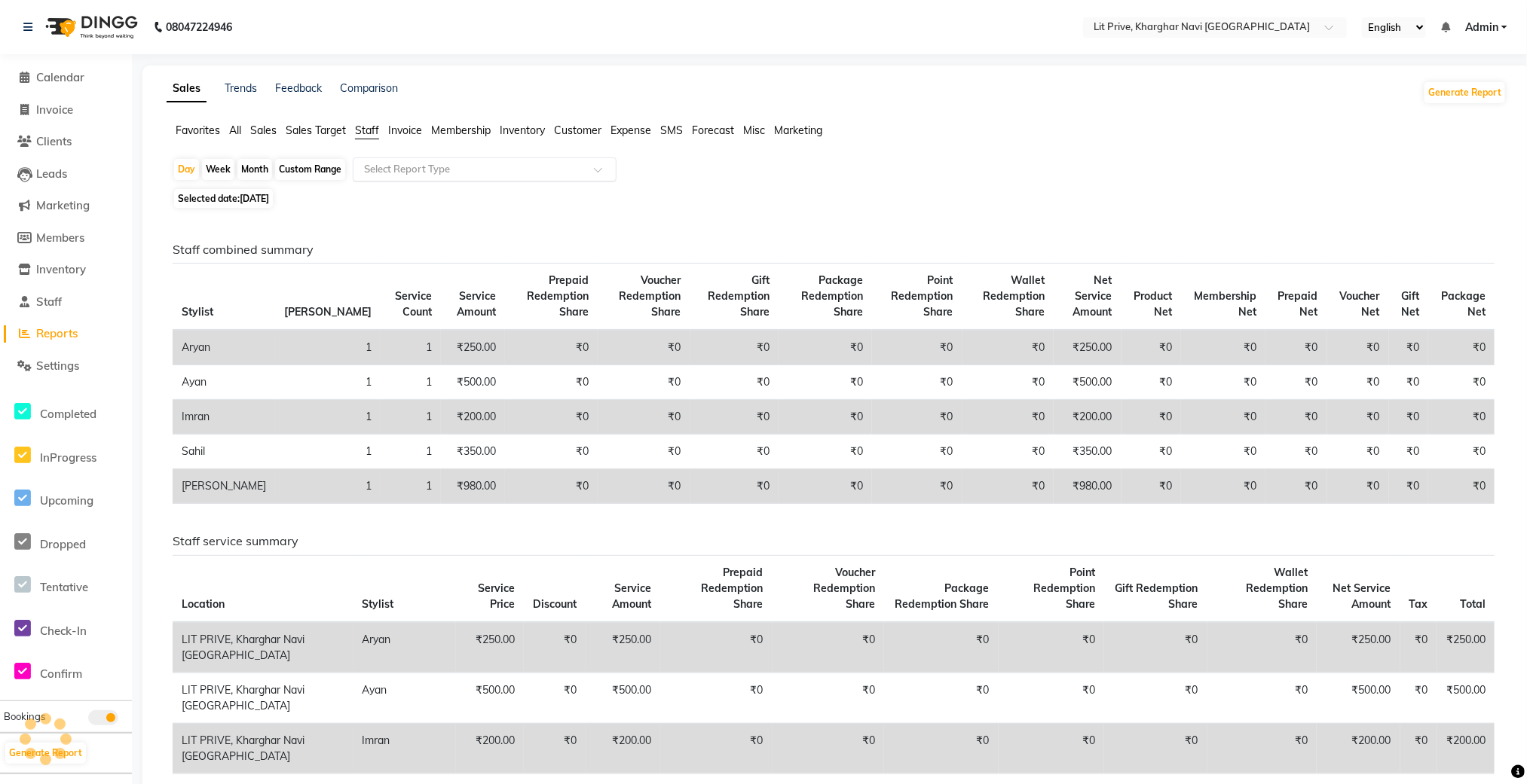
click at [389, 171] on input "text" at bounding box center [470, 170] width 217 height 15
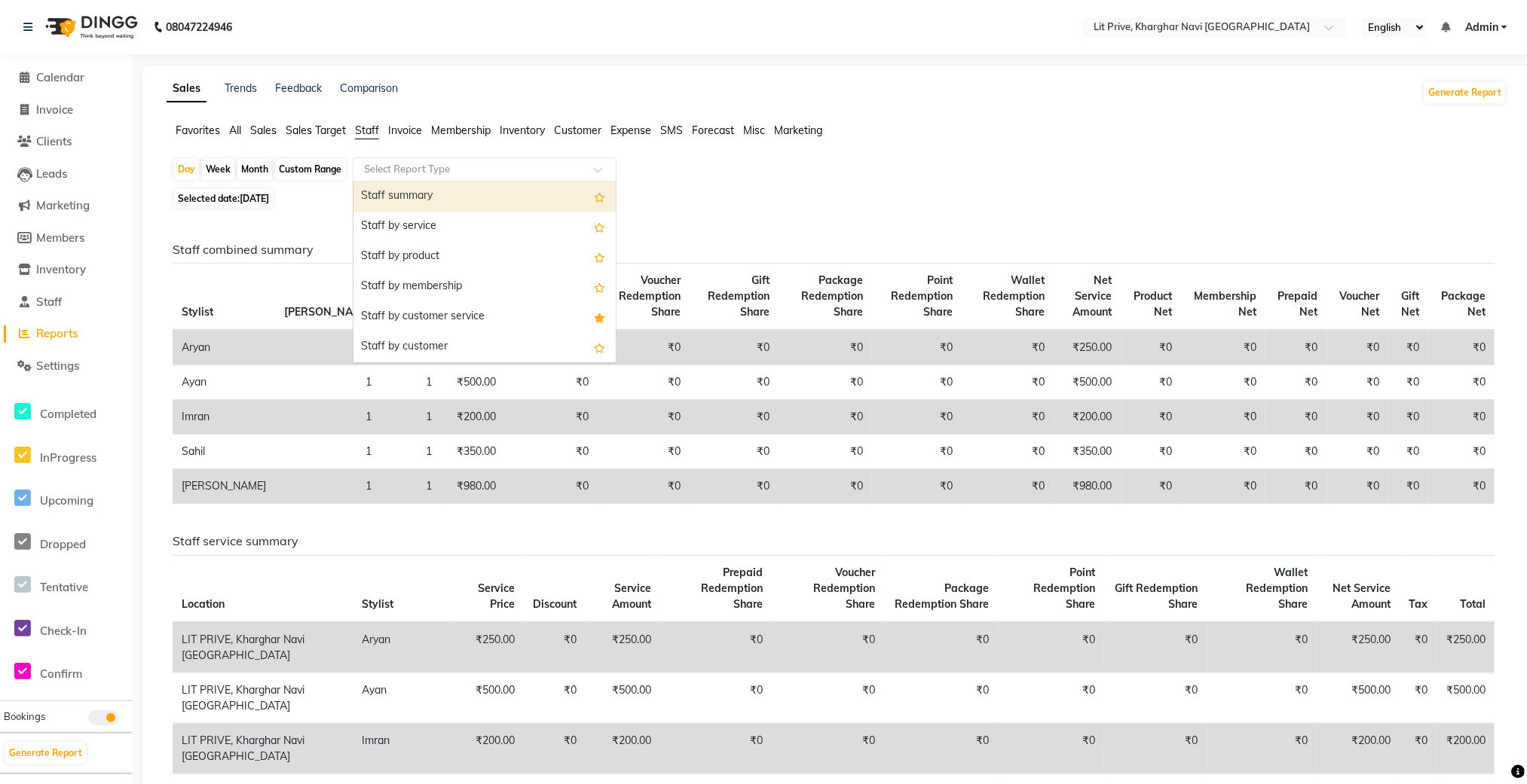
click at [403, 201] on div "Staff summary" at bounding box center [485, 196] width 263 height 30
click at [402, 201] on div "Selected date: [DATE]" at bounding box center [839, 198] width 1335 height 15
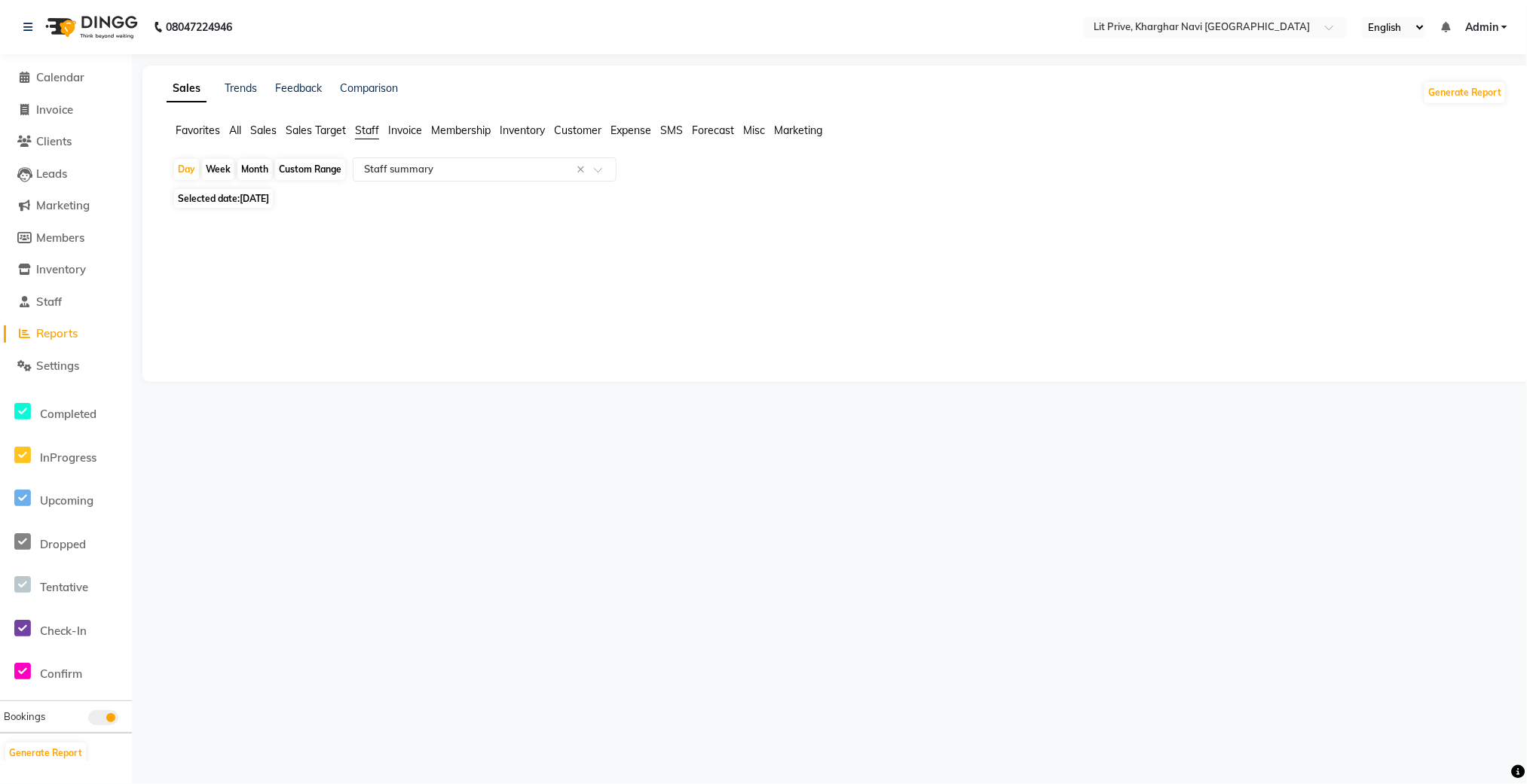
select select "filtered_report"
select select "csv"
click at [252, 172] on div "Month" at bounding box center [254, 169] width 35 height 21
select select "9"
select select "2025"
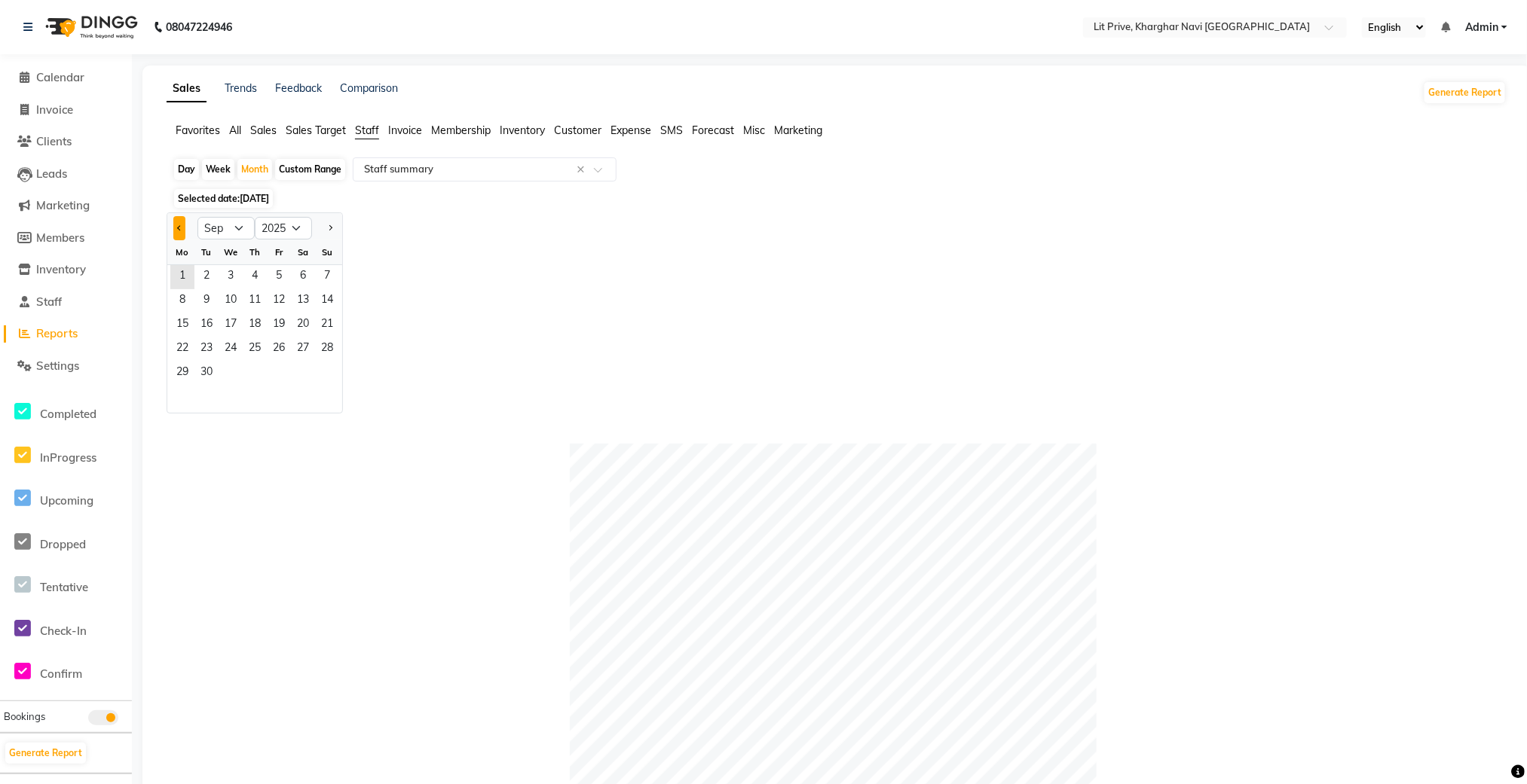
click at [177, 229] on span "Previous month" at bounding box center [180, 228] width 5 height 5
select select "8"
click at [278, 285] on span "1" at bounding box center [279, 277] width 24 height 24
click at [278, 287] on span "1" at bounding box center [279, 277] width 24 height 24
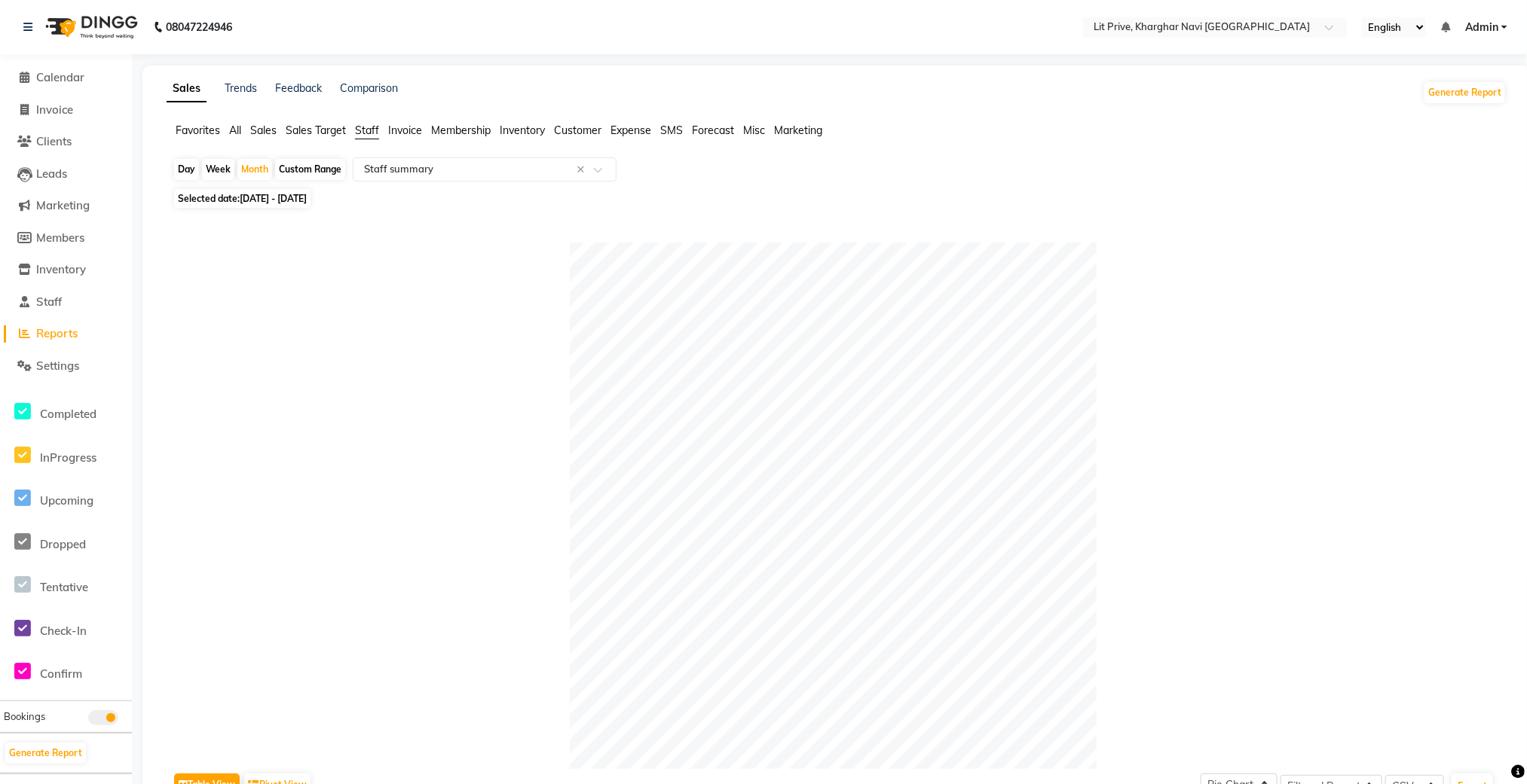
drag, startPoint x: 278, startPoint y: 287, endPoint x: 254, endPoint y: 194, distance: 96.0
click at [254, 194] on span "[DATE] - [DATE]" at bounding box center [274, 199] width 68 height 11
select select "8"
select select "2025"
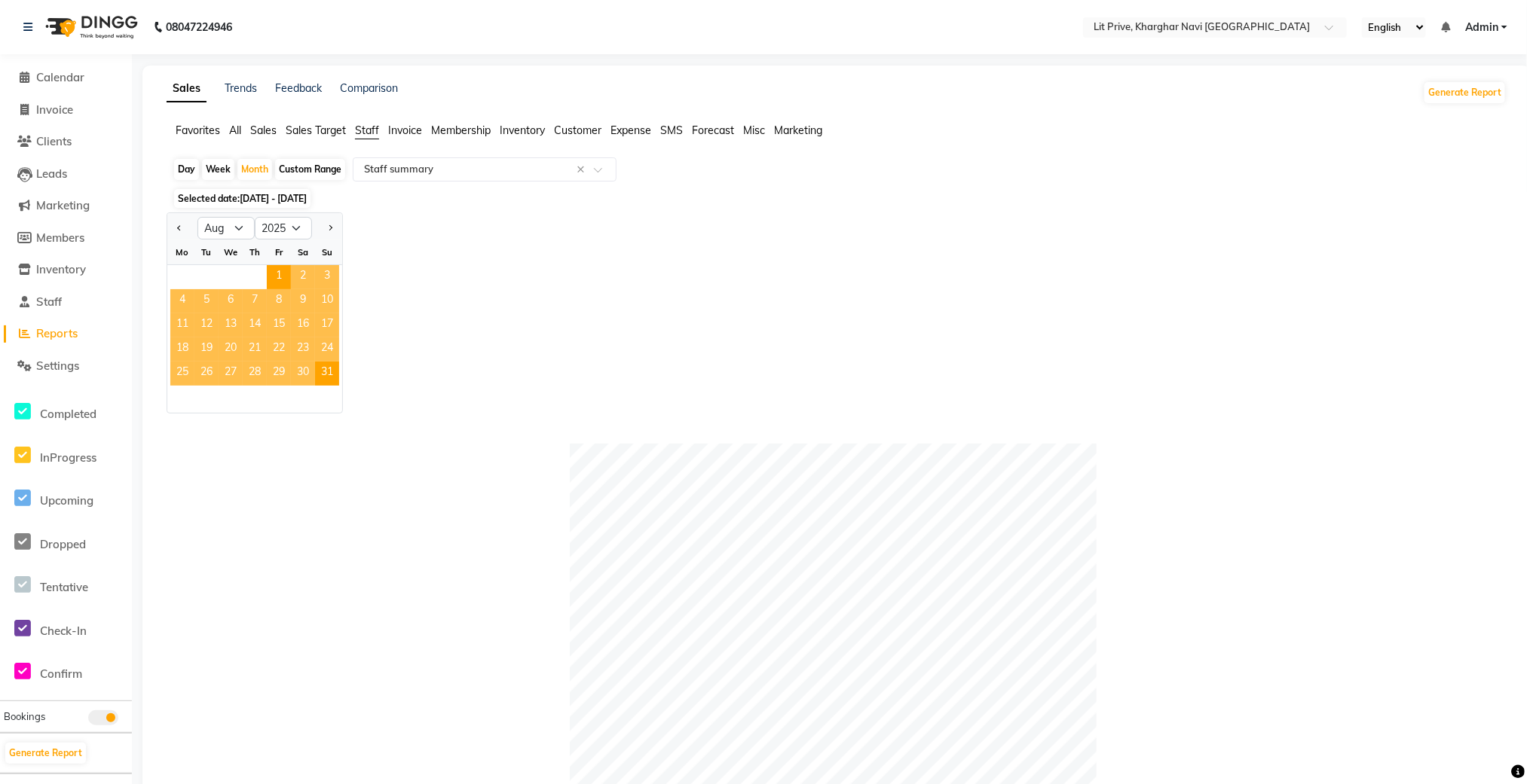
click at [188, 167] on div "Day" at bounding box center [186, 169] width 25 height 21
select select "8"
select select "2025"
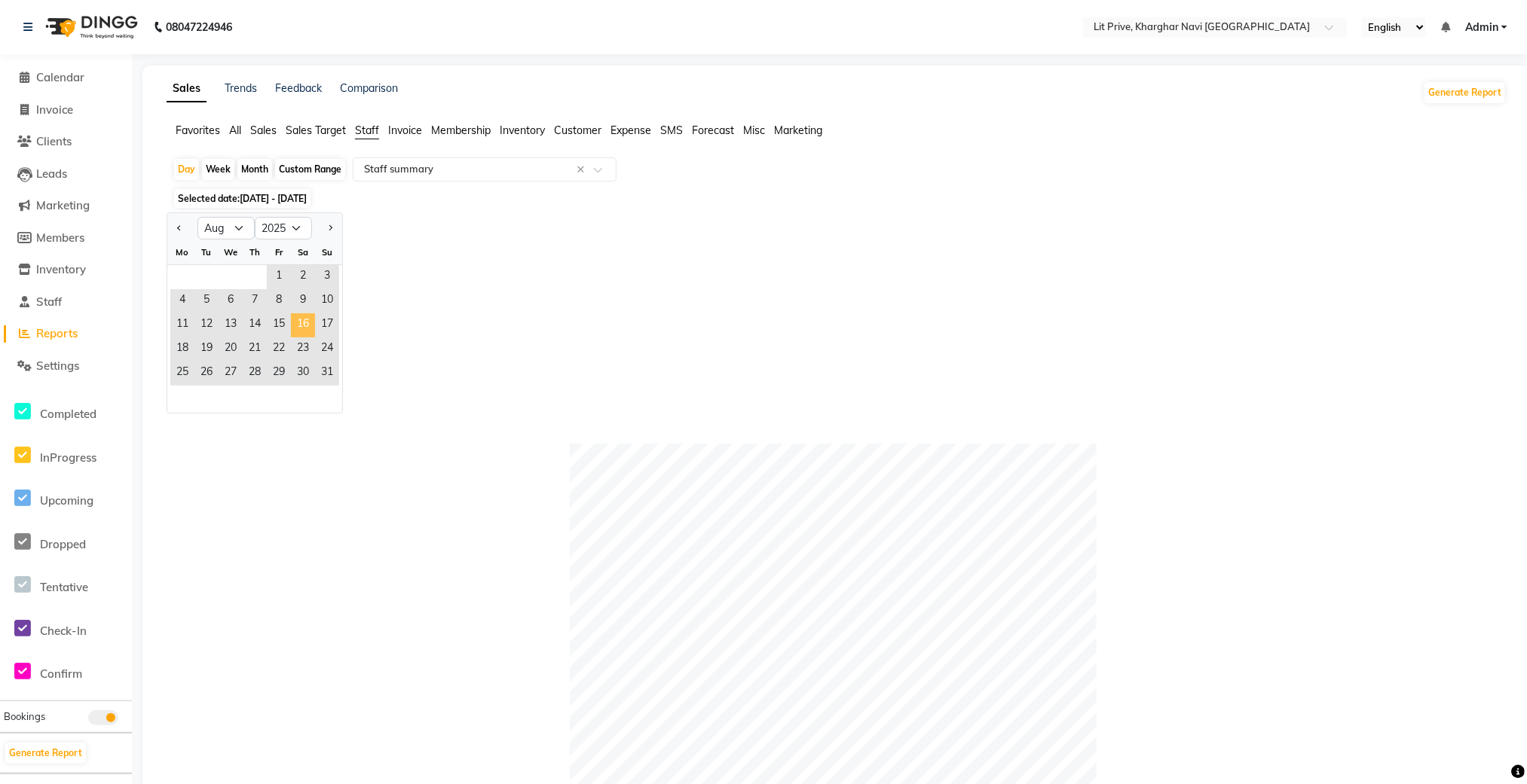
click at [304, 326] on span "16" at bounding box center [303, 325] width 24 height 24
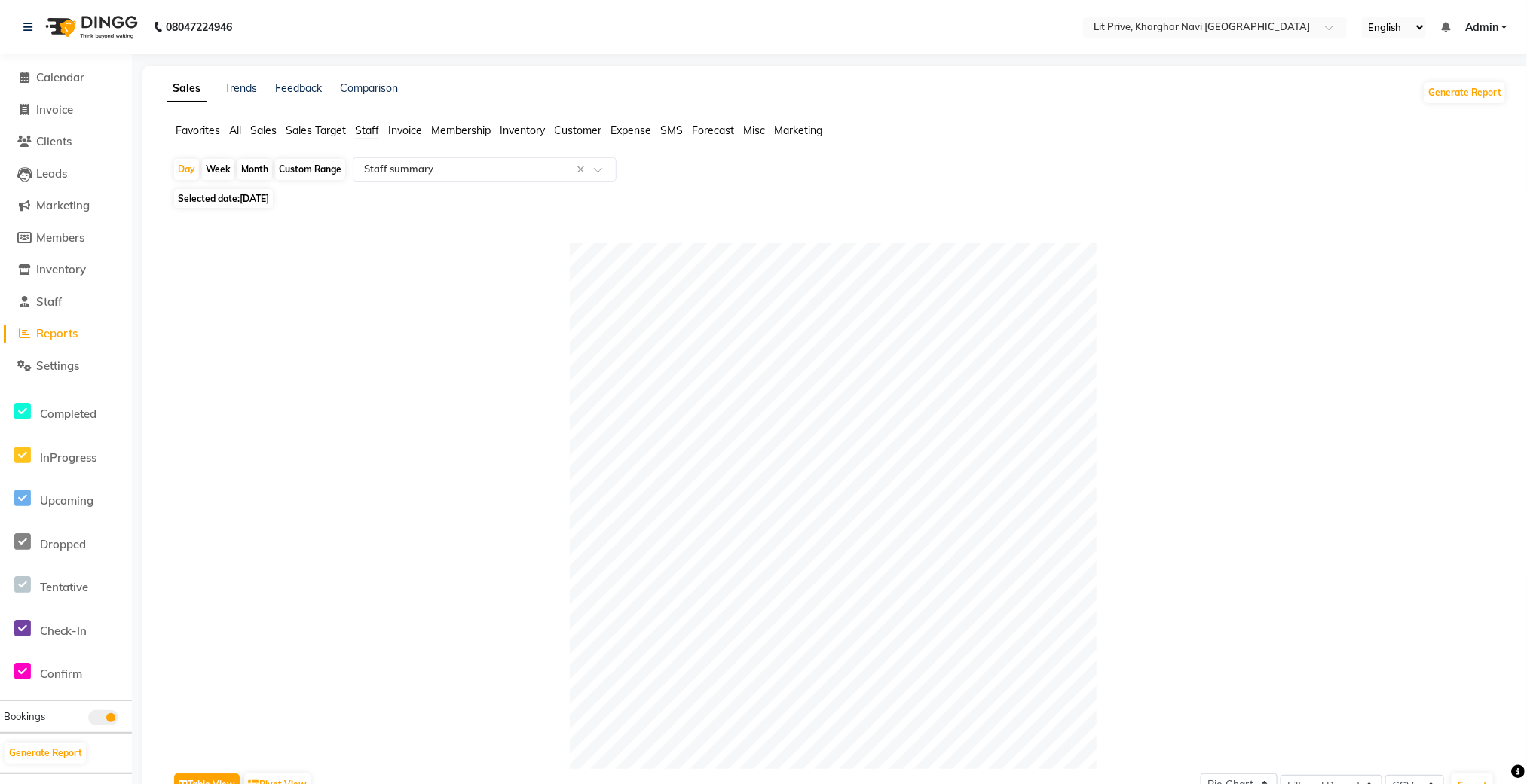
click at [317, 176] on div "Custom Range" at bounding box center [310, 169] width 70 height 21
select select "8"
select select "2025"
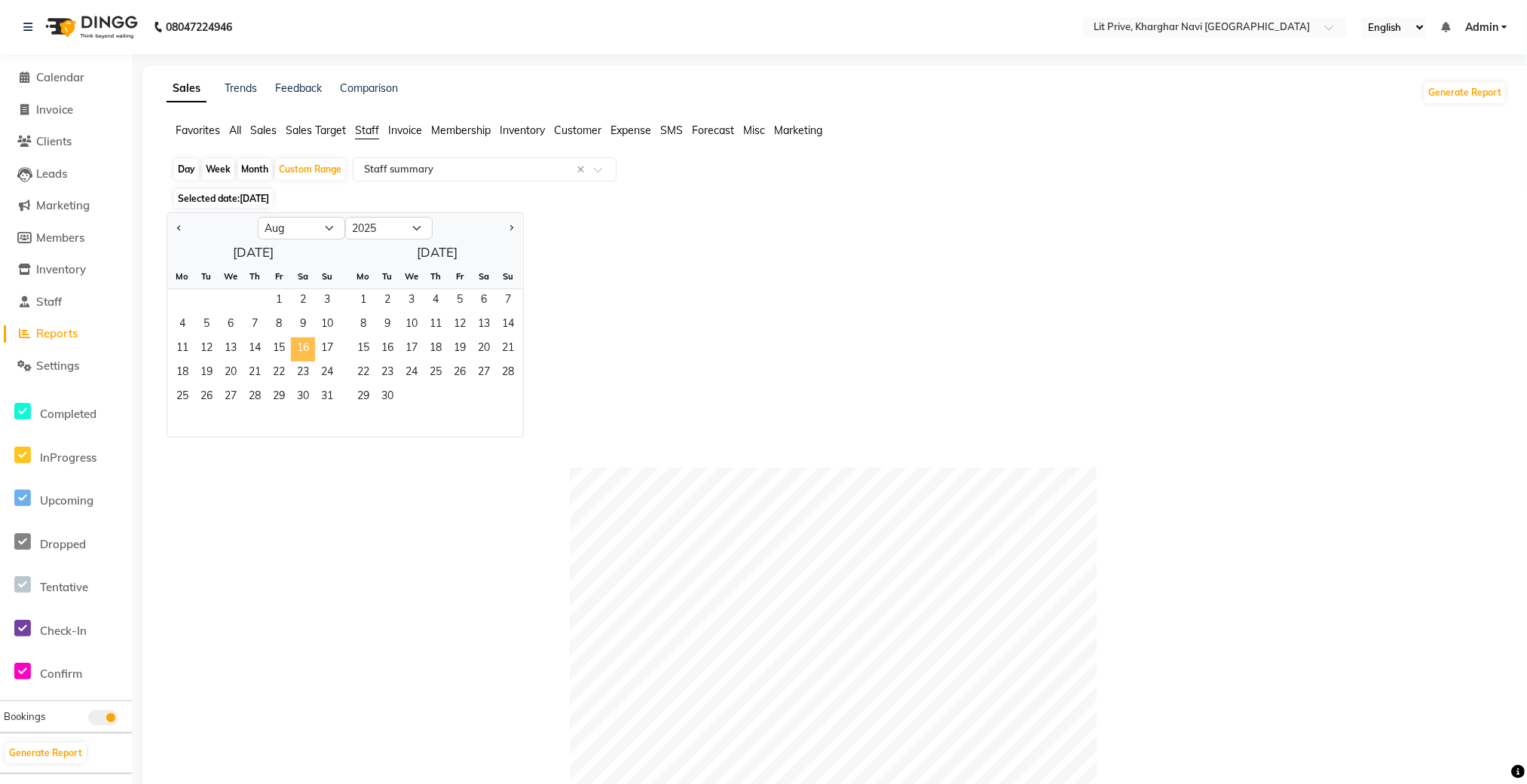
click at [297, 348] on span "16" at bounding box center [303, 349] width 24 height 24
click at [328, 397] on span "31" at bounding box center [327, 397] width 24 height 24
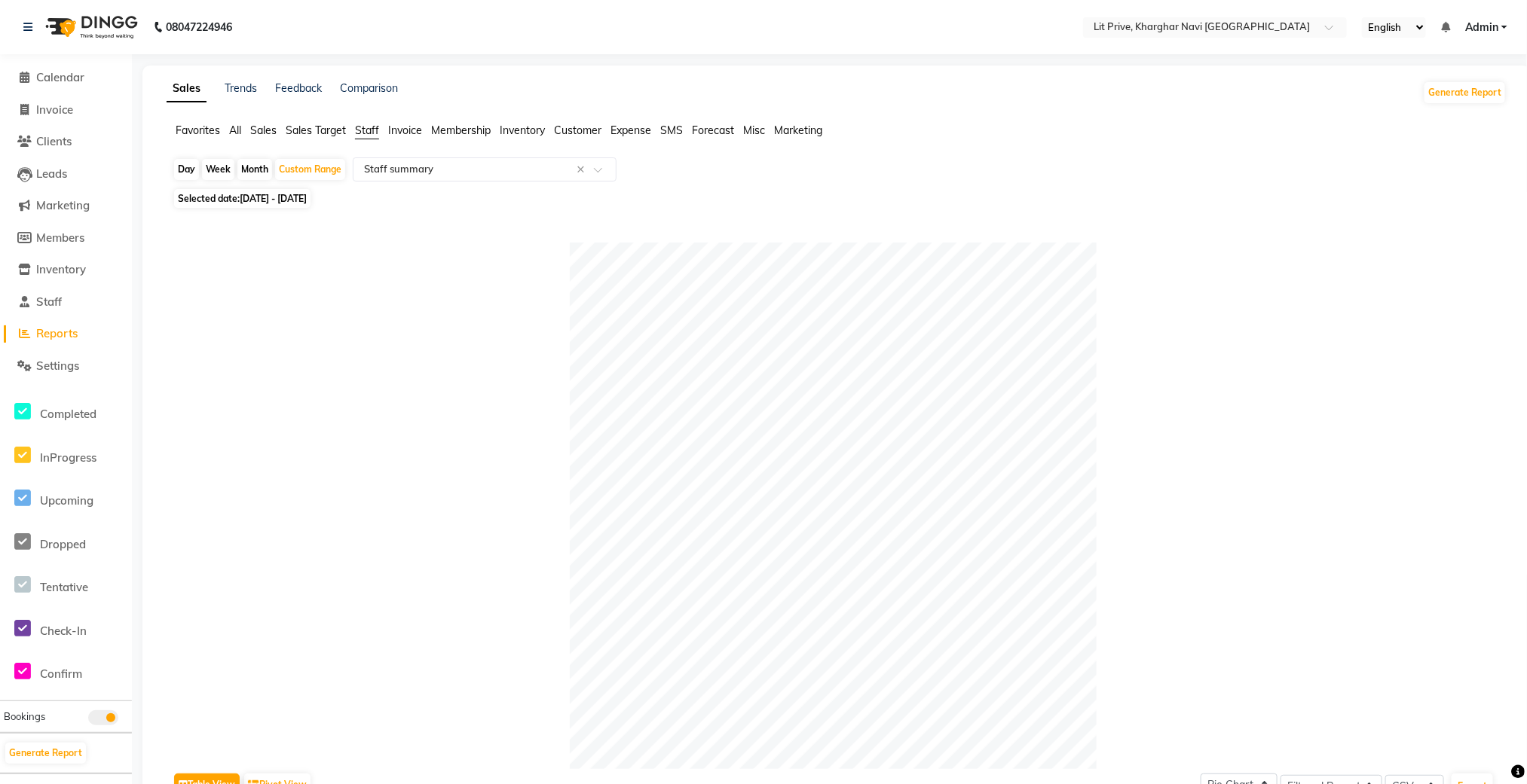
scroll to position [566, 0]
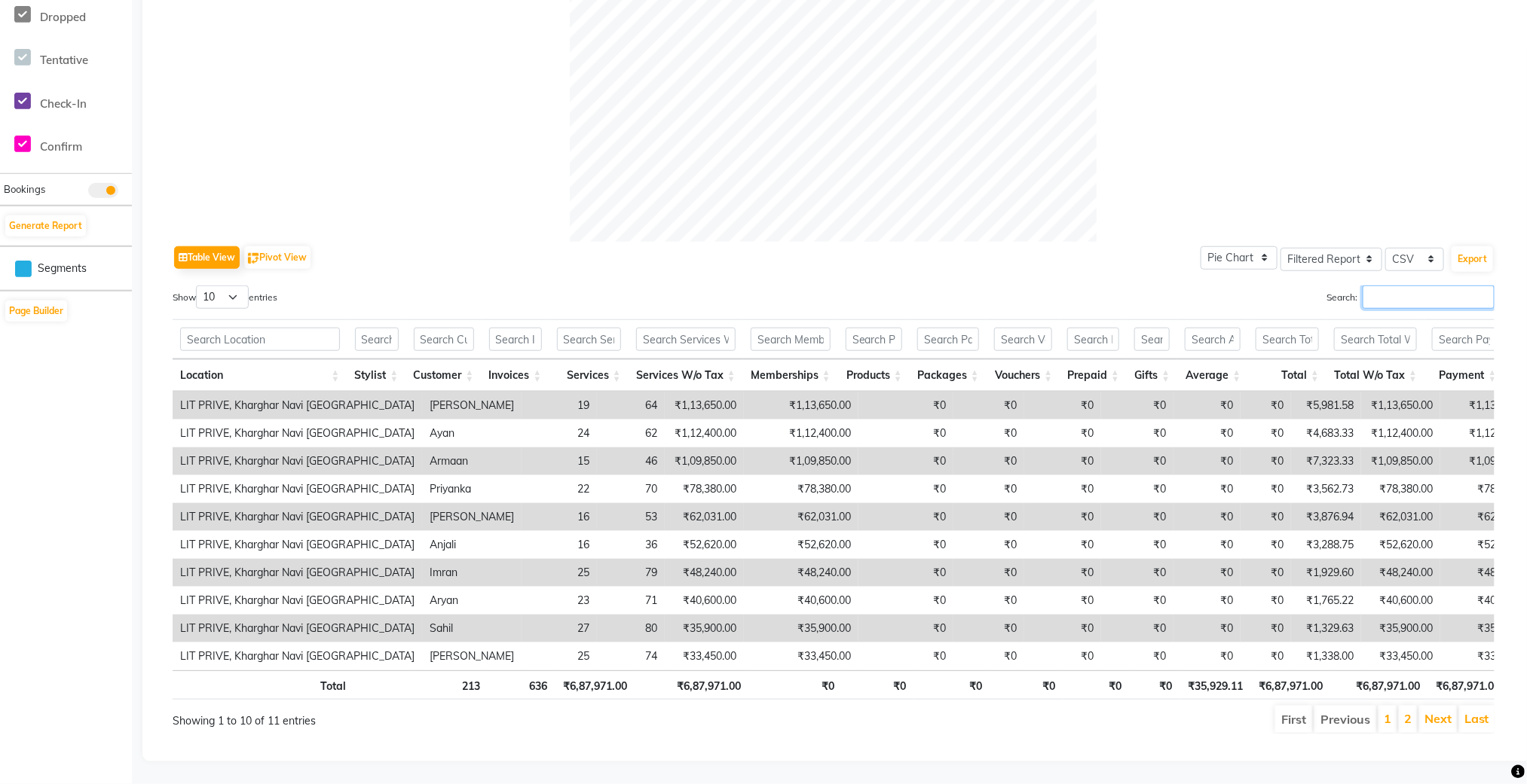
click at [1423, 285] on input "Search:" at bounding box center [1428, 297] width 132 height 24
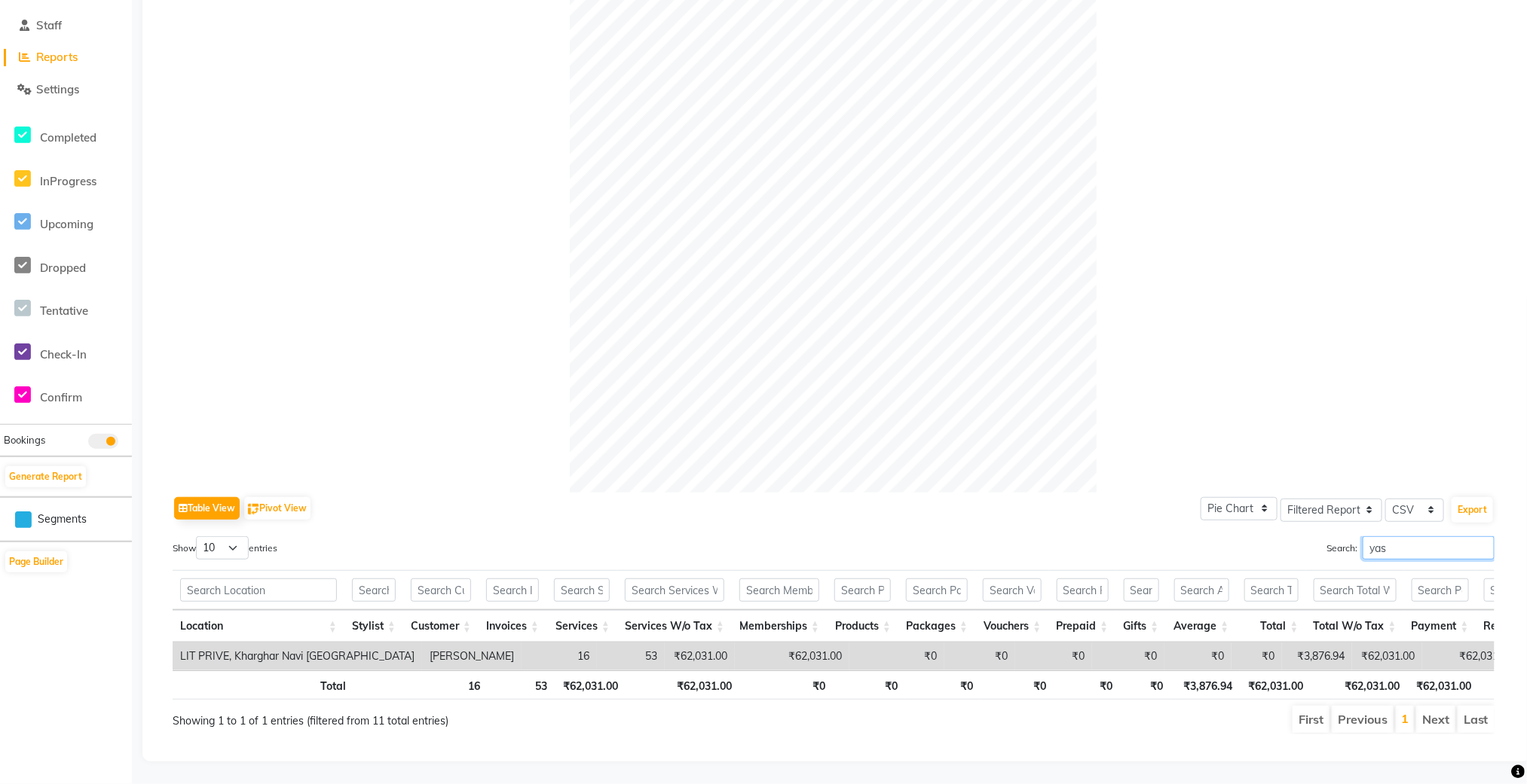
scroll to position [315, 0]
type input "y"
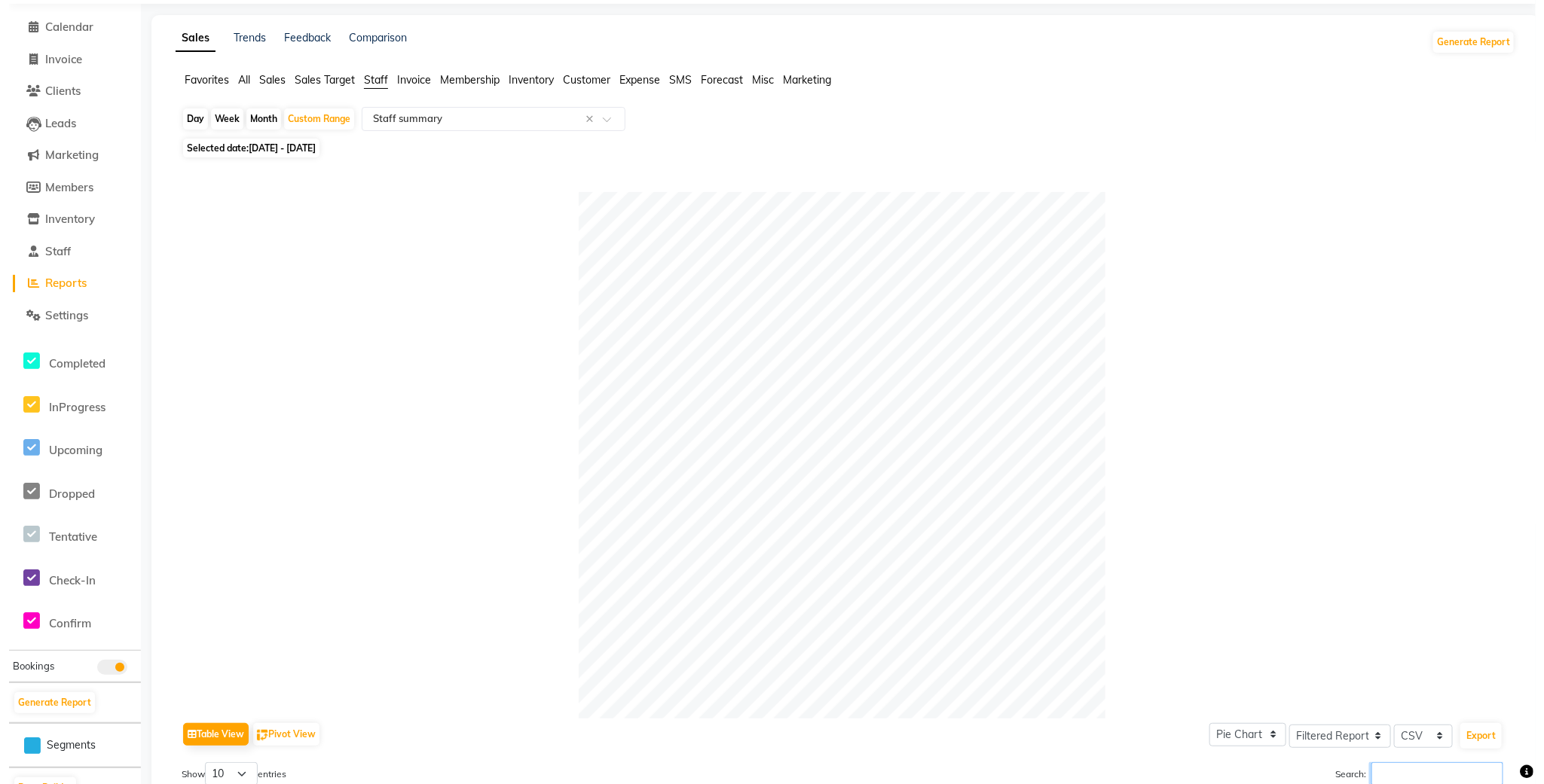
scroll to position [0, 0]
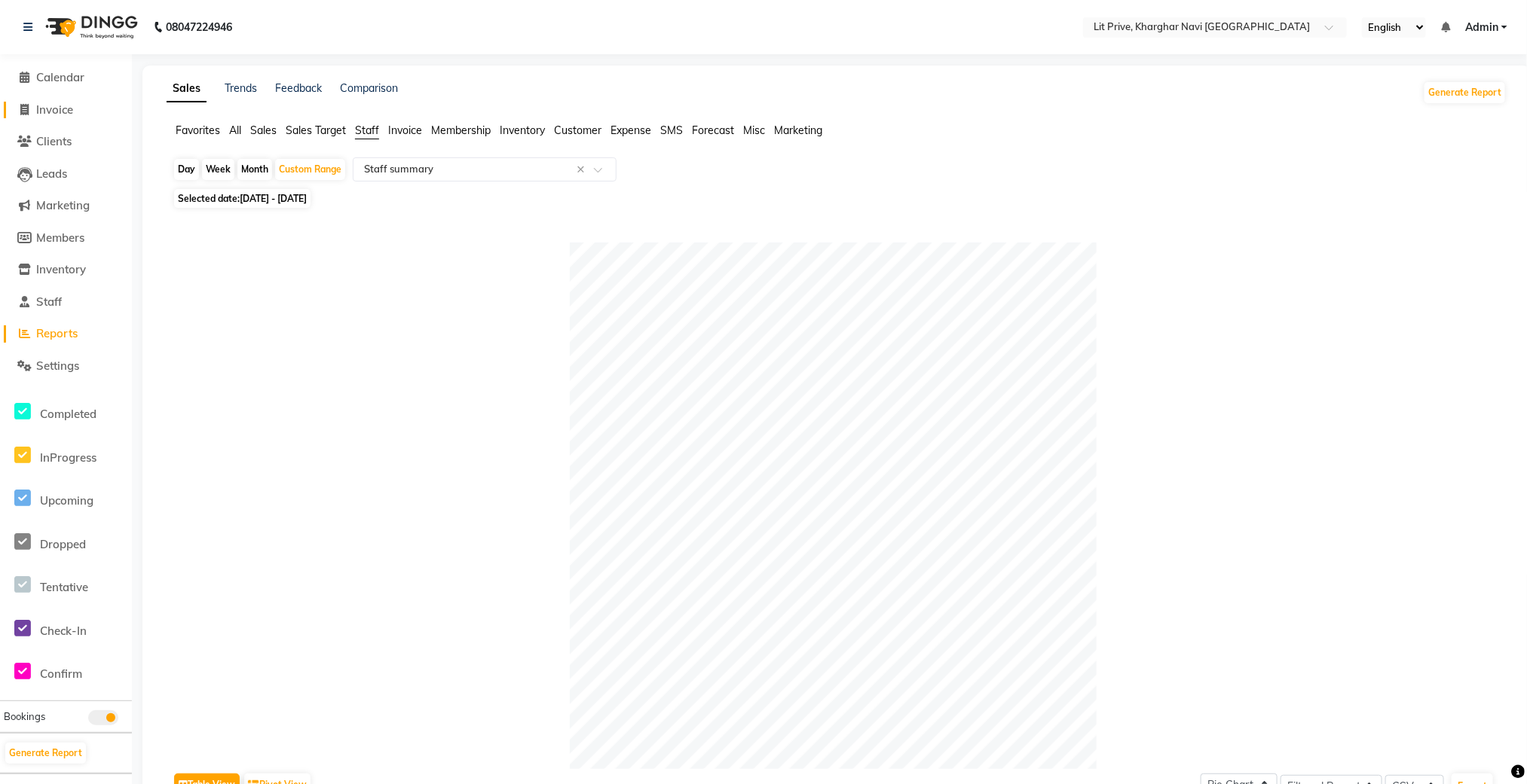
click at [44, 107] on span "Invoice" at bounding box center [55, 109] width 36 height 15
select select "service"
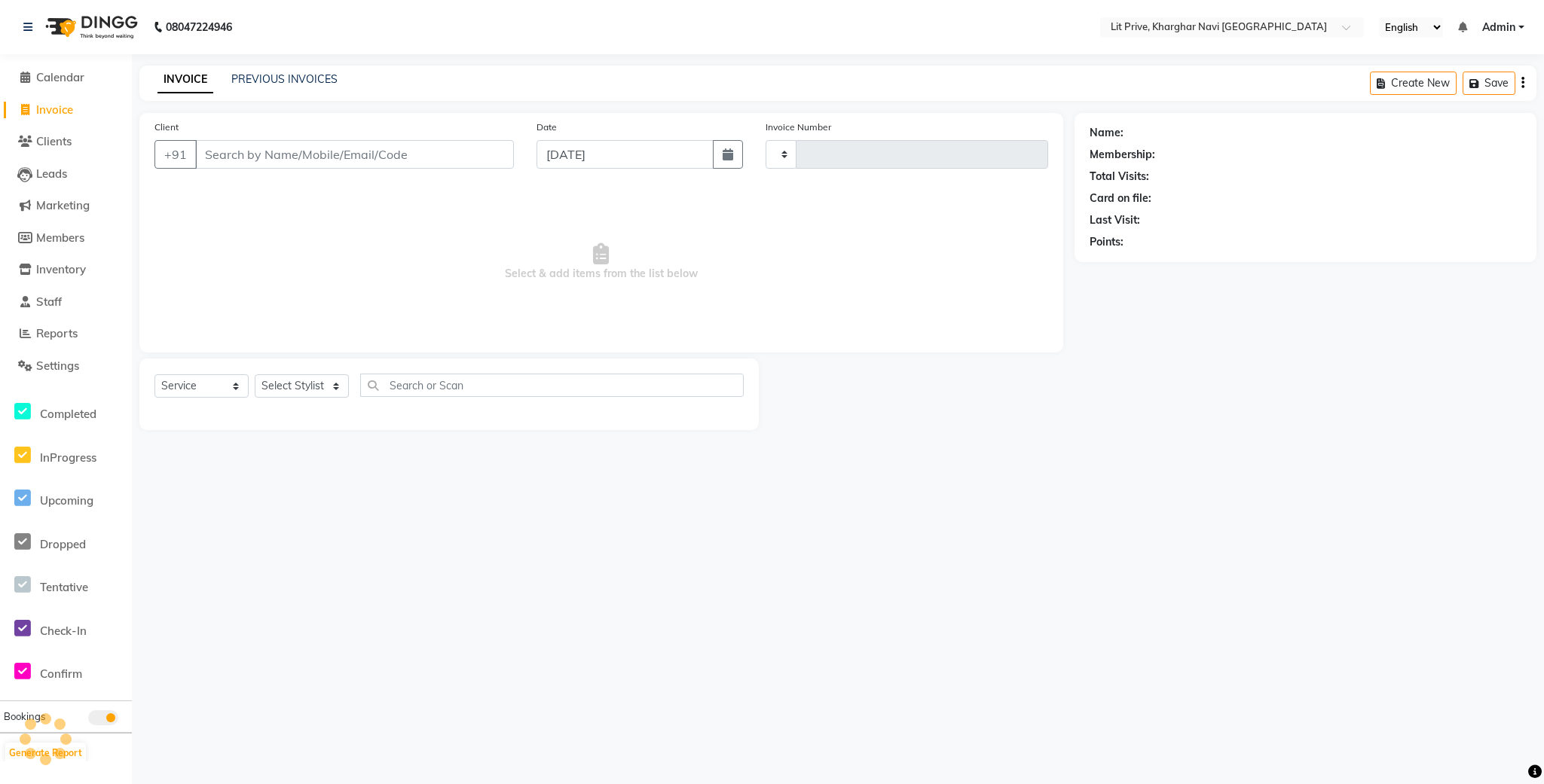
type input "1636"
select select "5625"
